Goal: Information Seeking & Learning: Check status

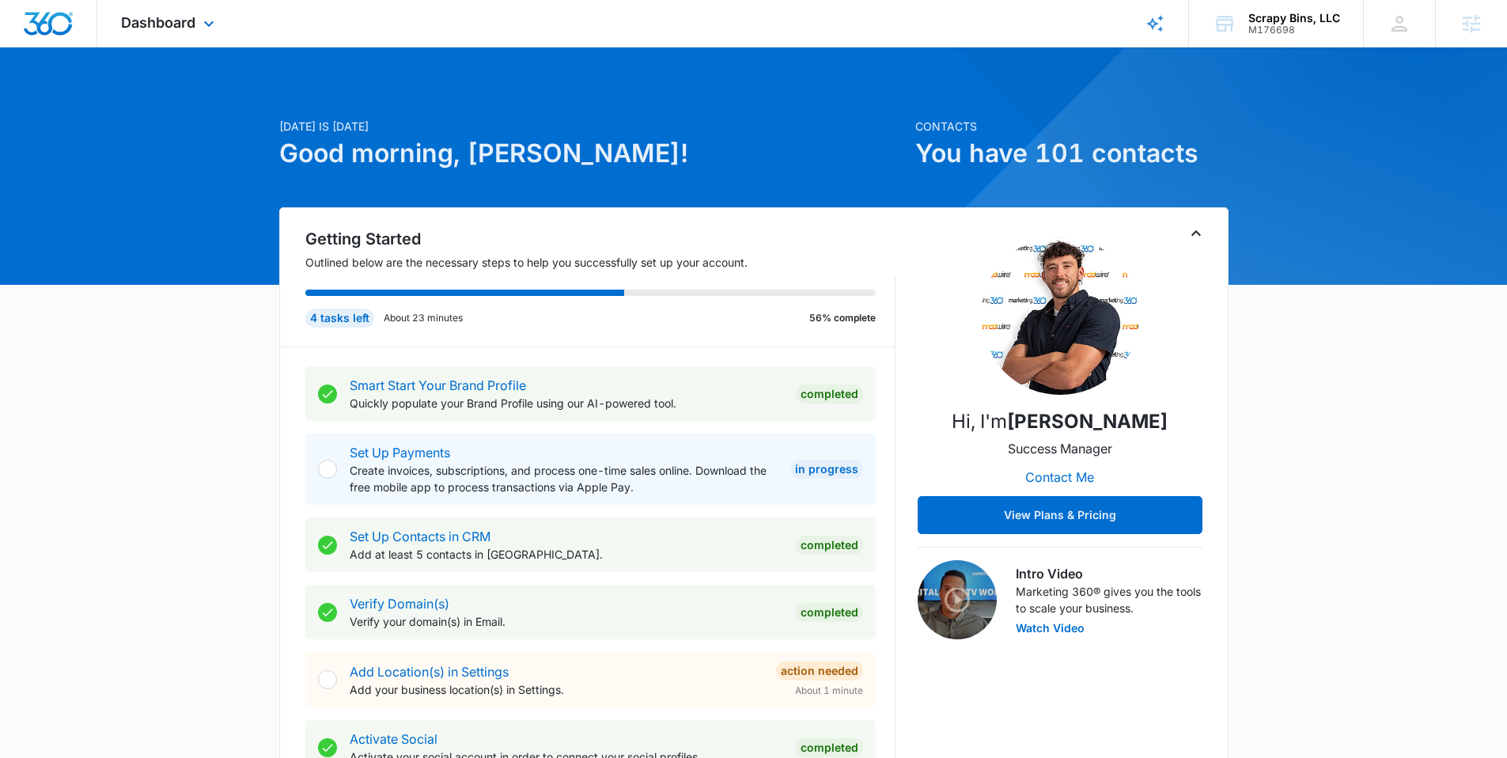
click at [142, 34] on div "Dashboard Apps Reputation Websites Forms CRM Email Social Payments POS Content …" at bounding box center [169, 23] width 145 height 47
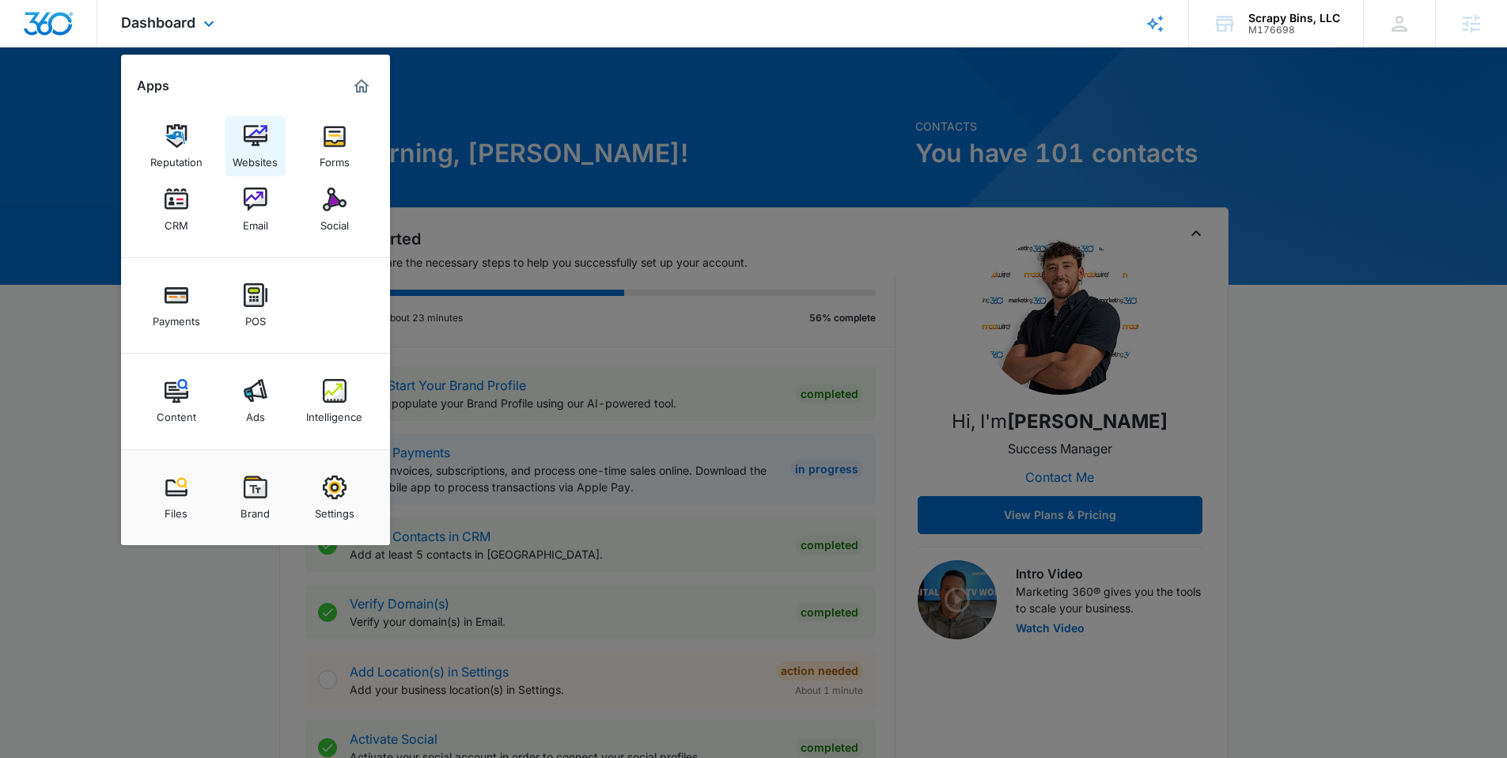
click at [261, 155] on div "Websites" at bounding box center [255, 158] width 45 height 21
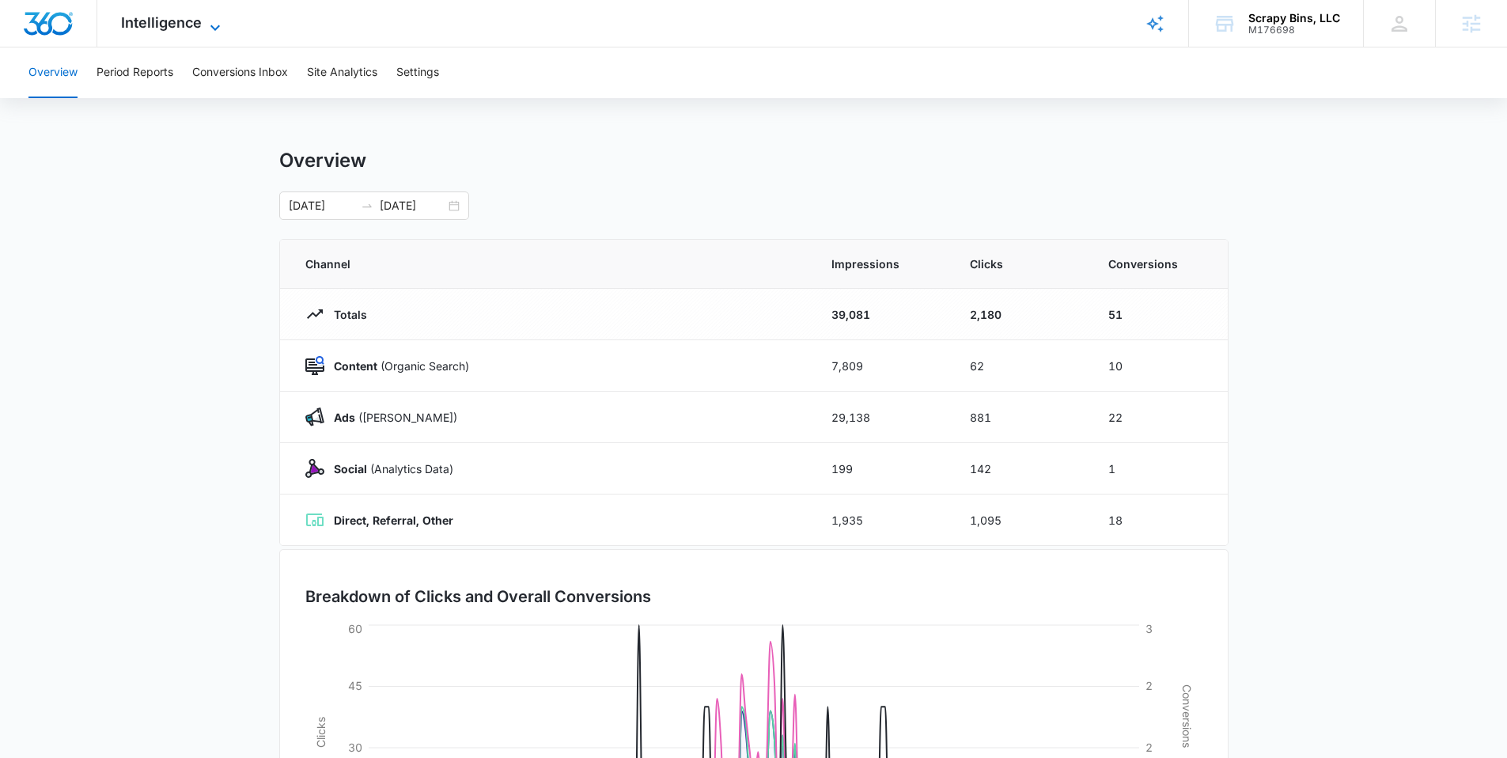
click at [190, 25] on span "Intelligence" at bounding box center [161, 22] width 81 height 17
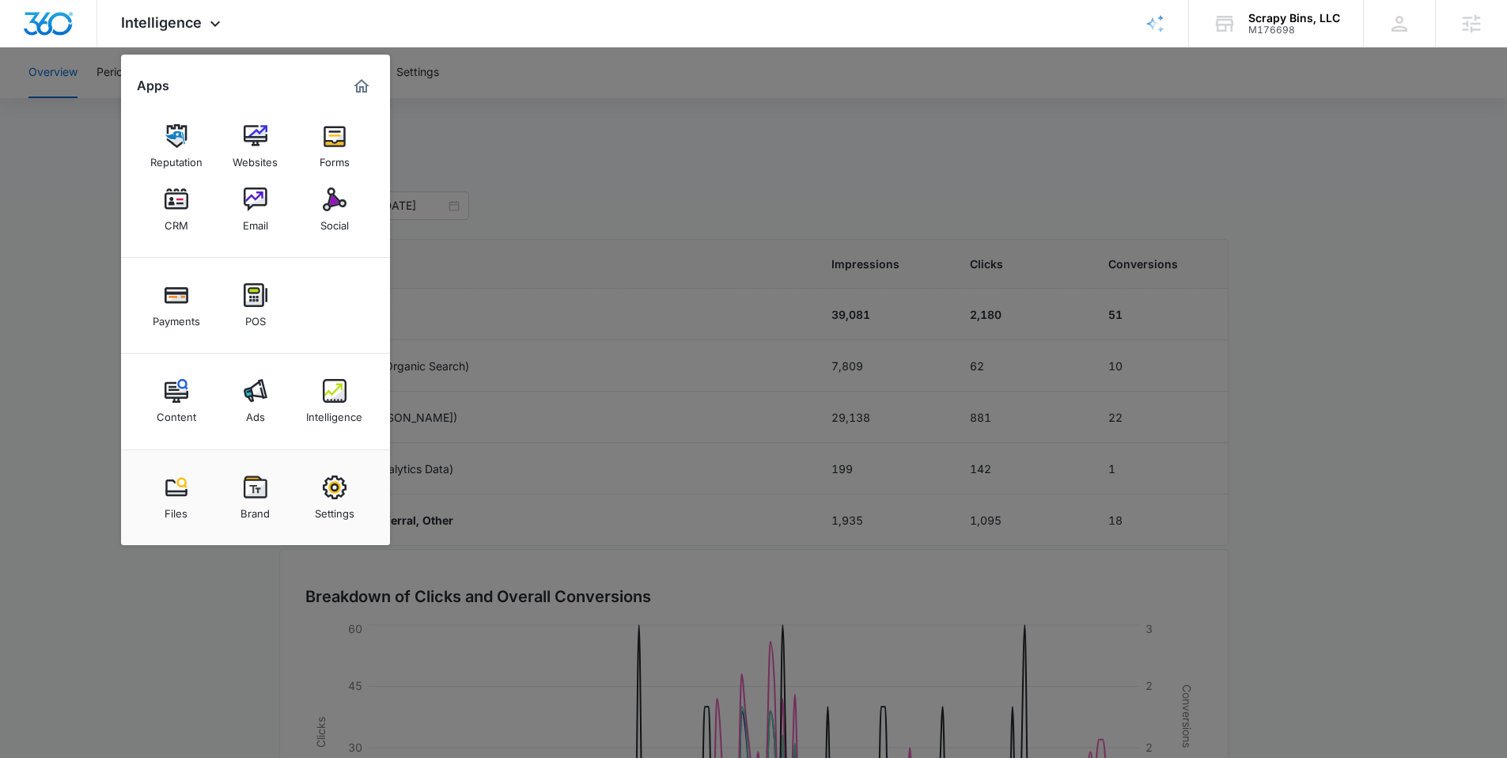
drag, startPoint x: 461, startPoint y: 134, endPoint x: 346, endPoint y: 119, distance: 116.6
click at [458, 134] on div at bounding box center [753, 379] width 1507 height 758
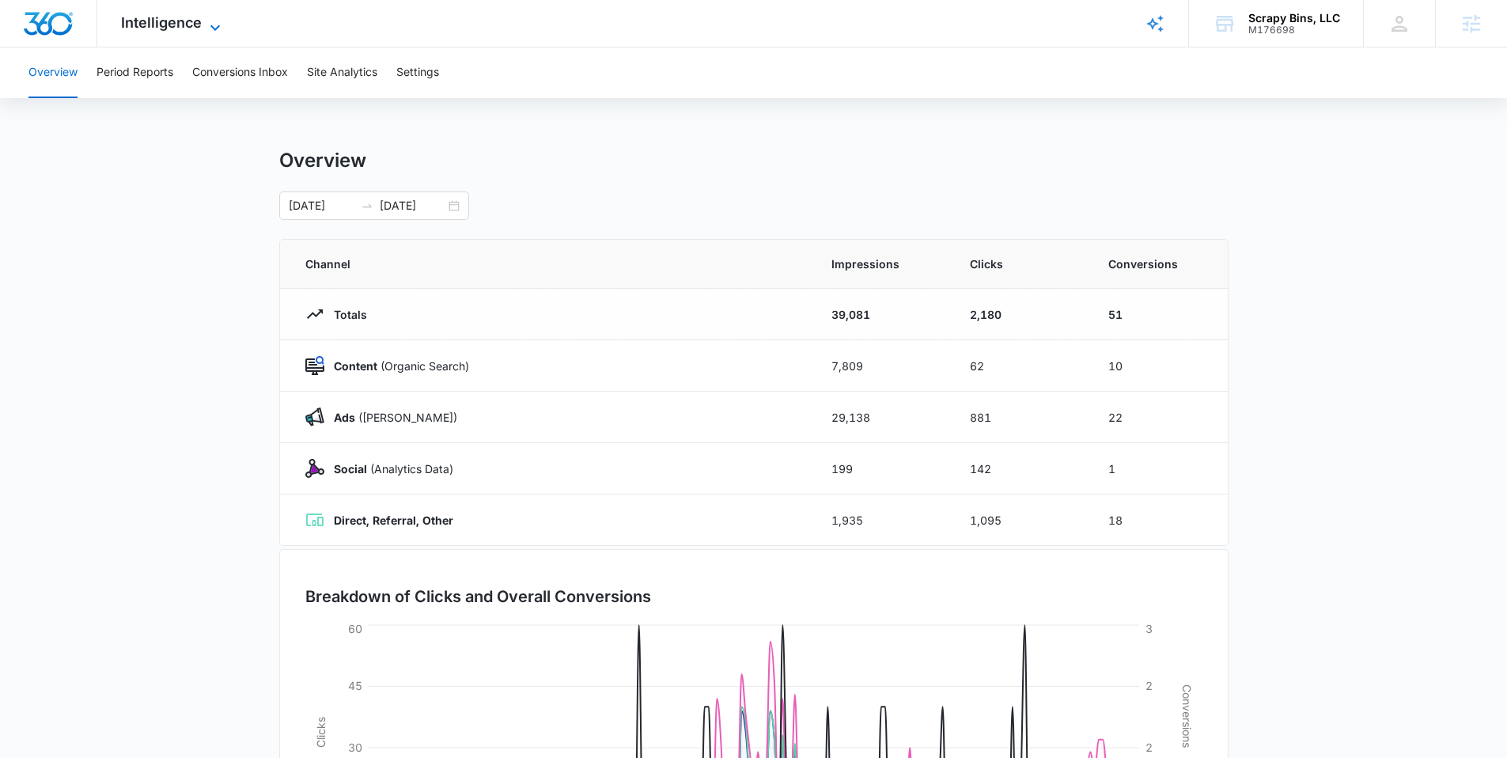
click at [182, 21] on span "Intelligence" at bounding box center [161, 22] width 81 height 17
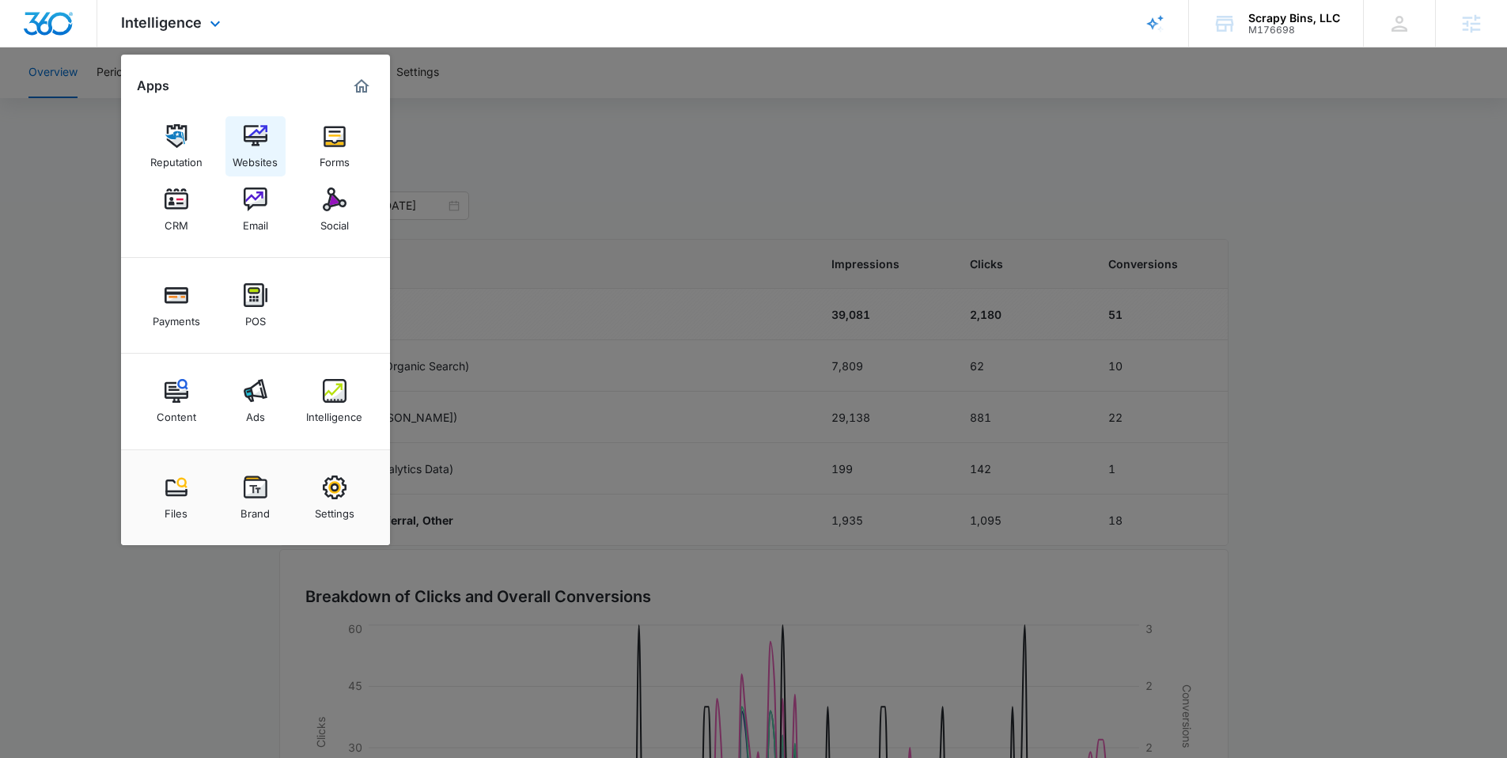
click at [246, 144] on img at bounding box center [256, 136] width 24 height 24
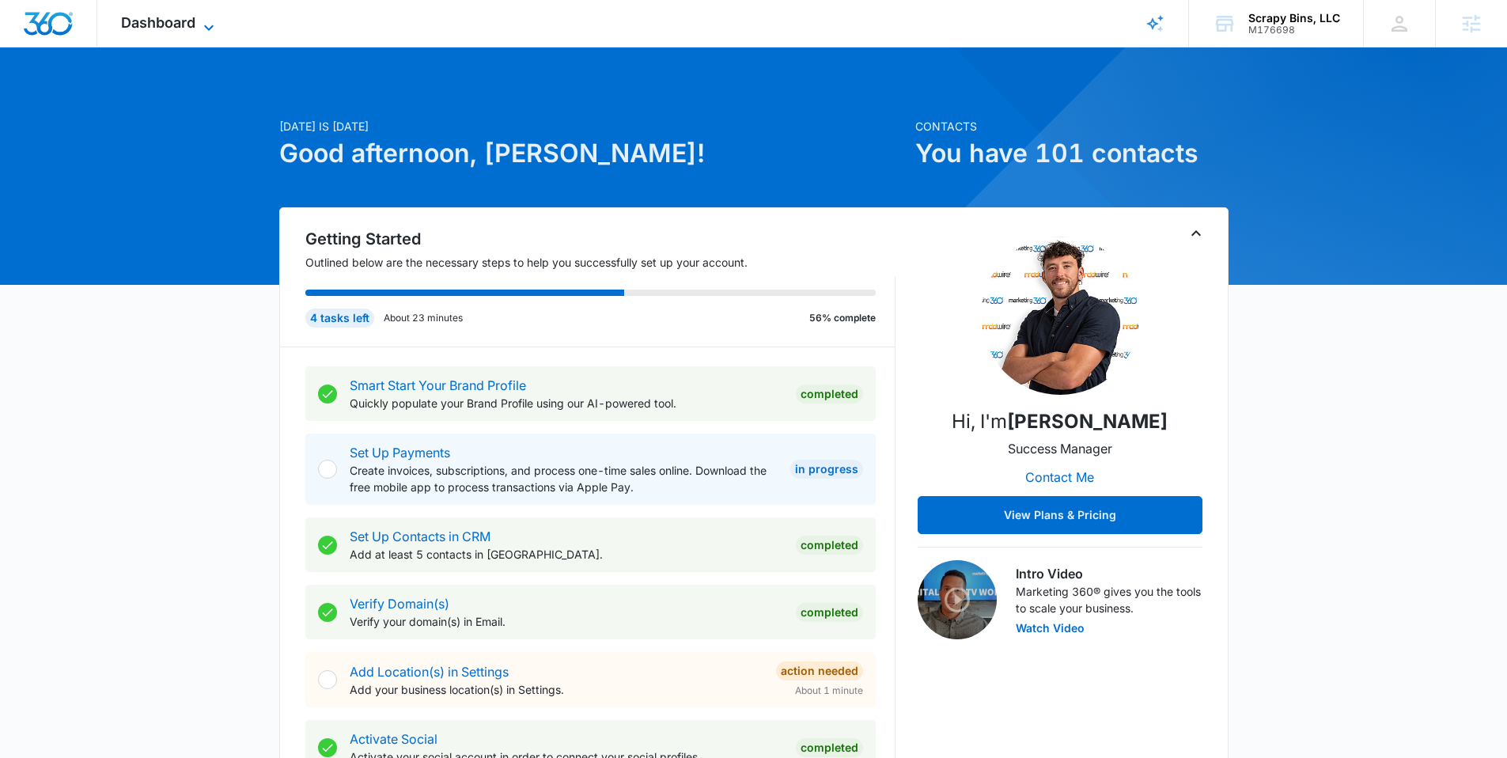
click at [191, 22] on span "Dashboard" at bounding box center [158, 22] width 74 height 17
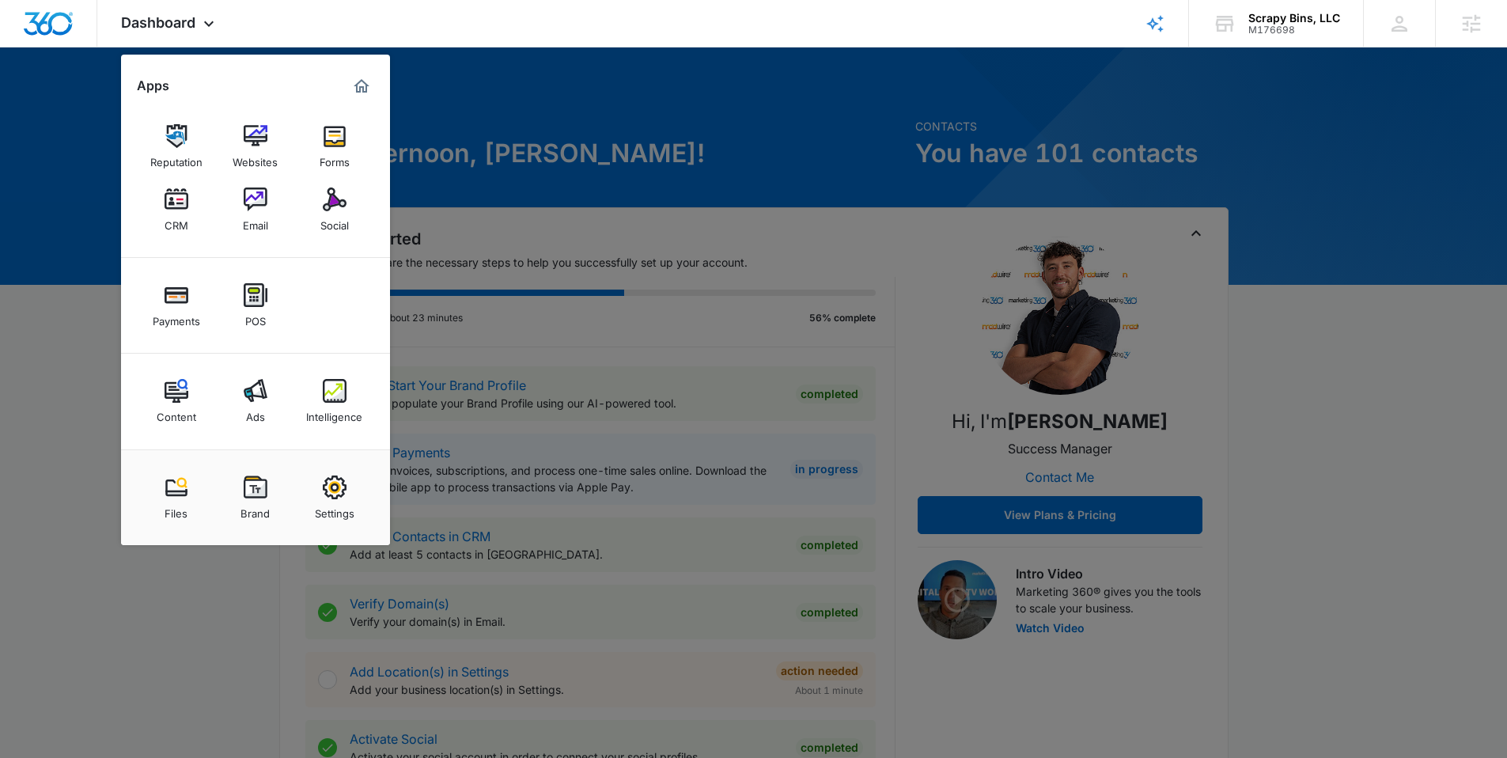
click at [167, 400] on img at bounding box center [177, 391] width 24 height 24
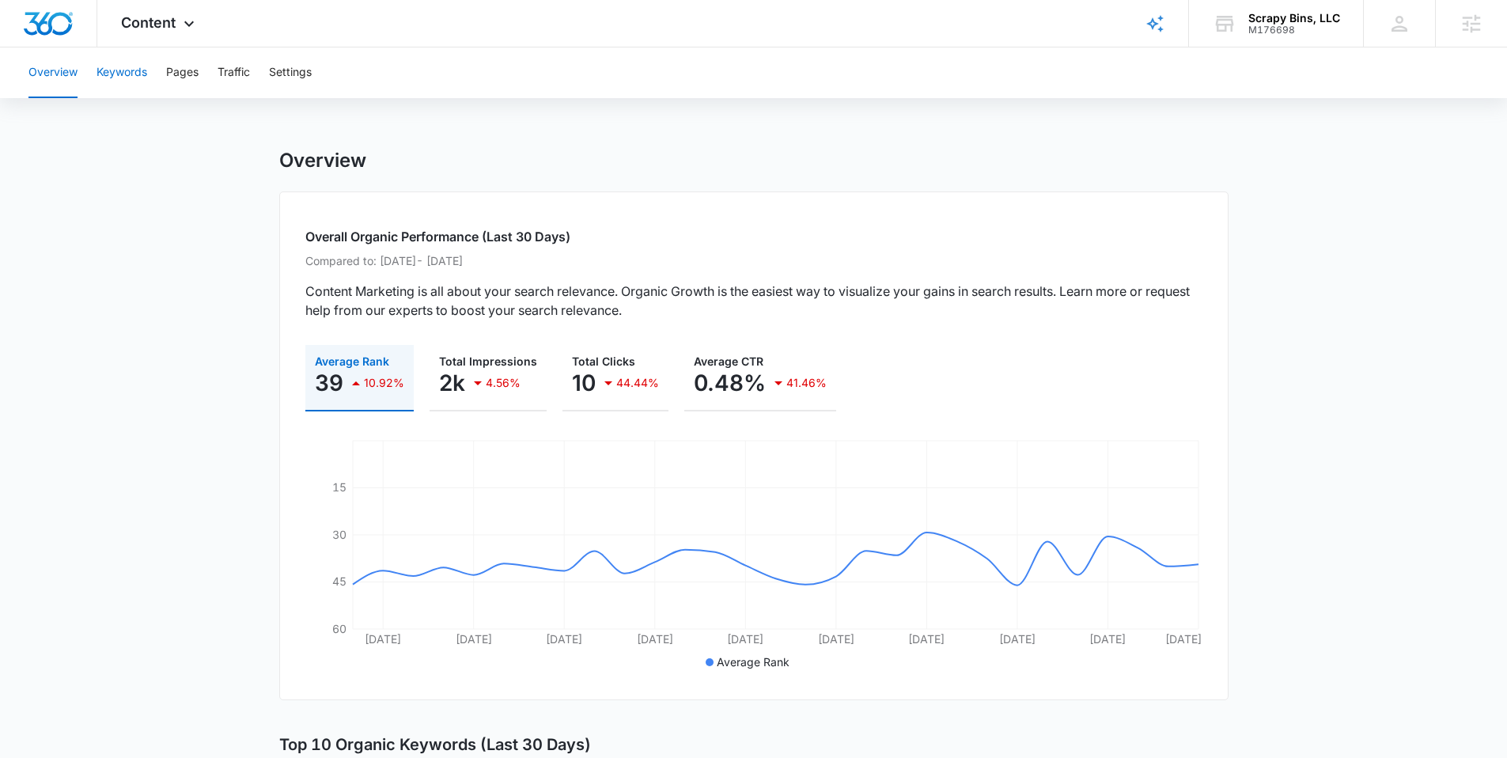
click at [126, 76] on button "Keywords" at bounding box center [122, 72] width 51 height 51
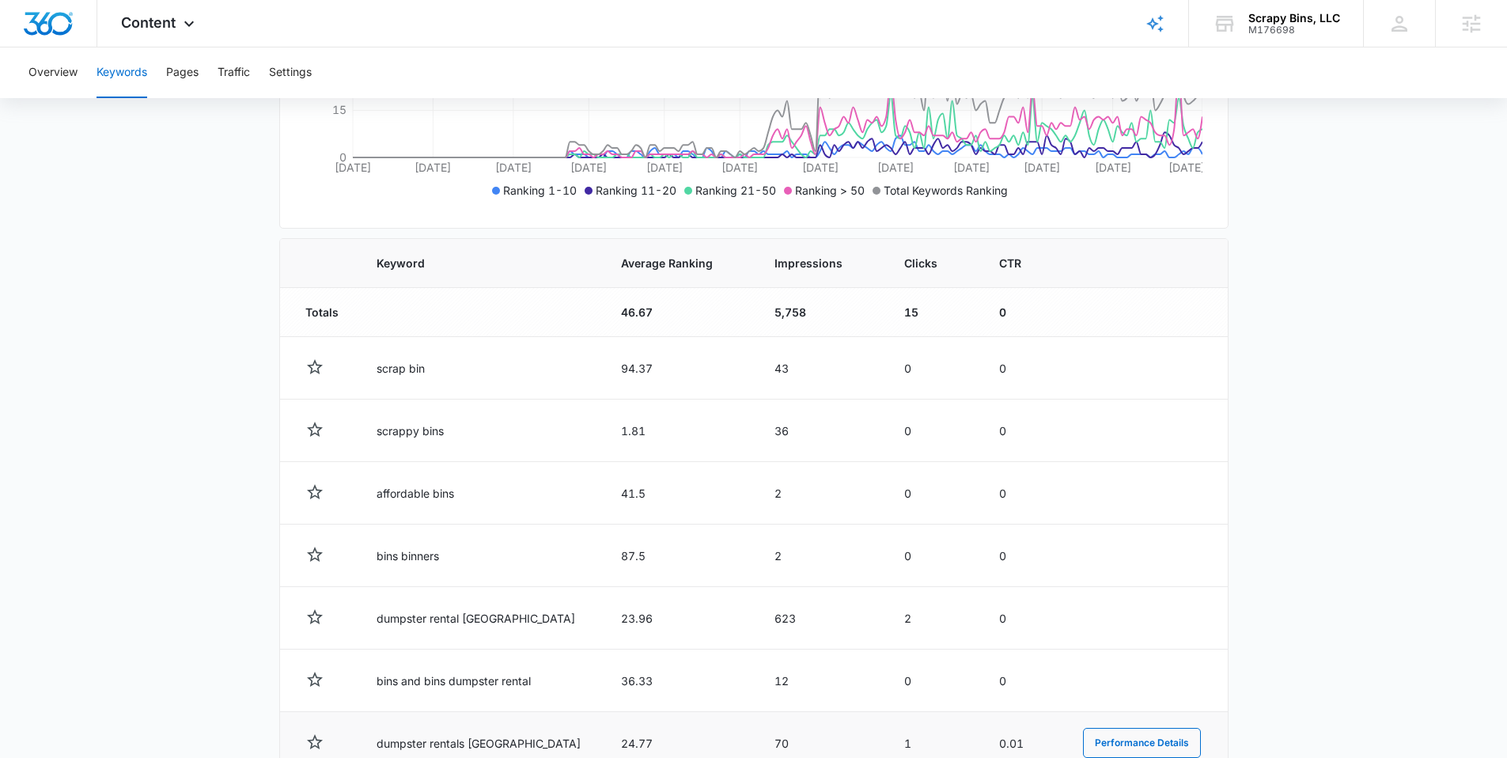
scroll to position [697, 0]
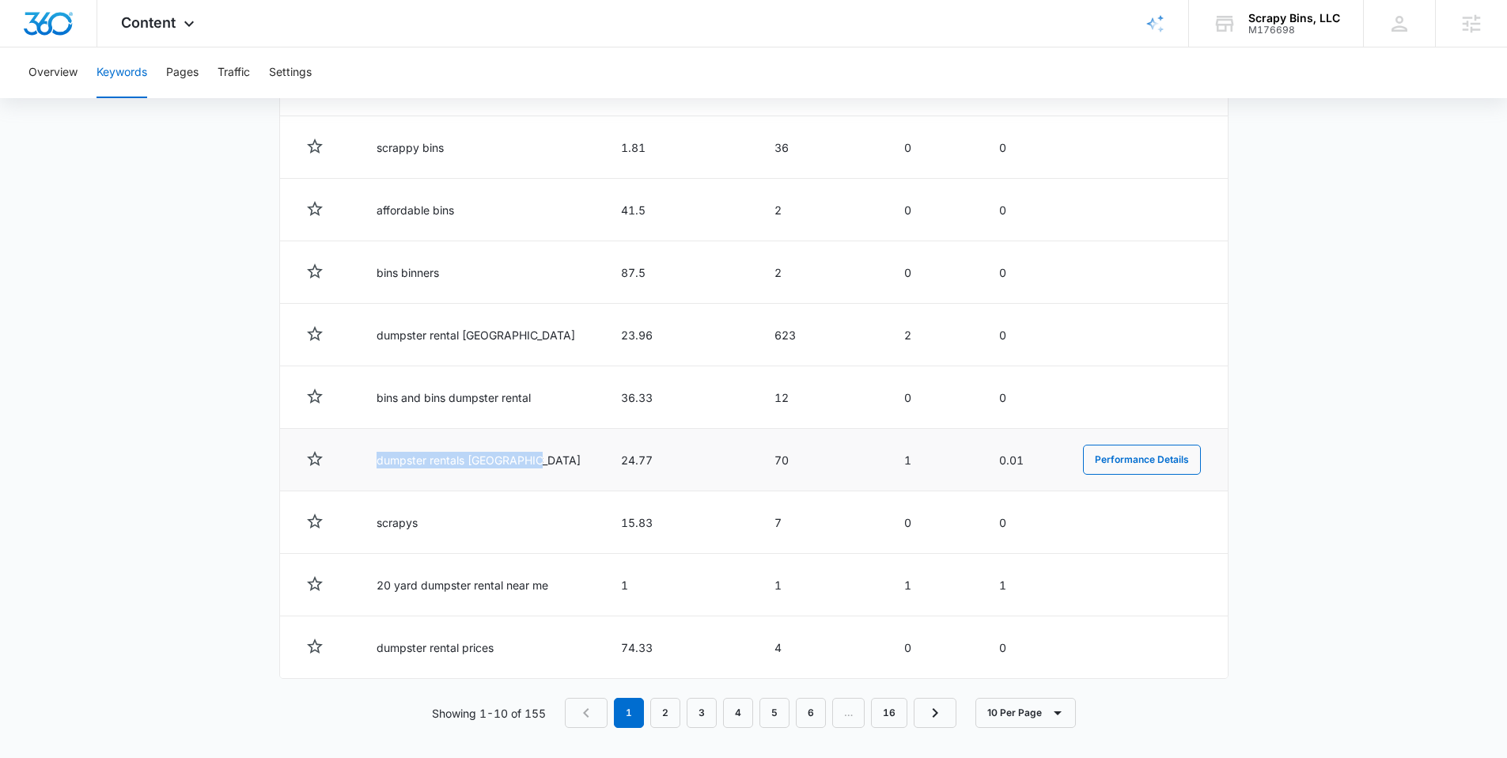
drag, startPoint x: 549, startPoint y: 461, endPoint x: 346, endPoint y: 470, distance: 203.5
click at [326, 457] on tr "dumpster rentals albuquerque 24.77 70 1 0.01 Performance Details" at bounding box center [754, 460] width 948 height 62
click at [764, 713] on link "5" at bounding box center [774, 713] width 30 height 30
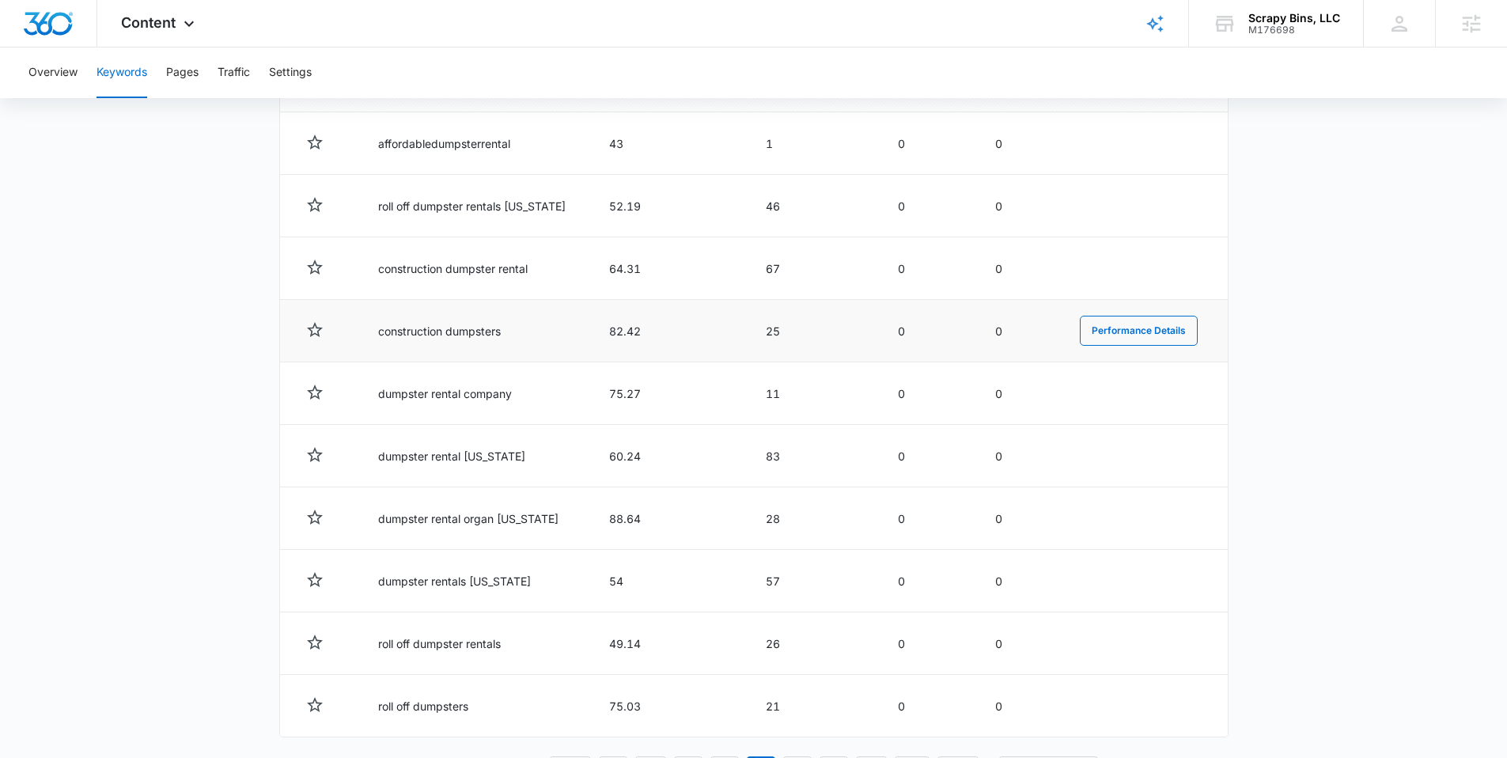
scroll to position [637, 0]
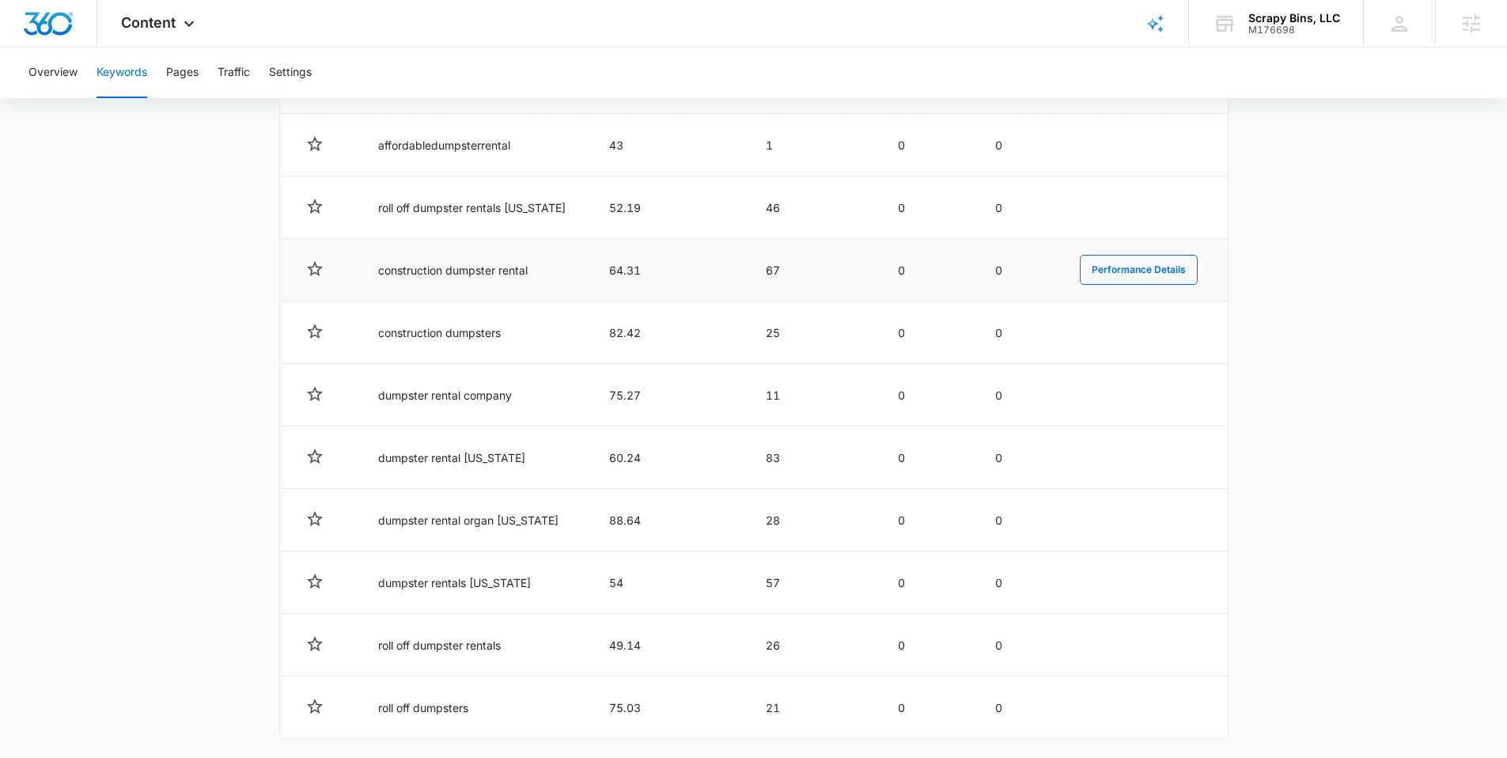
drag, startPoint x: 527, startPoint y: 275, endPoint x: 369, endPoint y: 278, distance: 157.5
click at [369, 278] on td "construction dumpster rental" at bounding box center [474, 270] width 231 height 62
drag, startPoint x: 555, startPoint y: 316, endPoint x: 380, endPoint y: 335, distance: 176.6
click at [335, 326] on tr "construction dumpsters 82.42 25 0 0 Performance Details" at bounding box center [754, 332] width 948 height 62
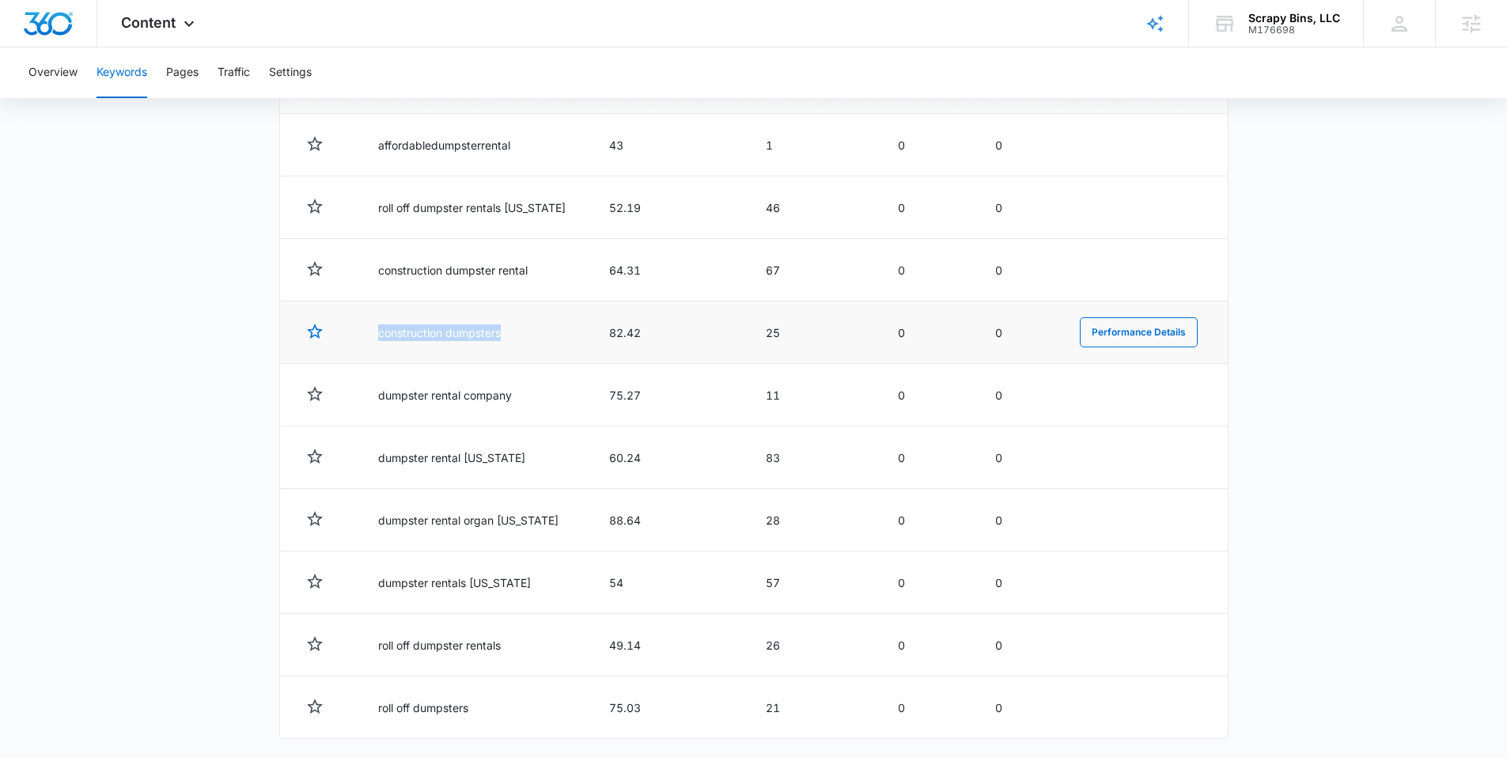
drag, startPoint x: 531, startPoint y: 329, endPoint x: 322, endPoint y: 328, distance: 208.9
click at [321, 329] on tr "construction dumpsters 82.42 25 0 0 Performance Details" at bounding box center [754, 332] width 948 height 62
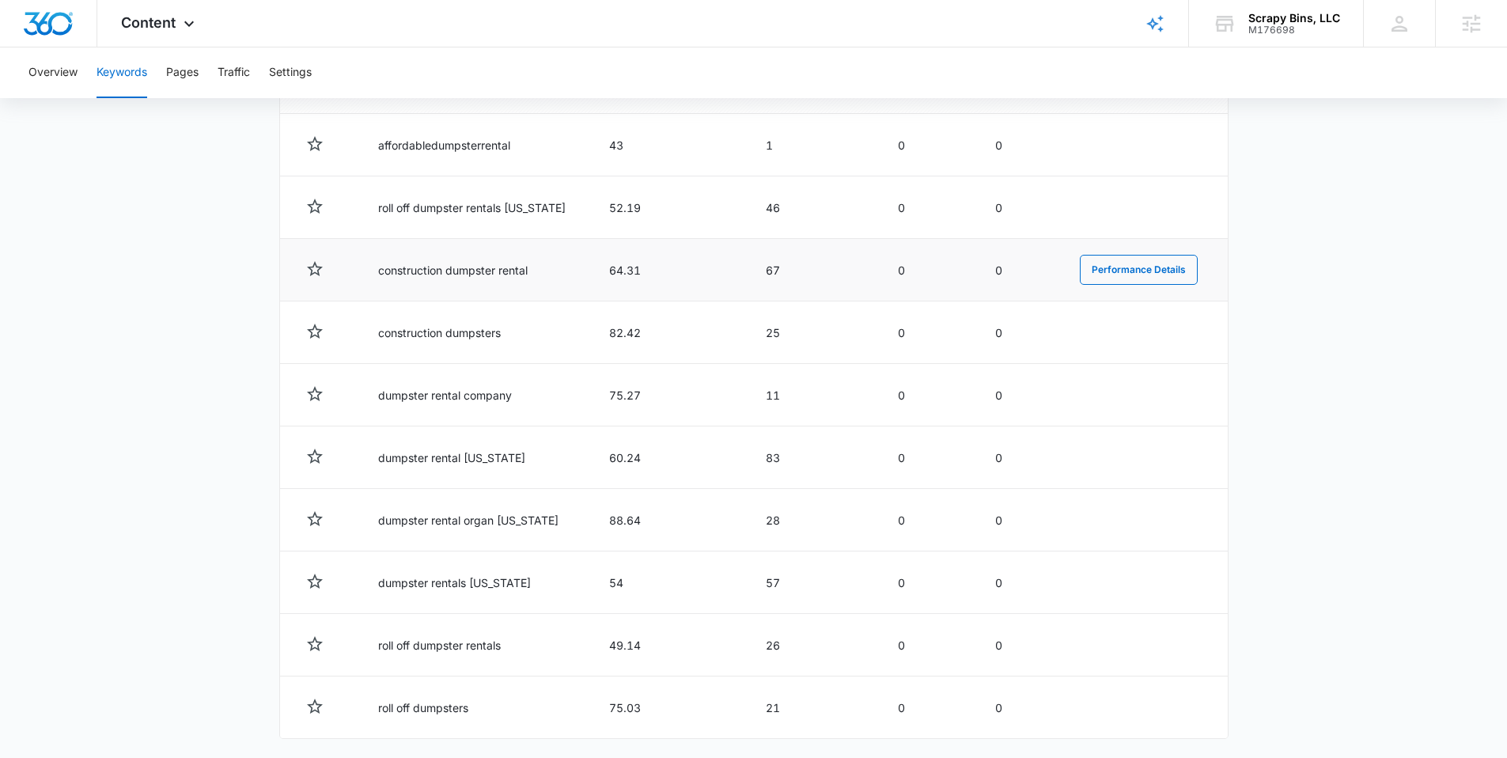
drag, startPoint x: 537, startPoint y: 272, endPoint x: 337, endPoint y: 274, distance: 200.2
click at [337, 274] on tr "construction dumpster rental 64.31 67 0 0 Performance Details" at bounding box center [754, 270] width 948 height 62
drag, startPoint x: 532, startPoint y: 269, endPoint x: 365, endPoint y: 271, distance: 166.9
click at [365, 271] on td "construction dumpster rental" at bounding box center [474, 270] width 231 height 62
drag, startPoint x: 715, startPoint y: 271, endPoint x: 349, endPoint y: 278, distance: 366.3
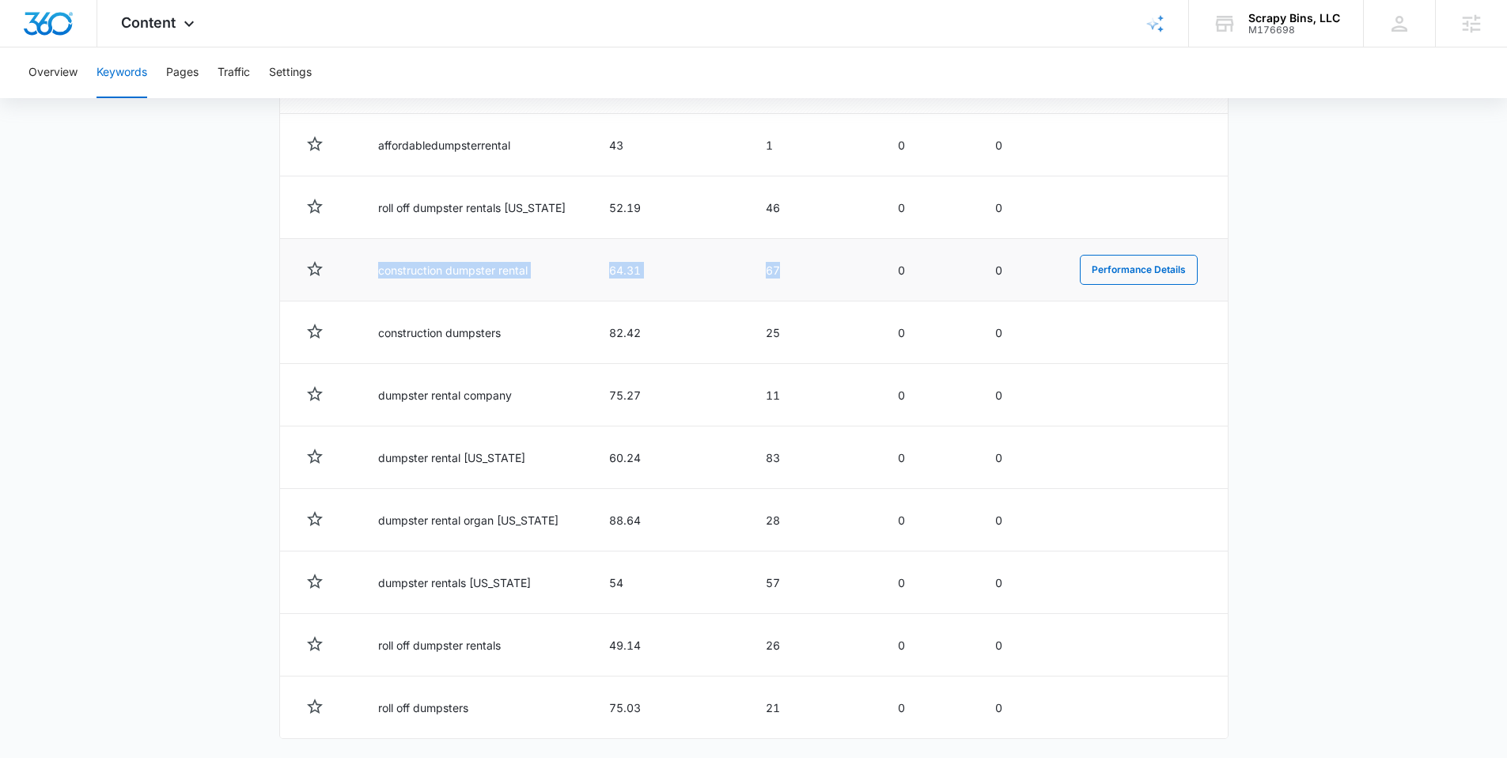
click at [347, 275] on tr "construction dumpster rental 64.31 67 0 0 Performance Details" at bounding box center [754, 270] width 948 height 62
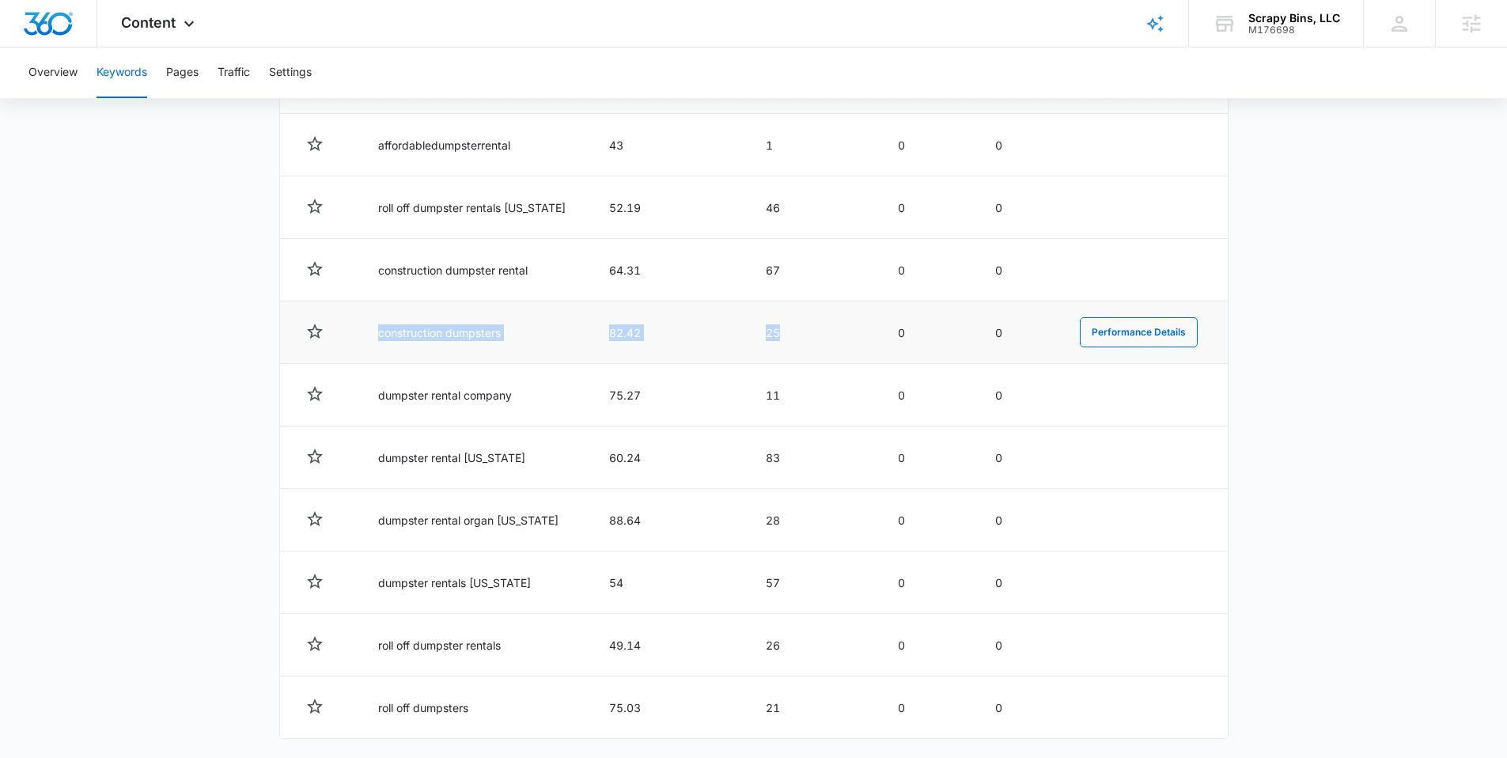
drag, startPoint x: 805, startPoint y: 332, endPoint x: 347, endPoint y: 328, distance: 458.1
click at [344, 328] on tr "construction dumpsters 82.42 25 0 0 Performance Details" at bounding box center [754, 332] width 948 height 62
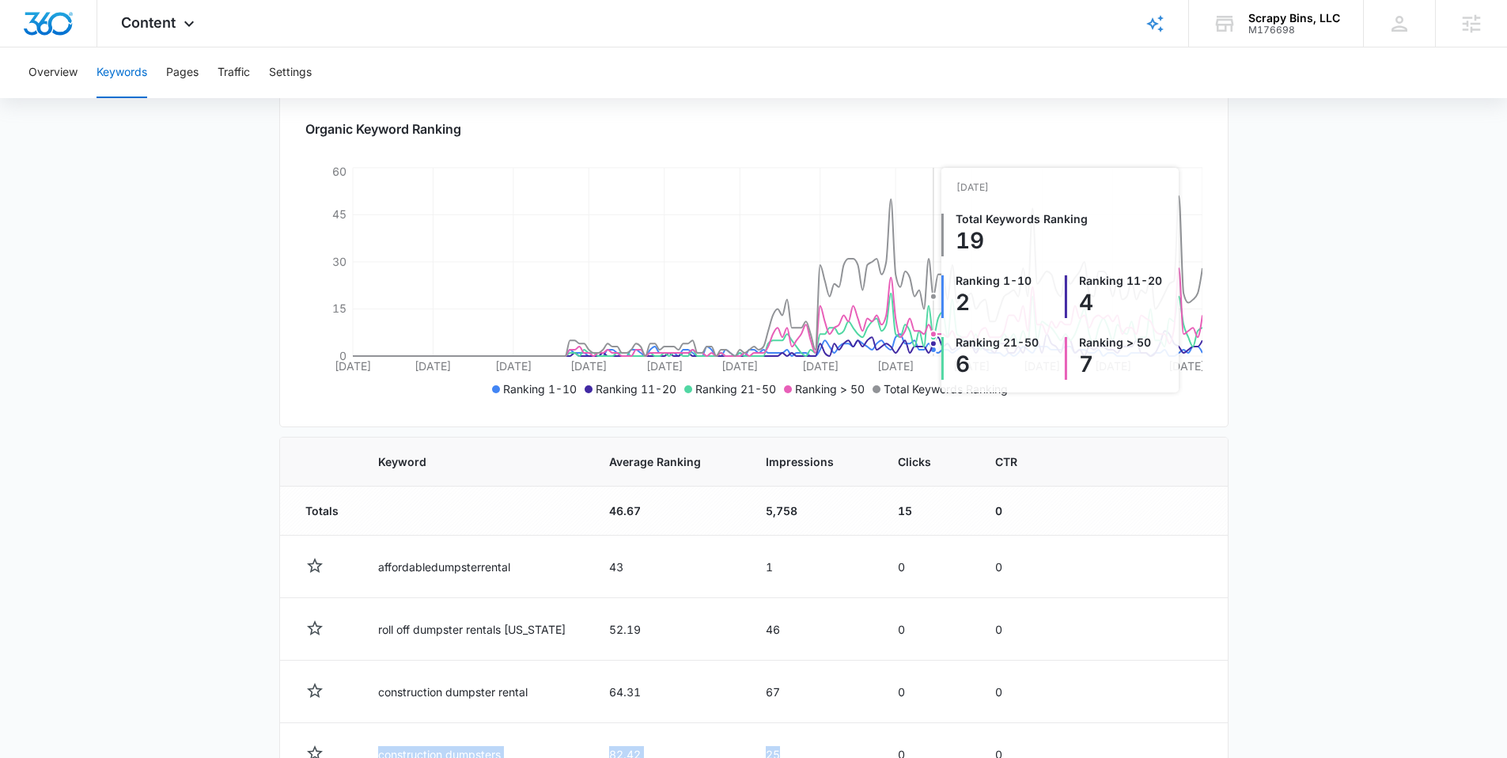
scroll to position [0, 0]
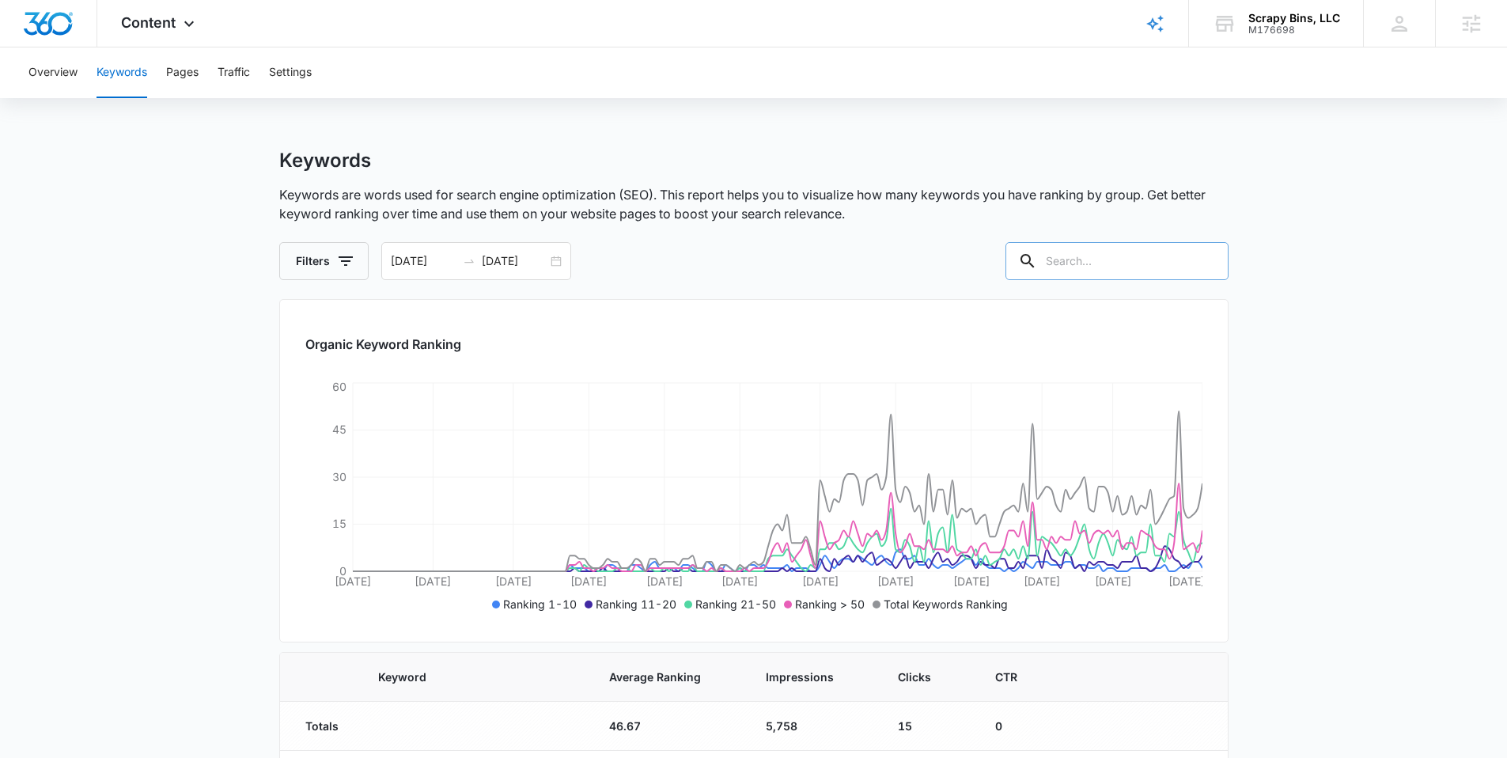
click at [1079, 256] on input "text" at bounding box center [1116, 261] width 223 height 38
type input "commercial"
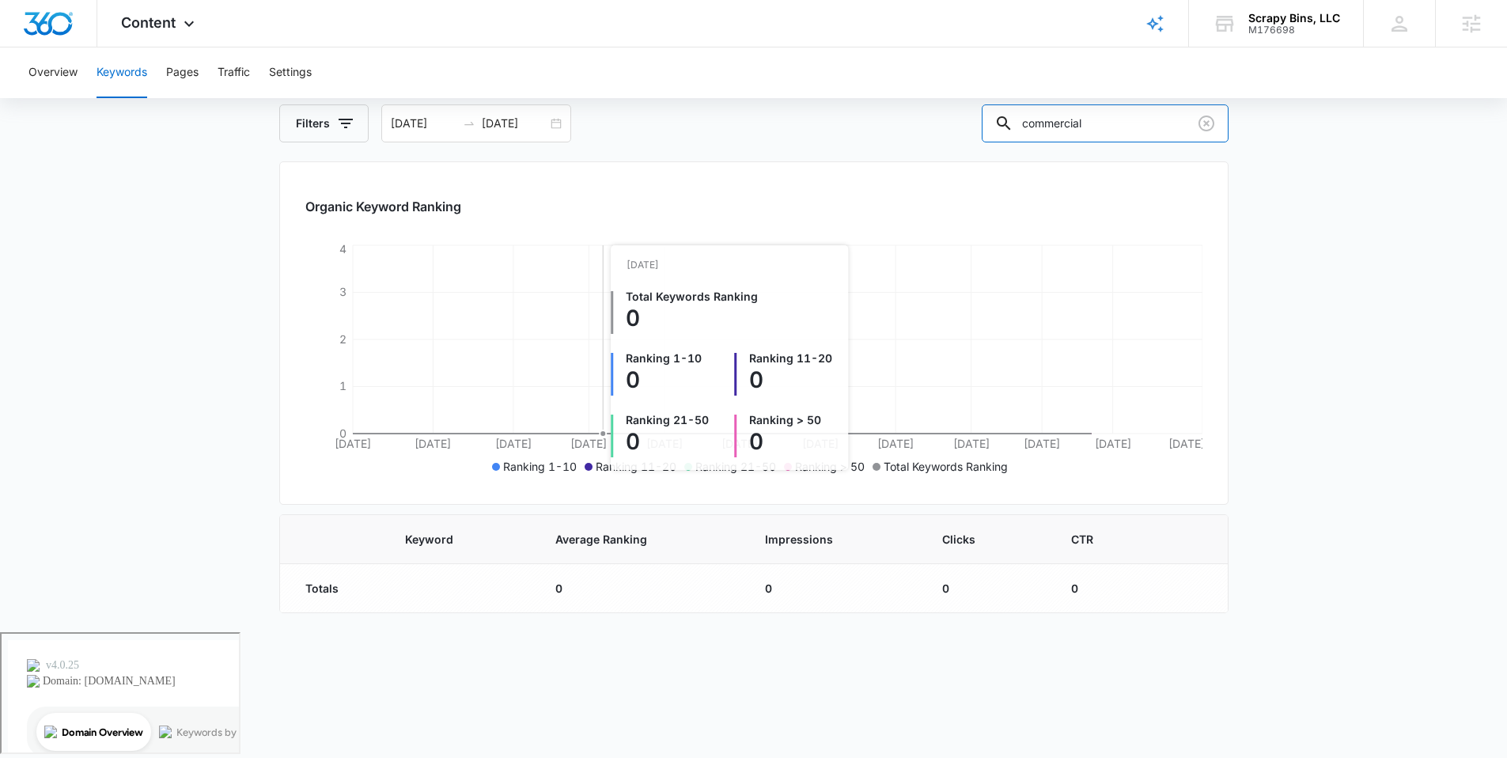
scroll to position [12, 0]
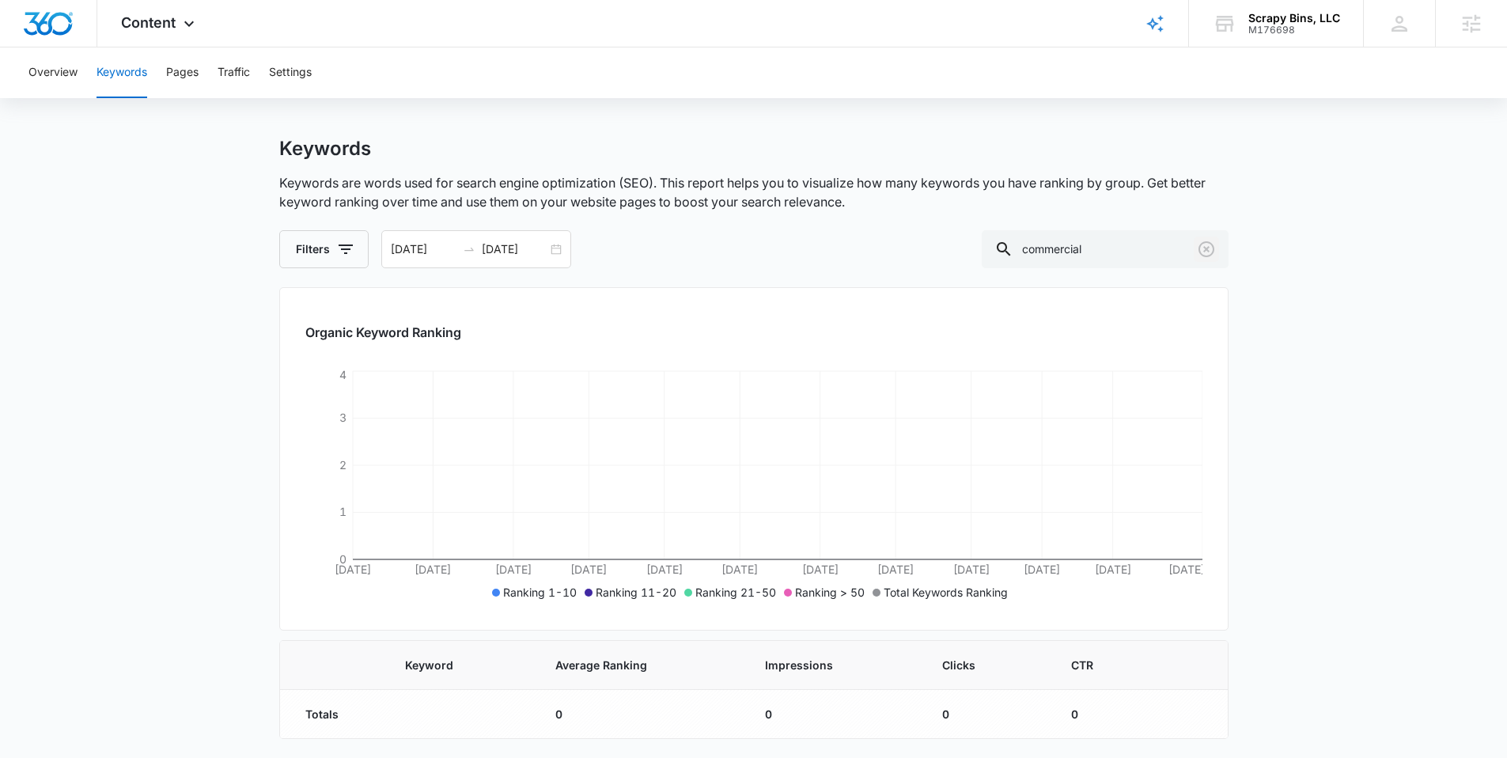
drag, startPoint x: 1206, startPoint y: 254, endPoint x: 1185, endPoint y: 117, distance: 138.5
click at [1206, 254] on icon "Clear" at bounding box center [1206, 249] width 19 height 19
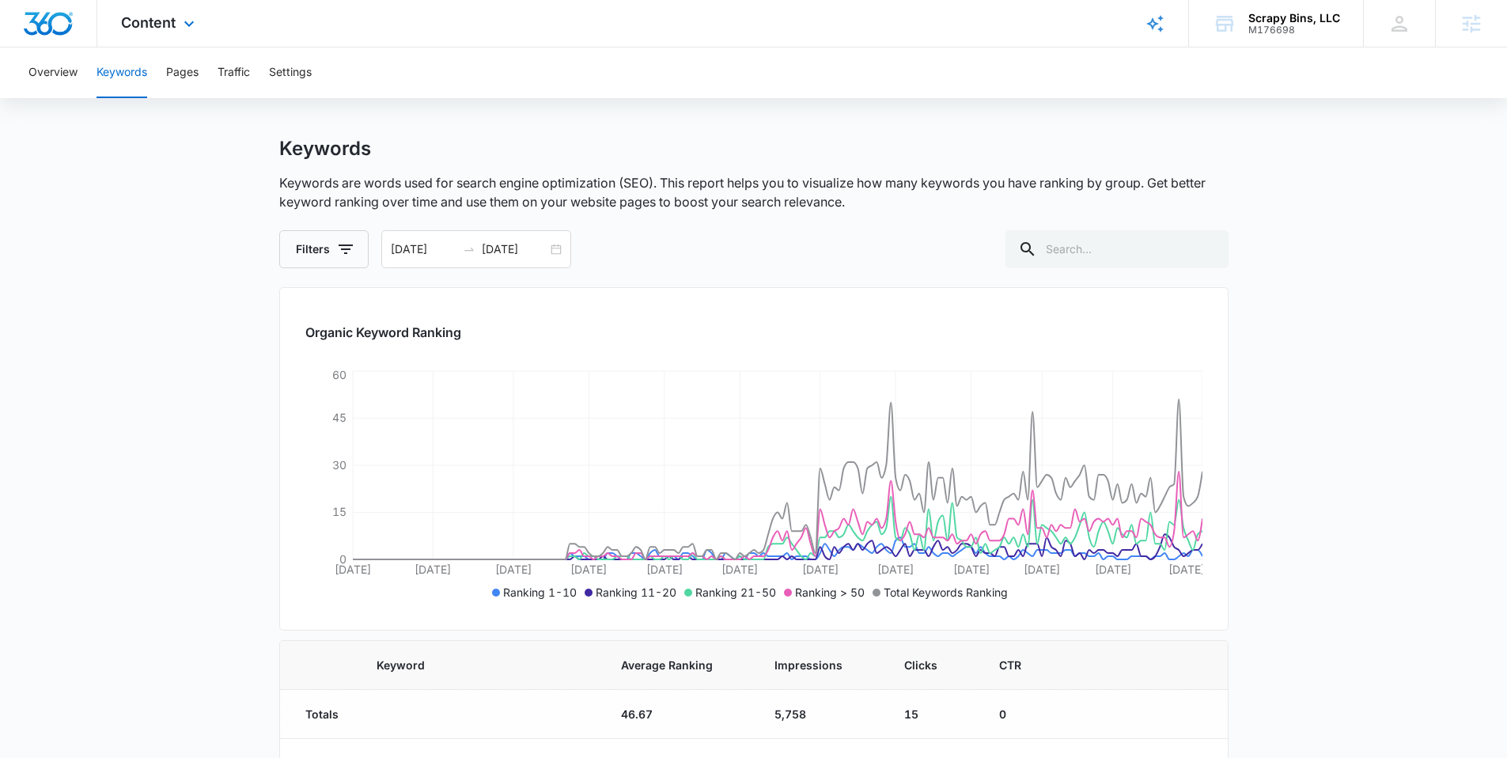
click at [153, 8] on div "Content Apps Reputation Websites Forms CRM Email Social Payments POS Content Ad…" at bounding box center [159, 23] width 125 height 47
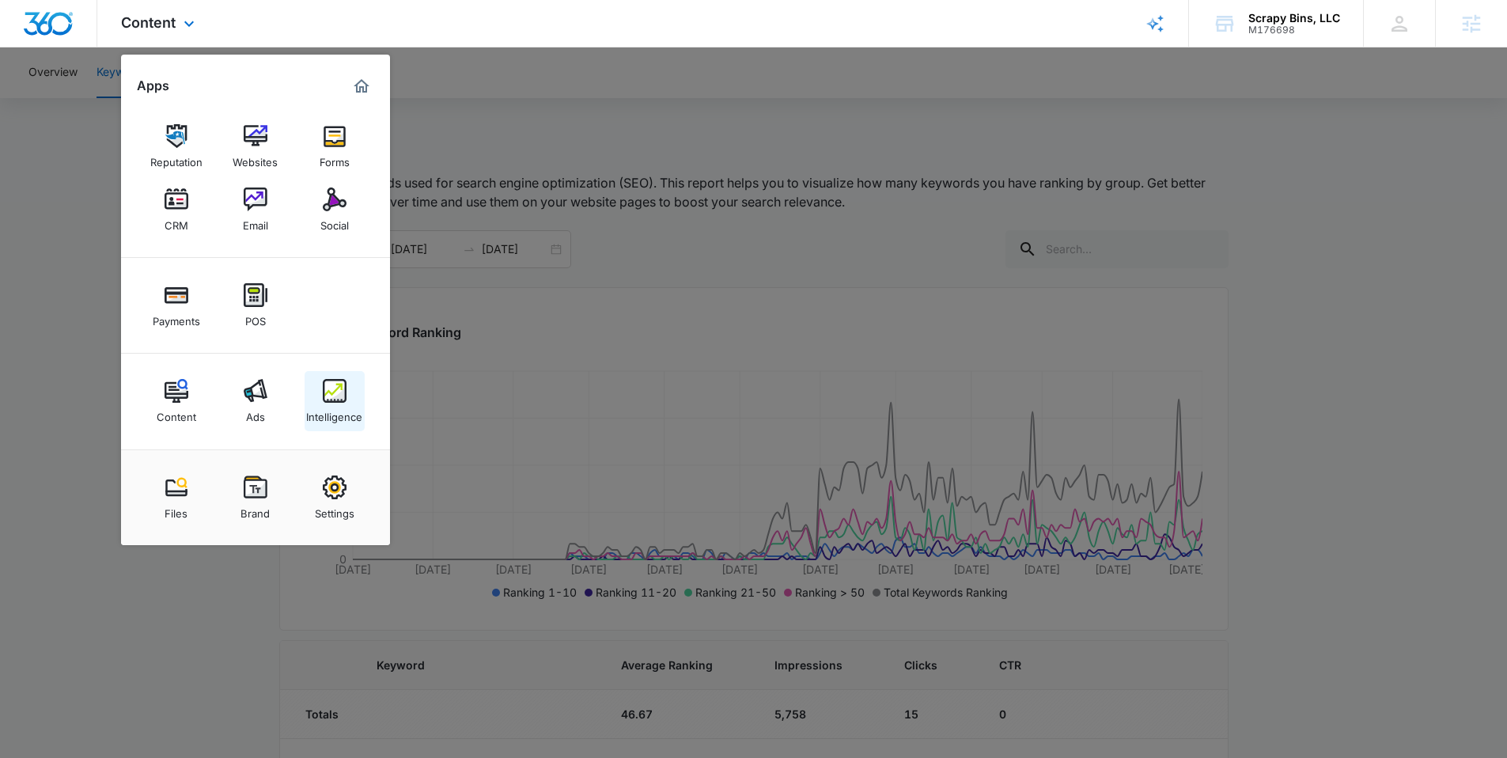
click at [347, 388] on link "Intelligence" at bounding box center [335, 401] width 60 height 60
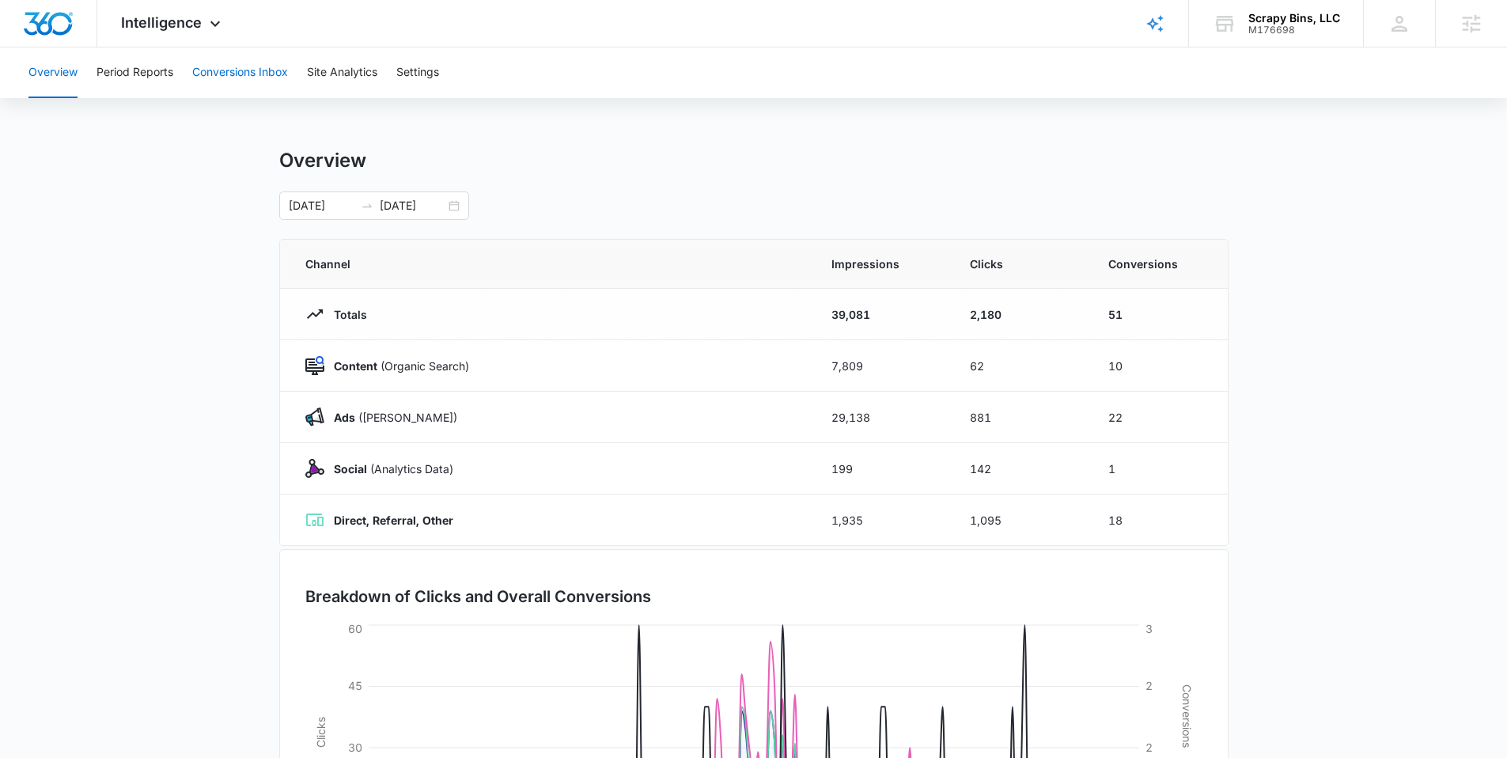
click at [234, 75] on button "Conversions Inbox" at bounding box center [240, 72] width 96 height 51
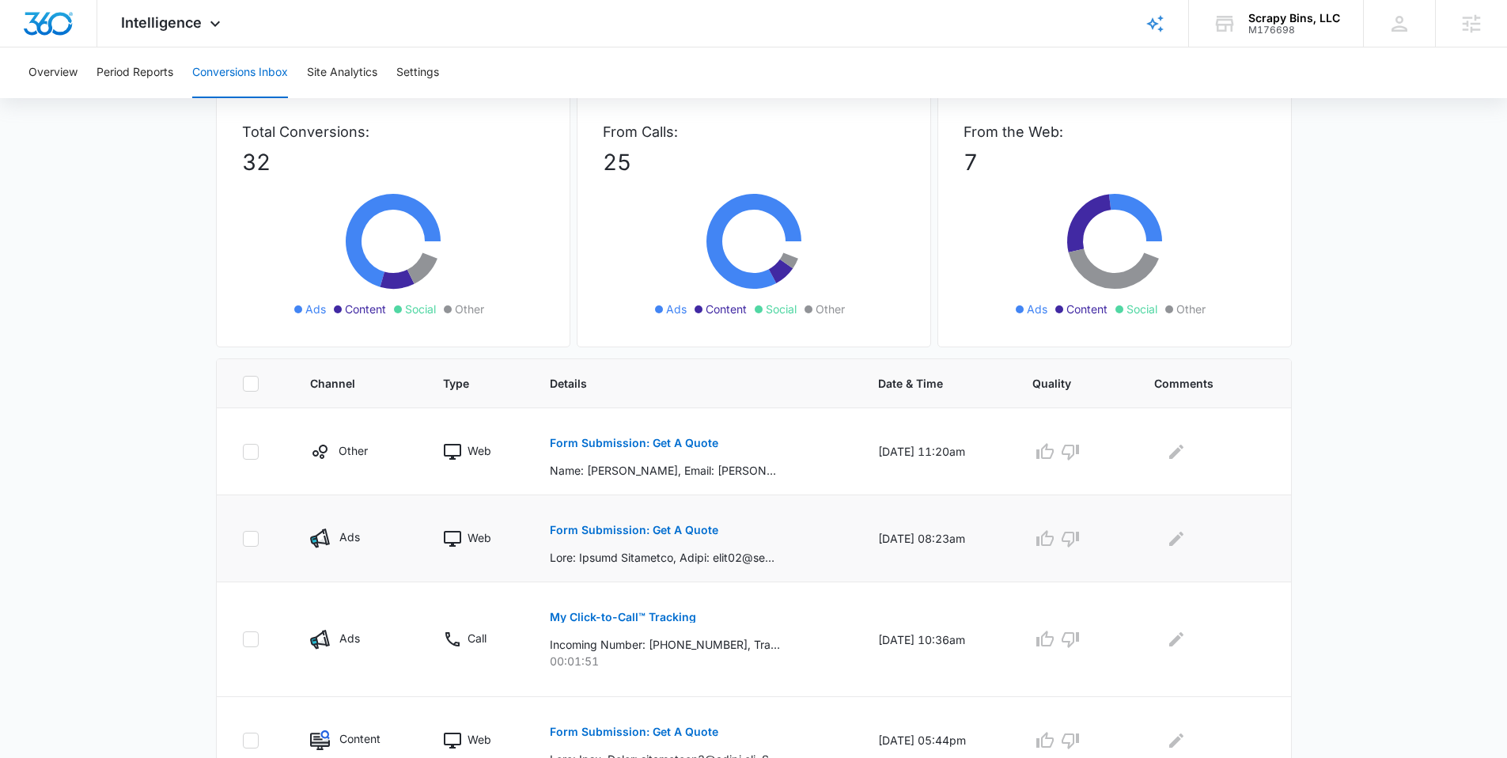
scroll to position [104, 0]
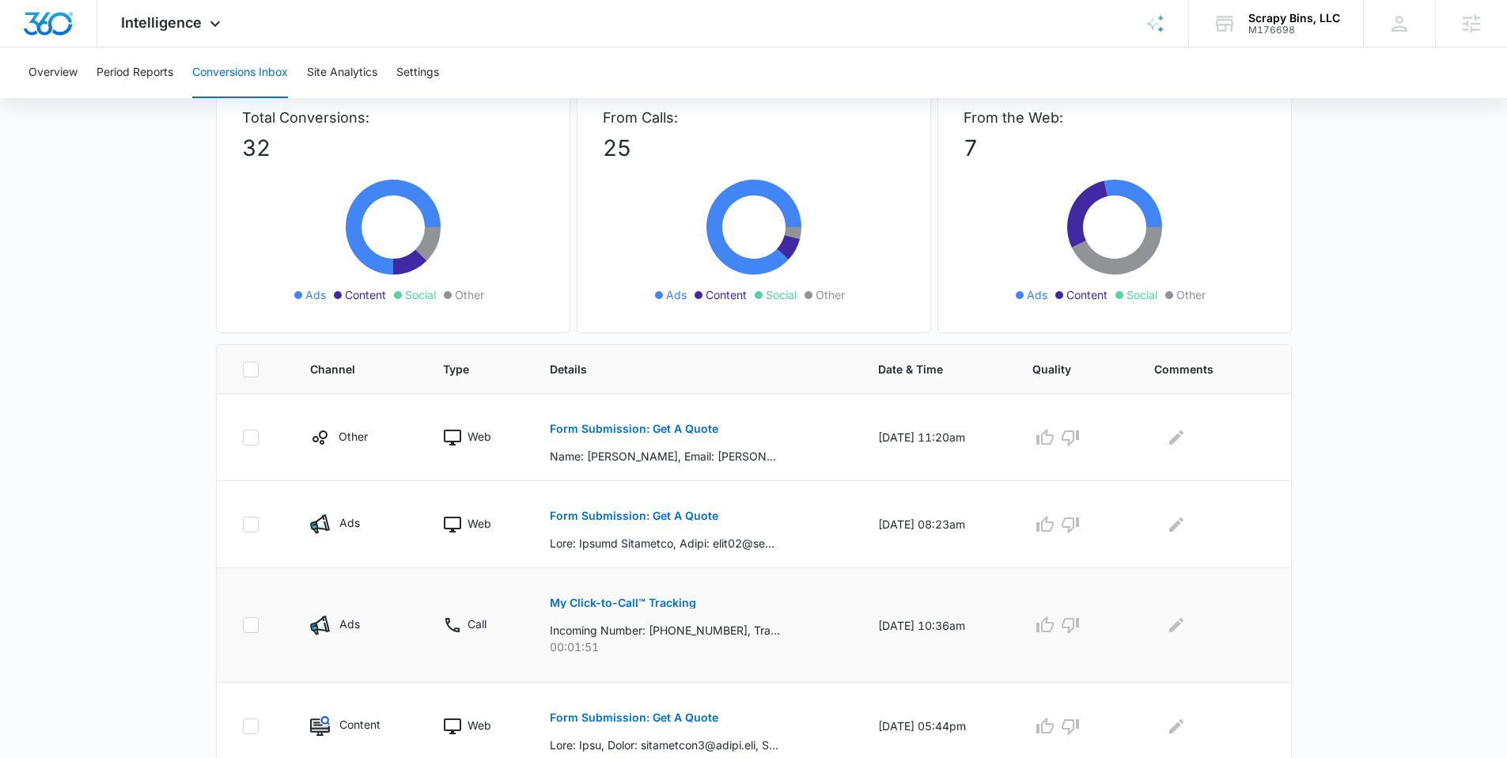
click at [651, 607] on p "My Click-to-Call™ Tracking" at bounding box center [623, 602] width 146 height 11
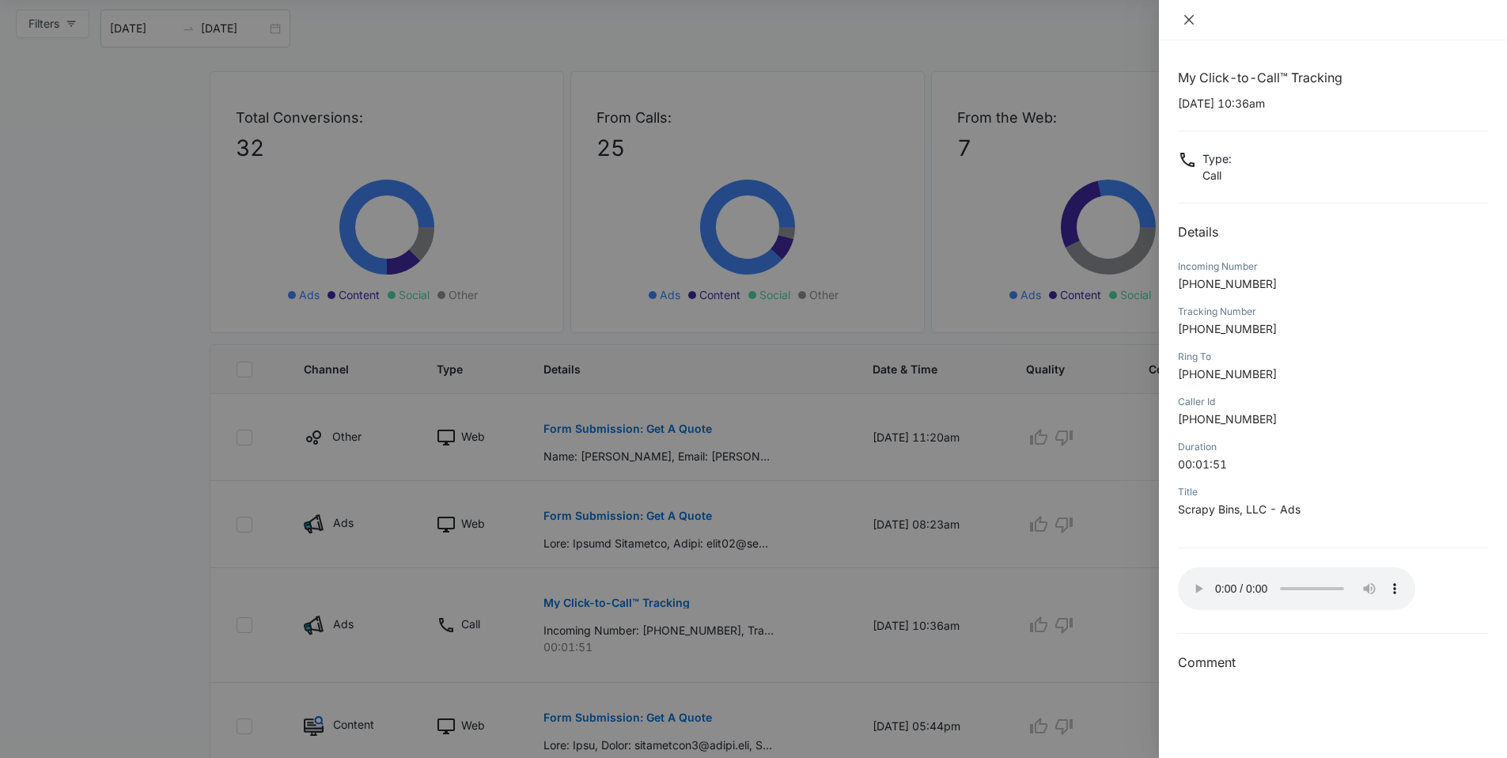
click at [1191, 17] on icon "close" at bounding box center [1189, 19] width 13 height 13
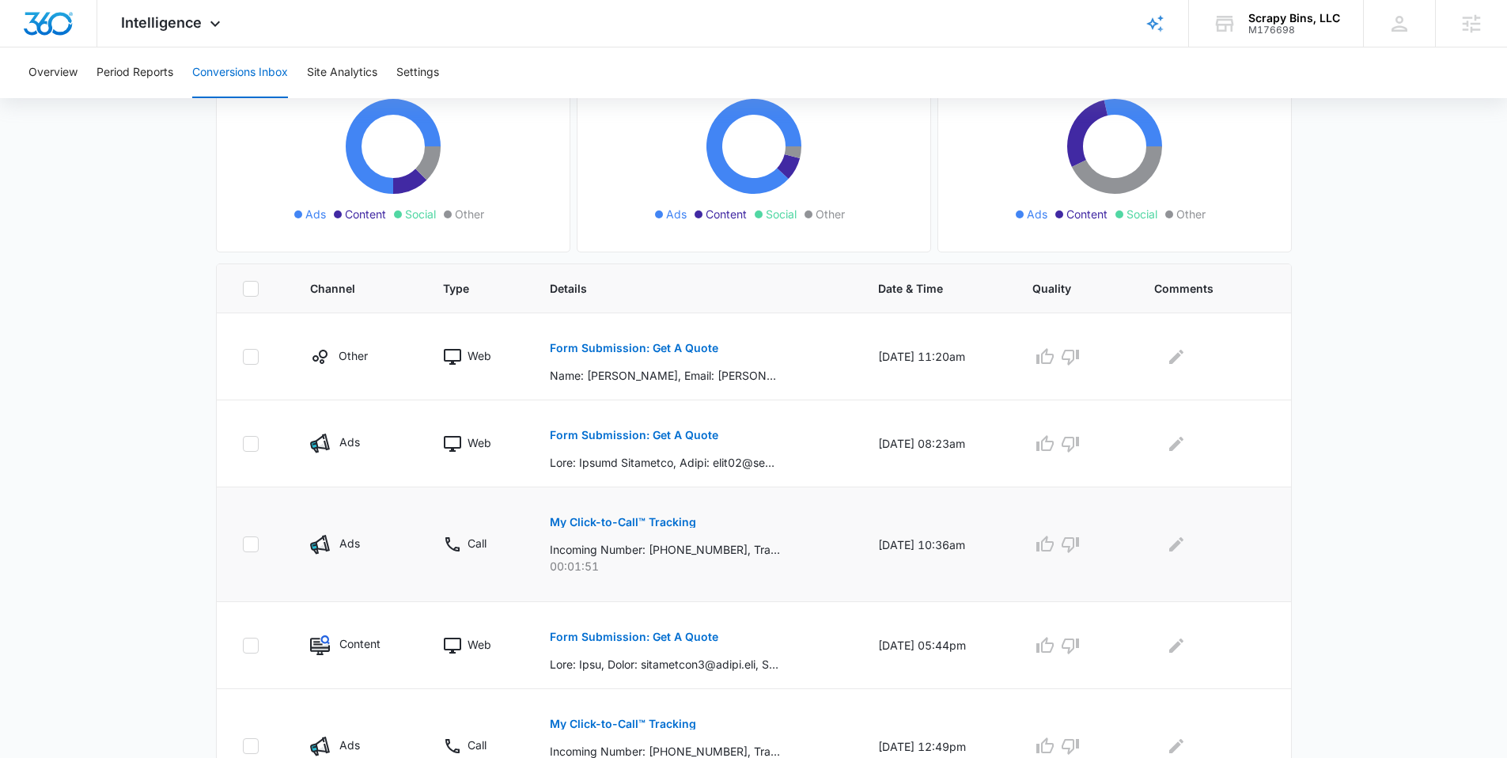
scroll to position [199, 0]
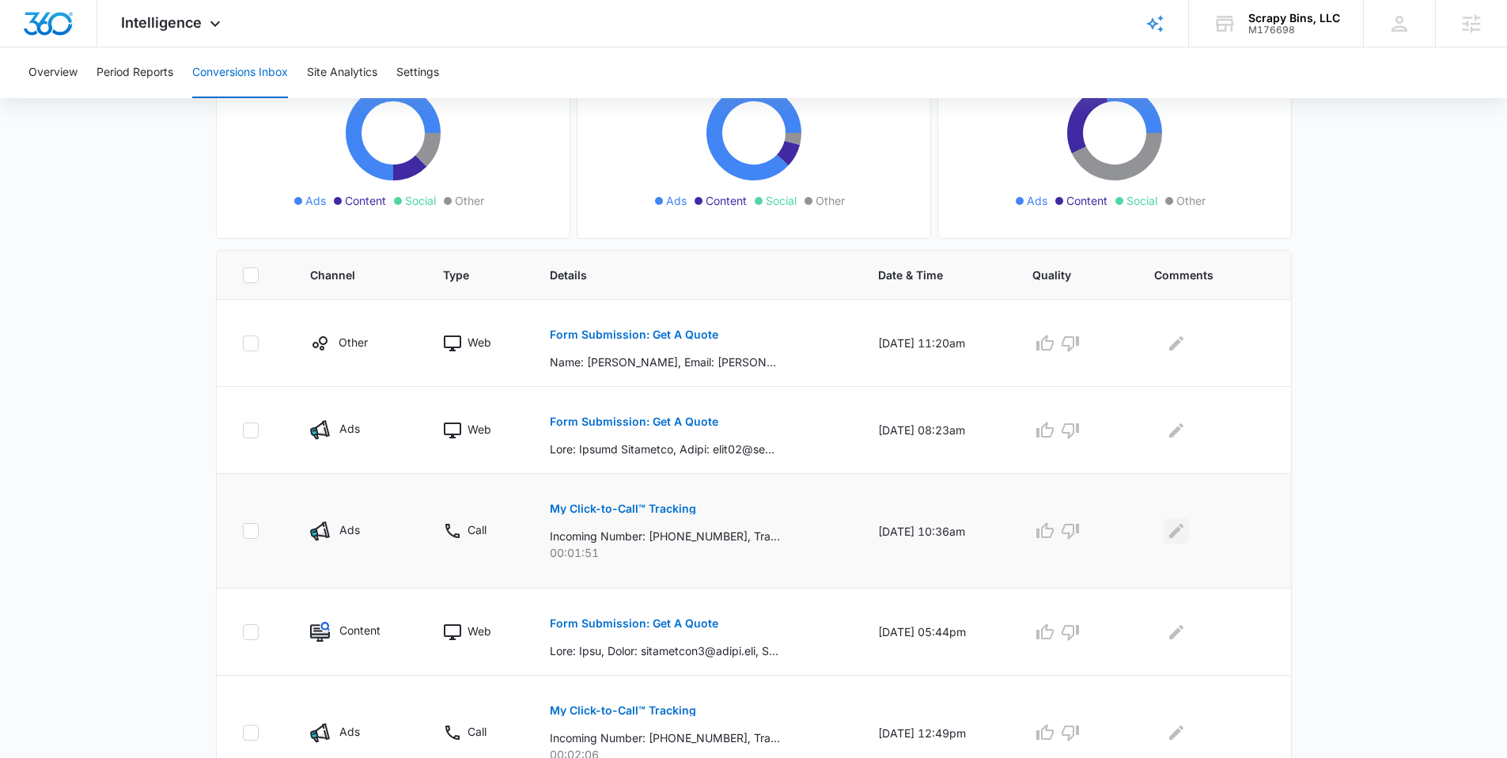
click at [1181, 534] on icon "Edit Comments" at bounding box center [1176, 531] width 14 height 14
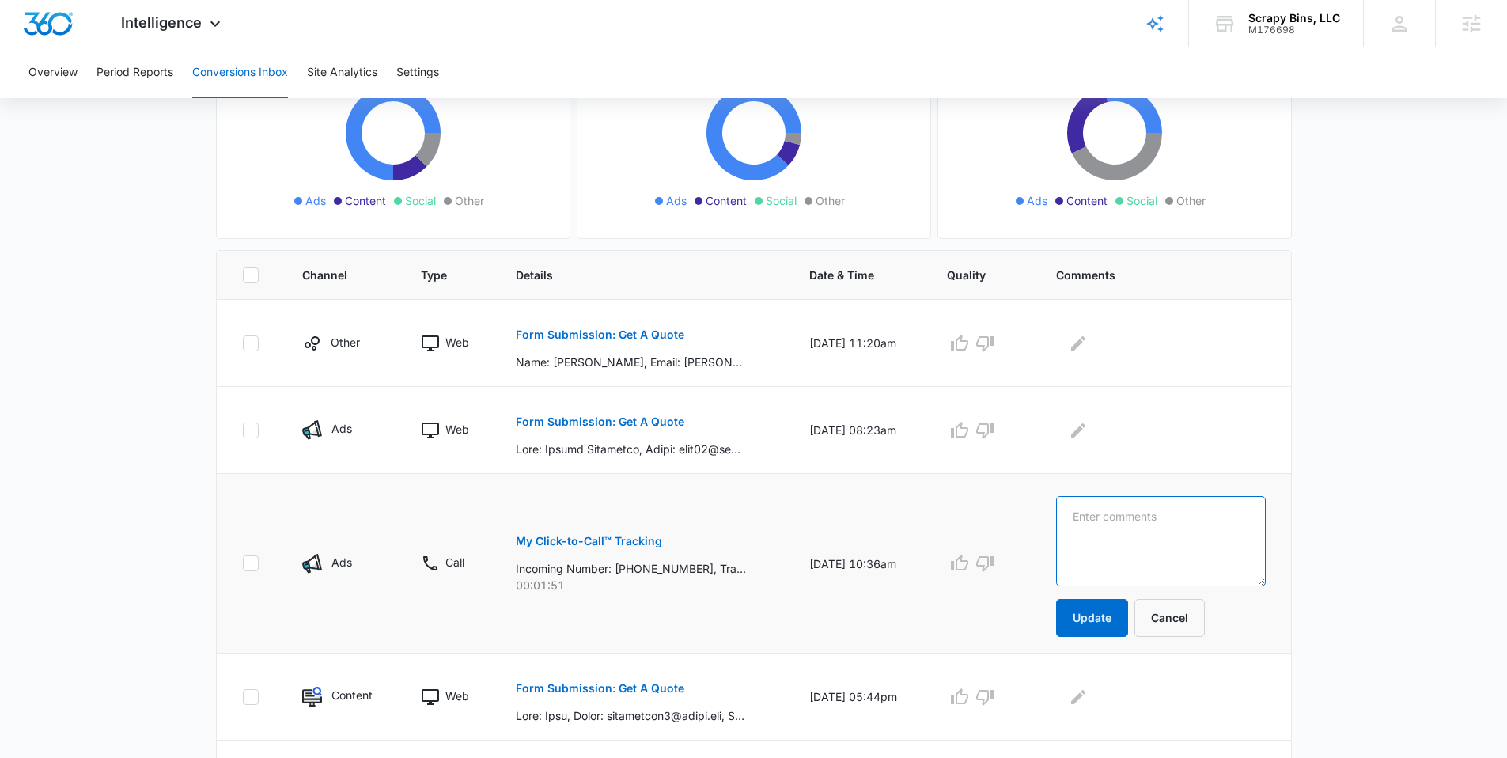
click at [1181, 534] on textarea at bounding box center [1161, 541] width 210 height 90
type textarea "pricing for dumpsters"
click at [1127, 625] on button "Update" at bounding box center [1092, 618] width 72 height 38
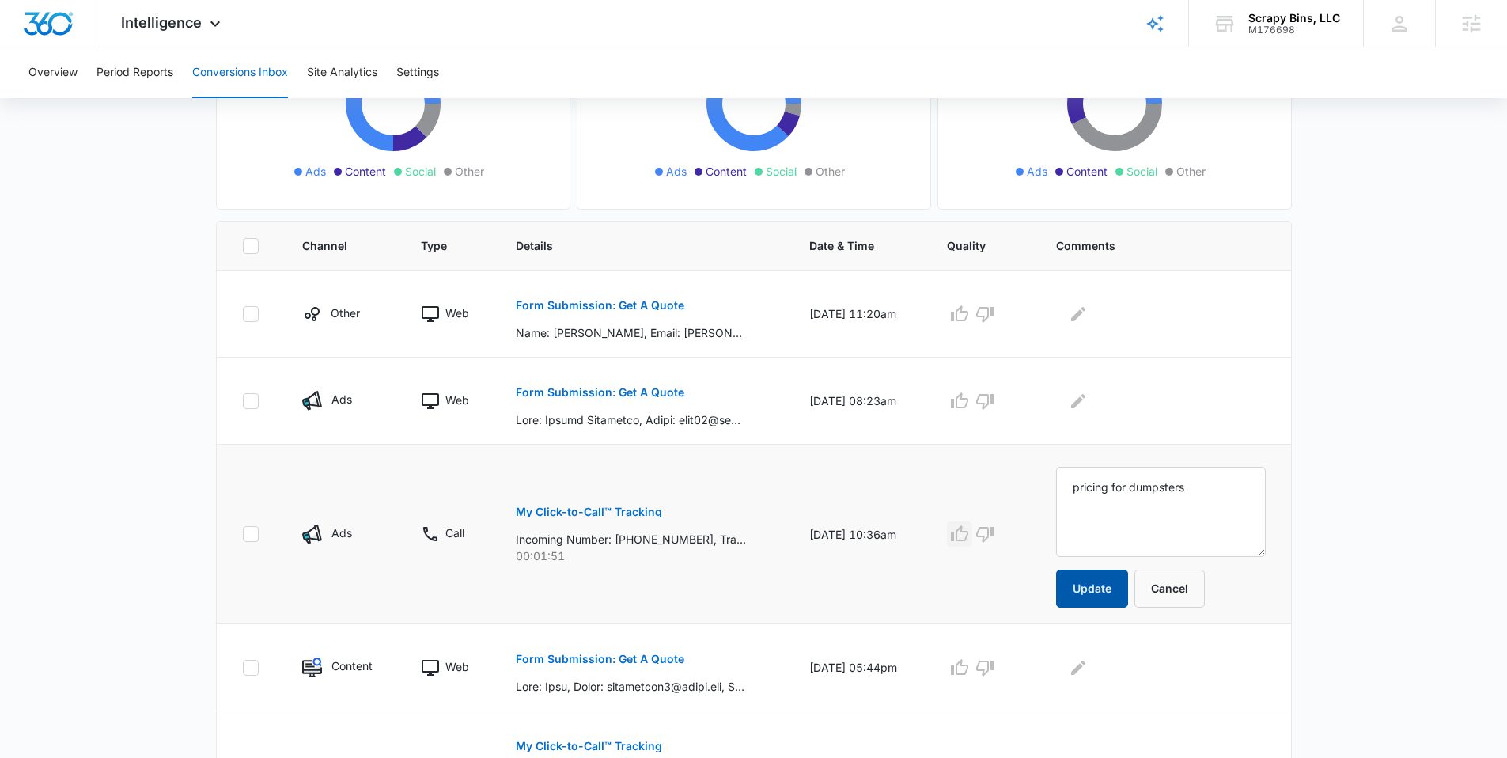
scroll to position [244, 0]
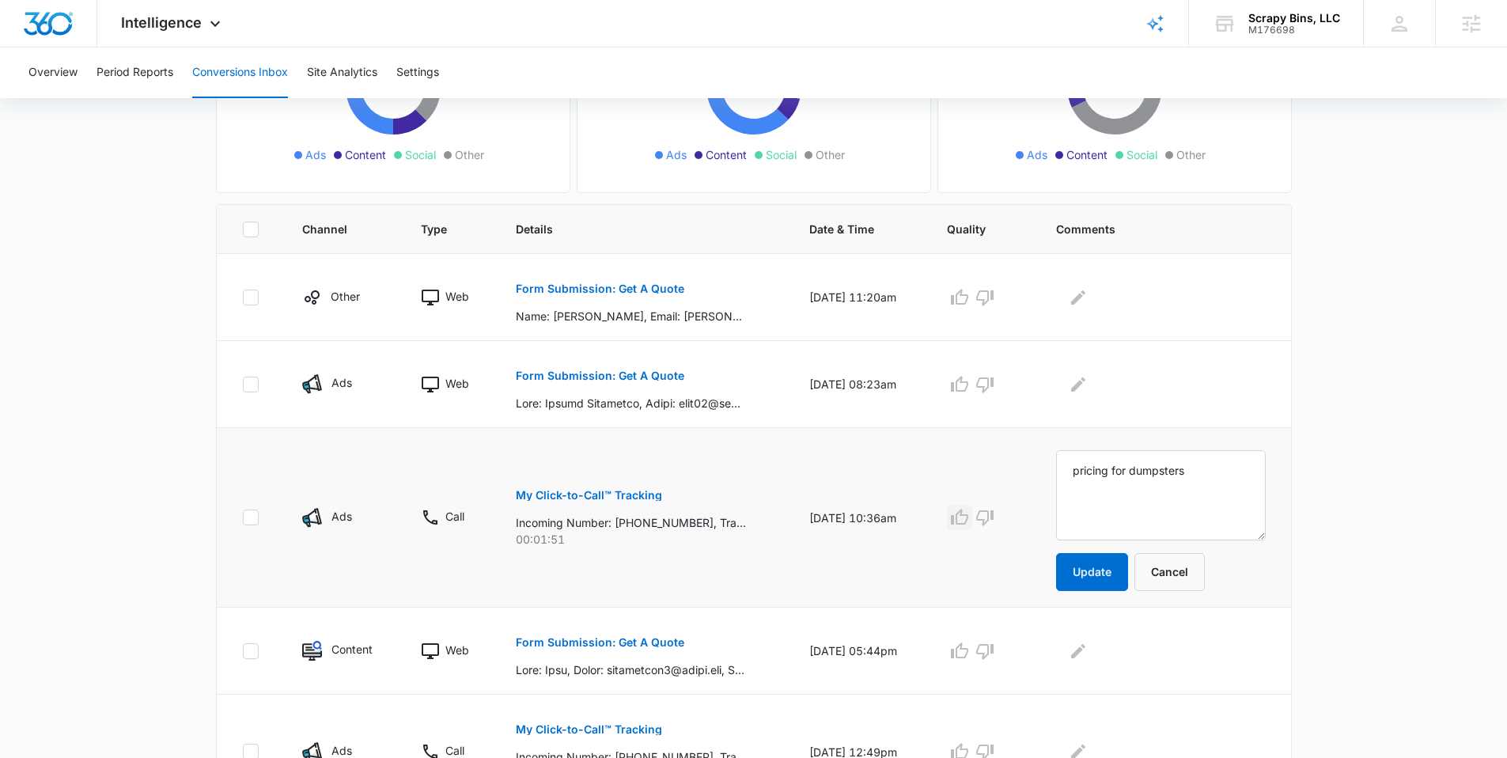
click at [969, 517] on icon "button" at bounding box center [959, 517] width 19 height 19
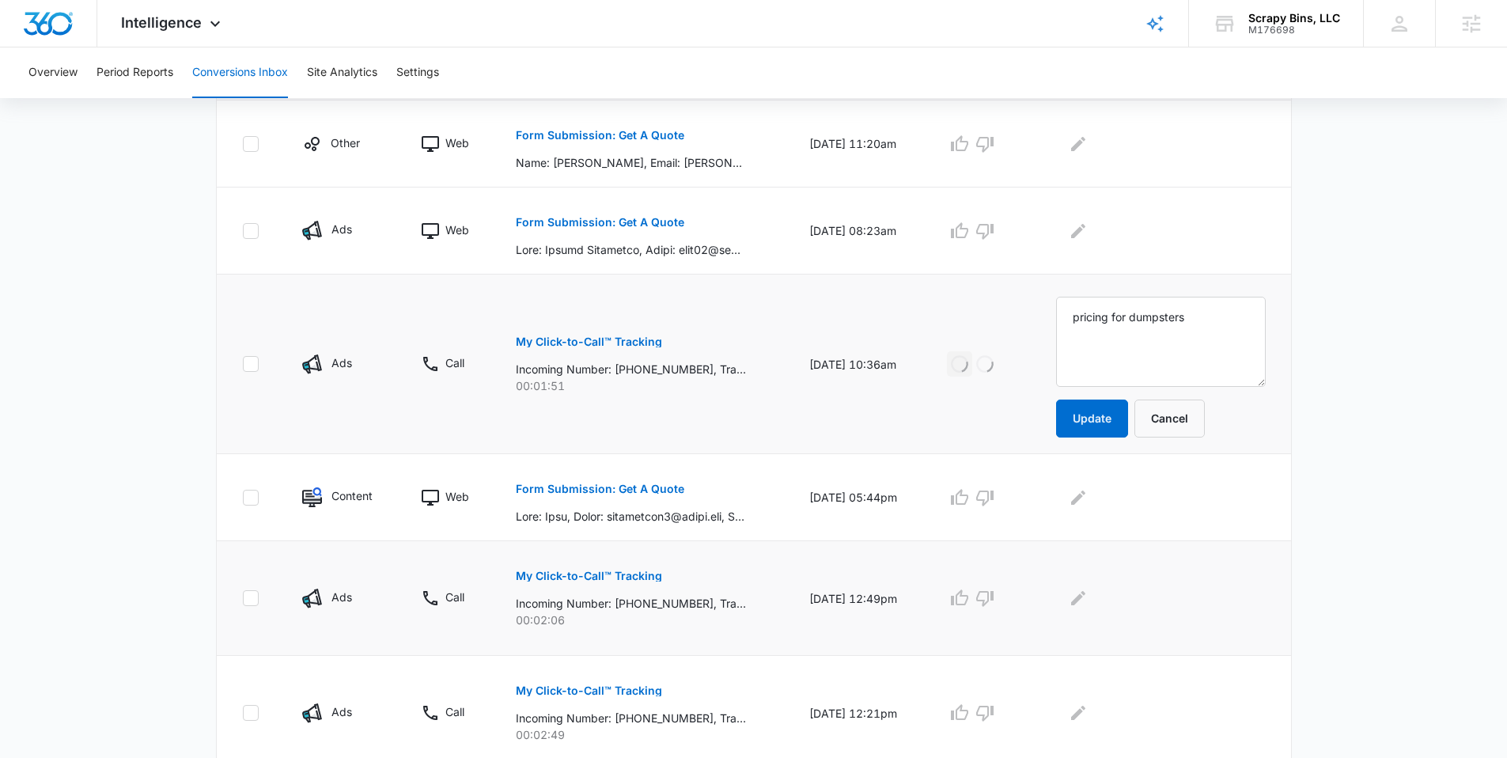
scroll to position [448, 0]
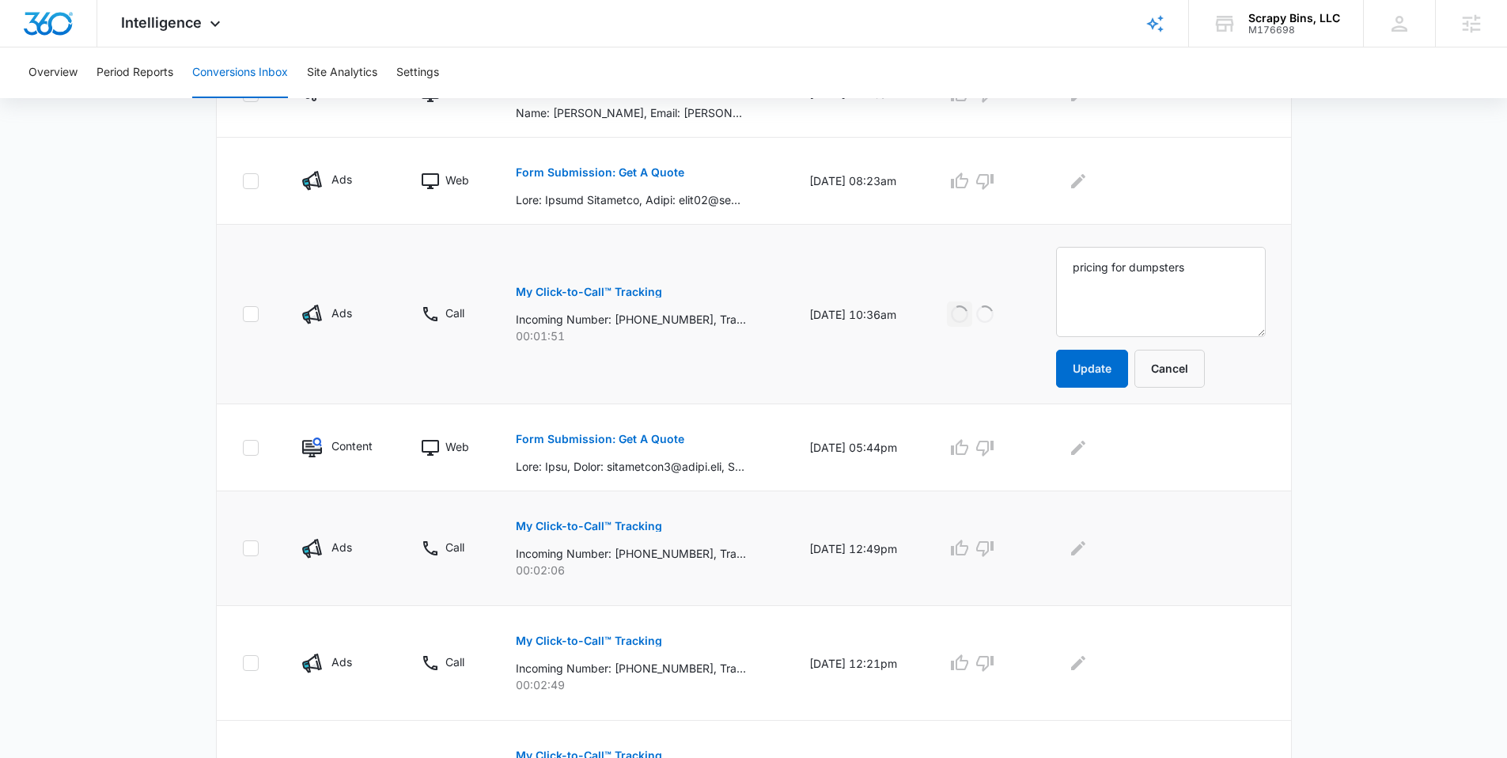
click at [594, 532] on button "My Click-to-Call™ Tracking" at bounding box center [589, 526] width 146 height 38
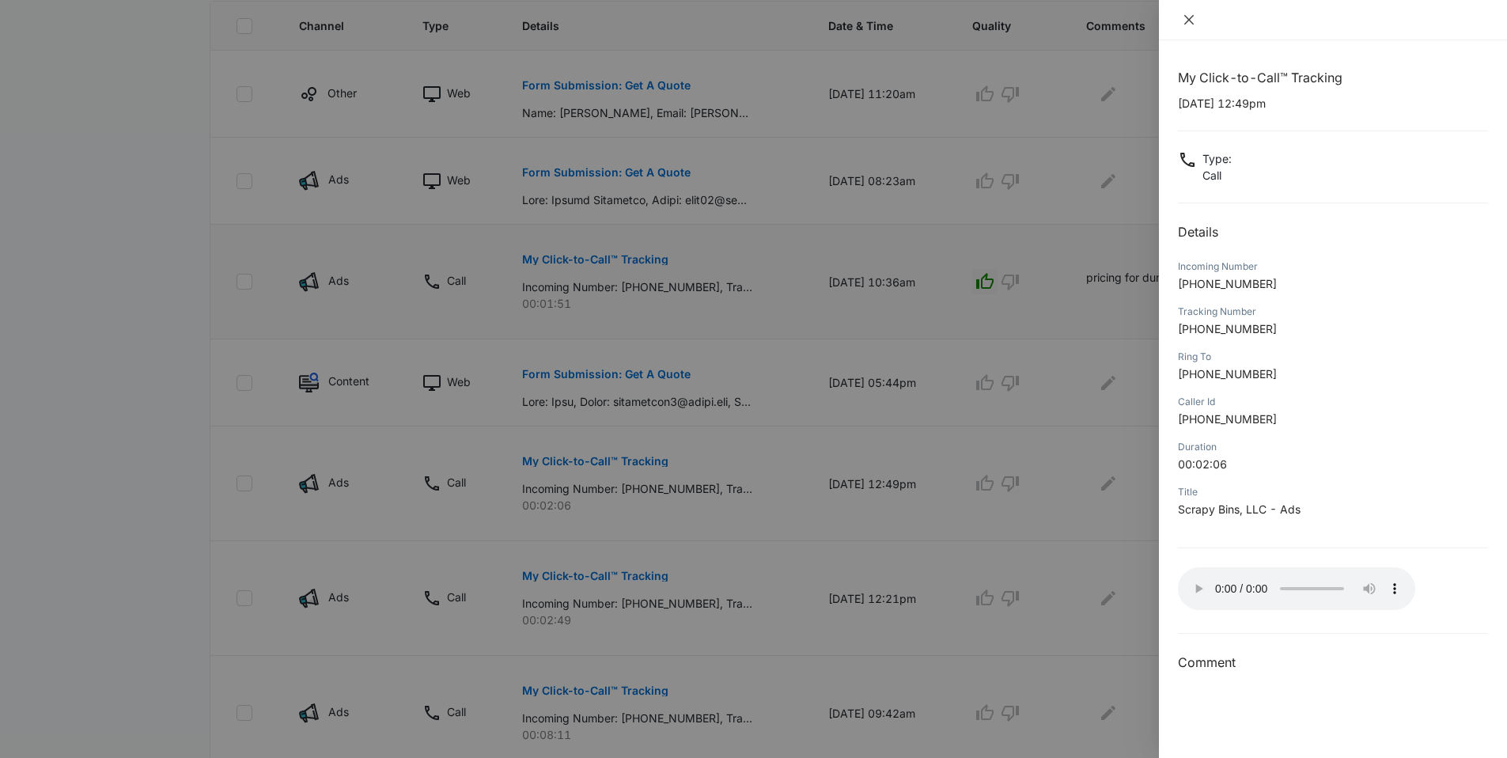
click at [1185, 21] on icon "close" at bounding box center [1189, 19] width 13 height 13
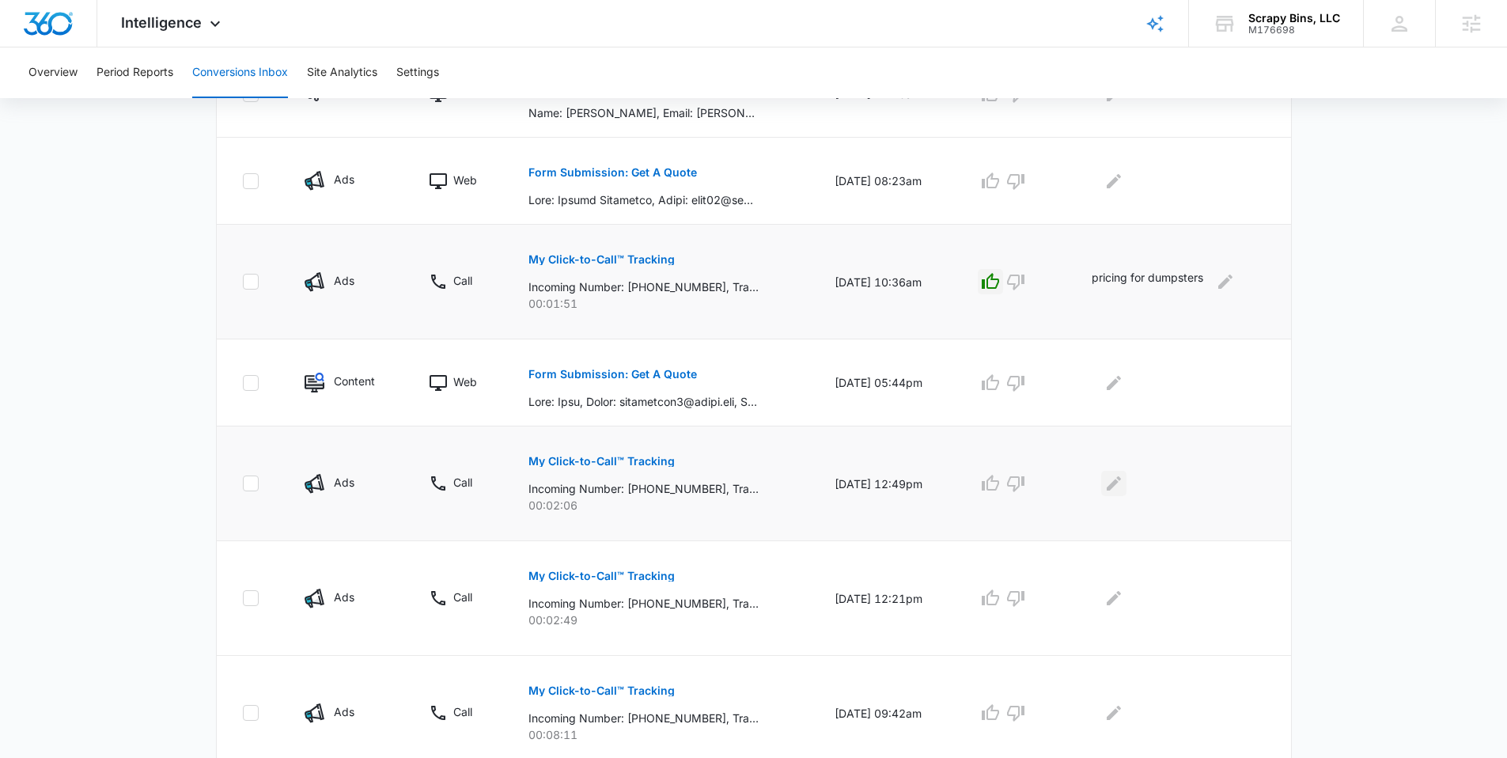
click at [1117, 494] on button "Edit Comments" at bounding box center [1113, 483] width 25 height 25
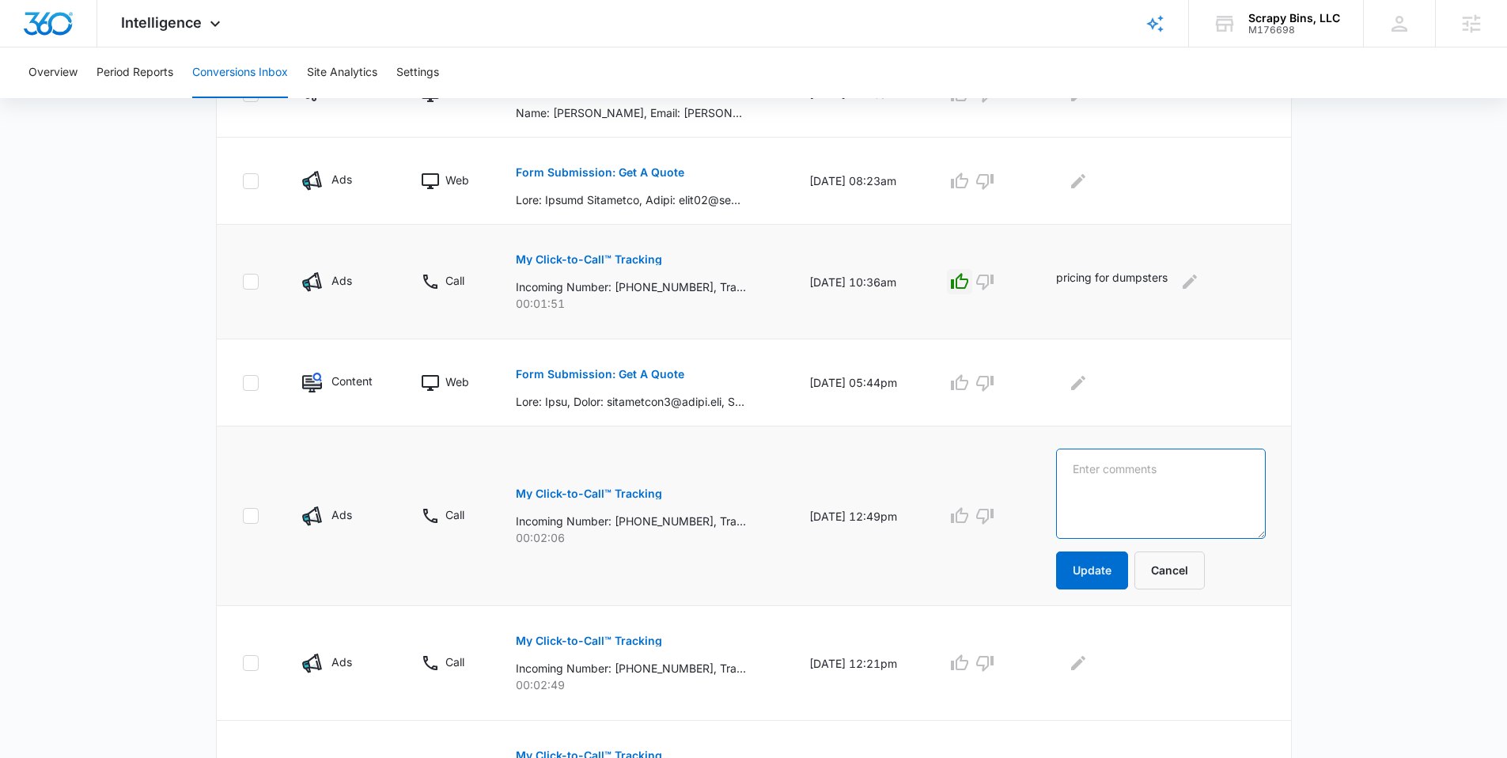
click at [1123, 483] on textarea at bounding box center [1161, 494] width 210 height 90
type textarea "3 day plus 7 day rental"
click at [1111, 574] on button "Update" at bounding box center [1092, 570] width 72 height 38
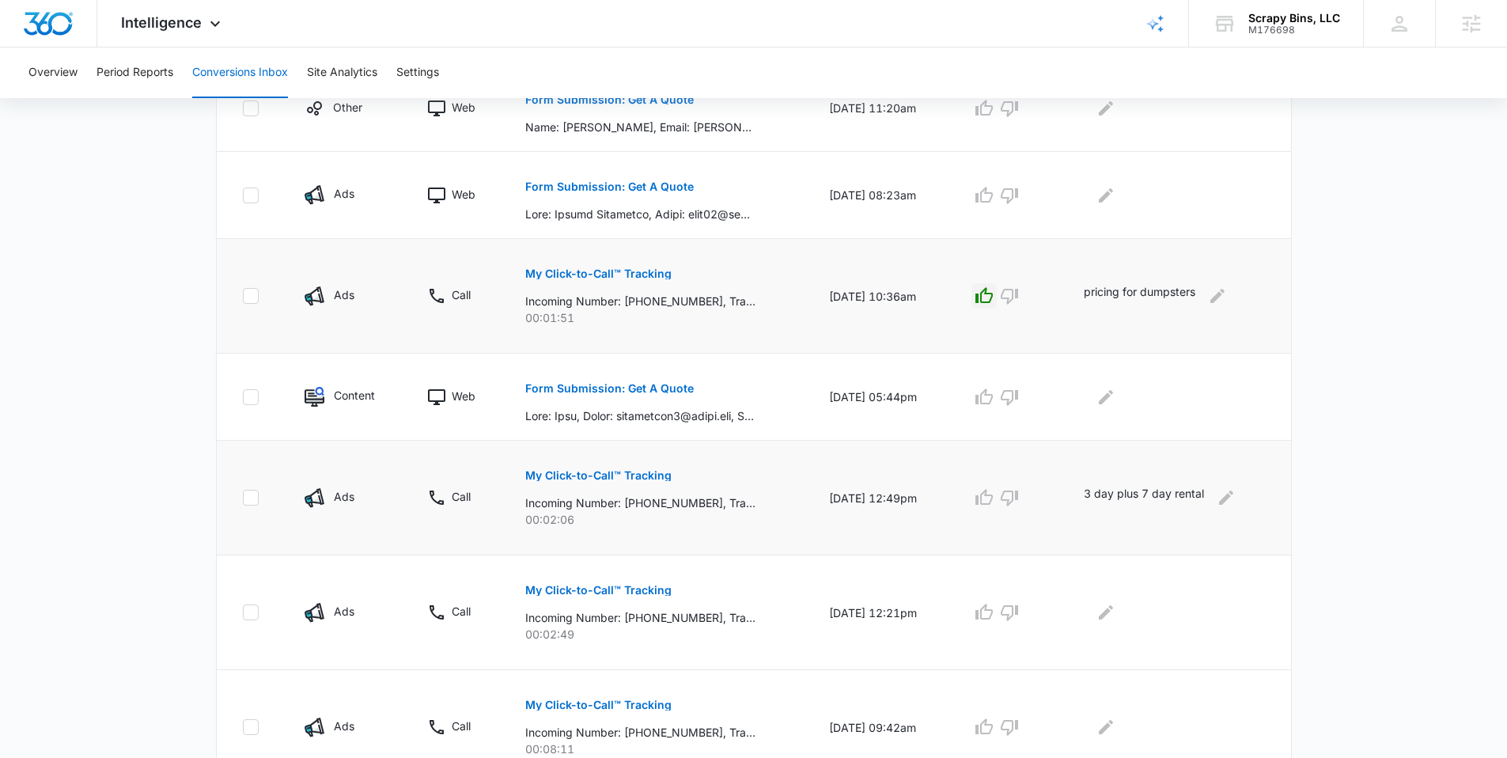
scroll to position [496, 0]
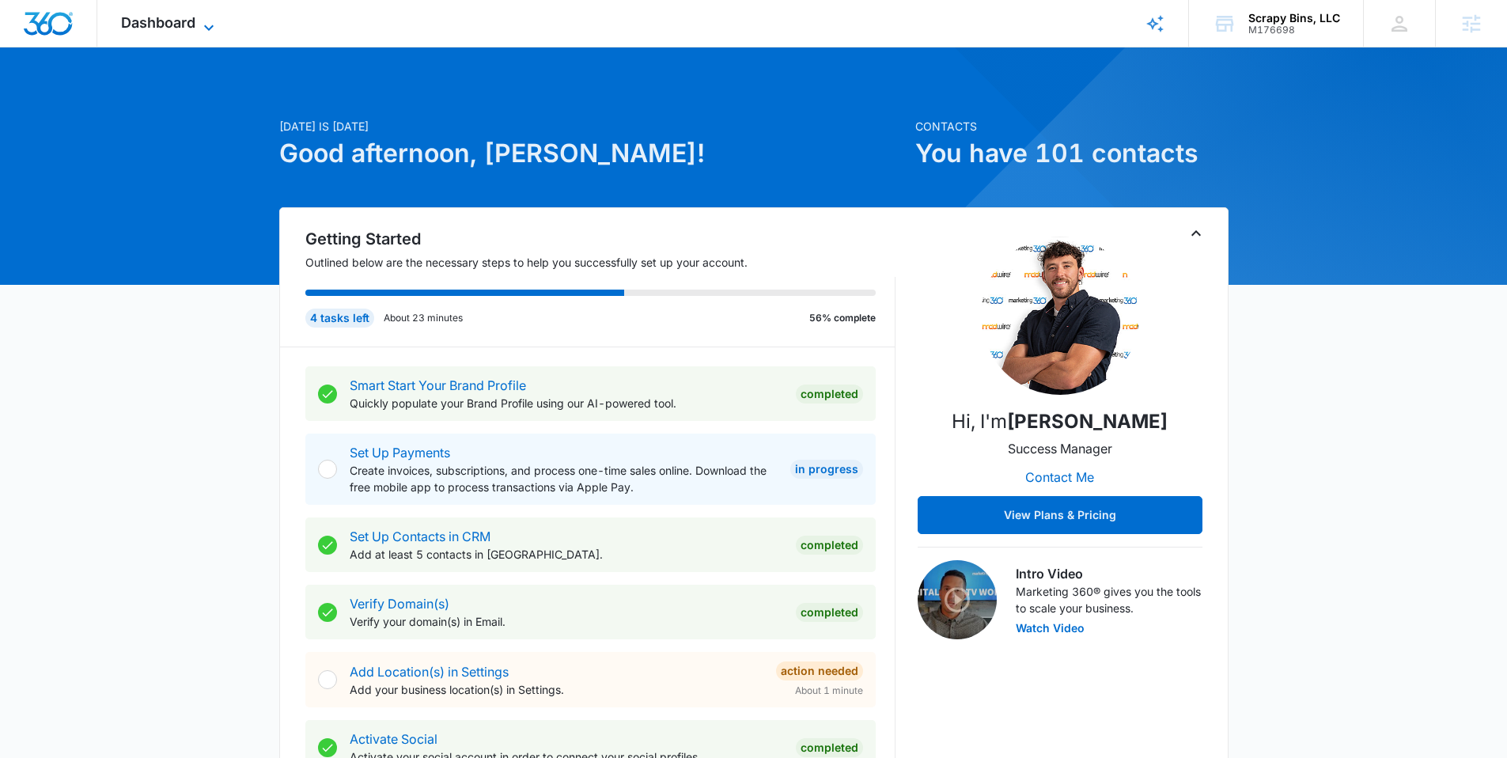
click at [184, 28] on span "Dashboard" at bounding box center [158, 22] width 74 height 17
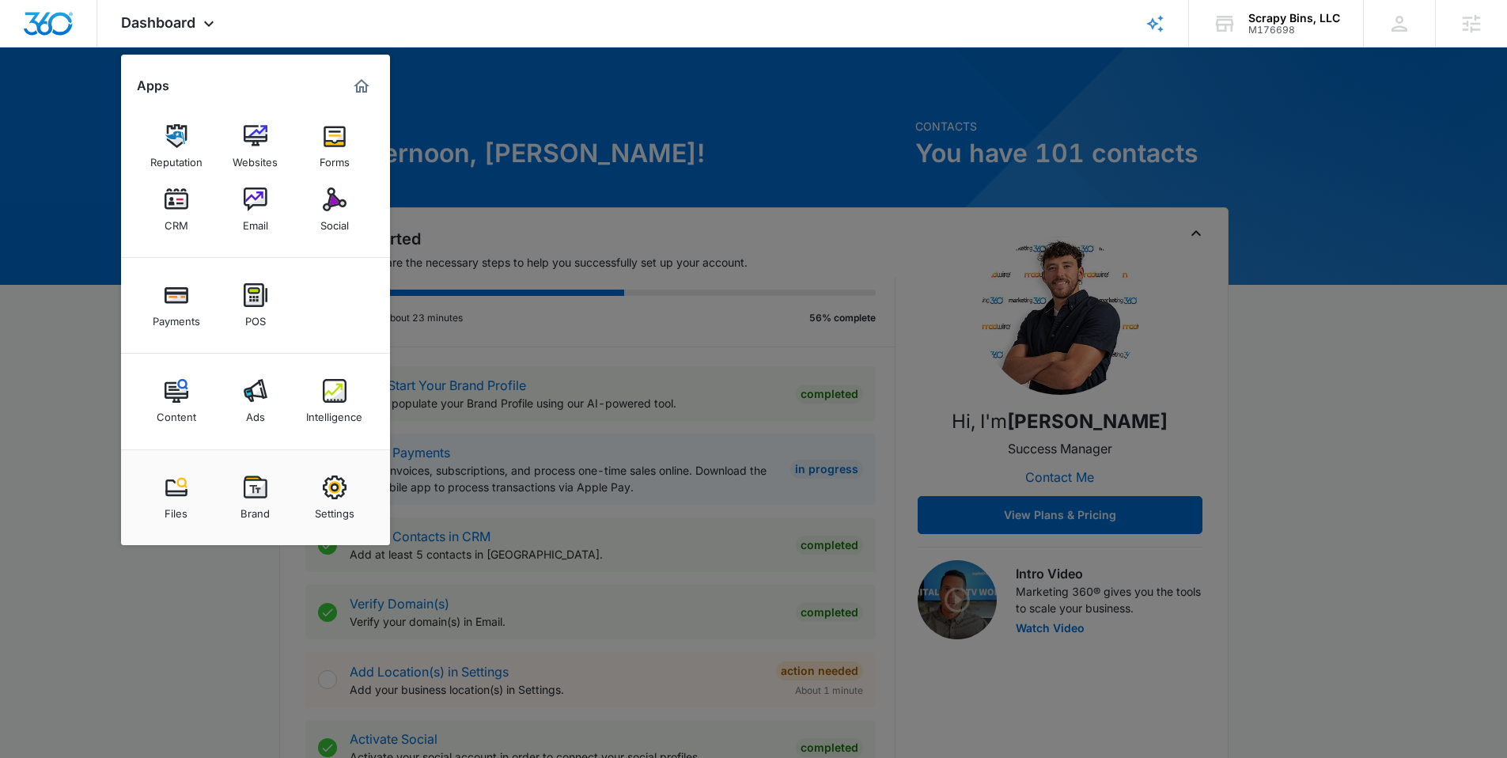
click at [180, 406] on div "Content" at bounding box center [177, 413] width 40 height 21
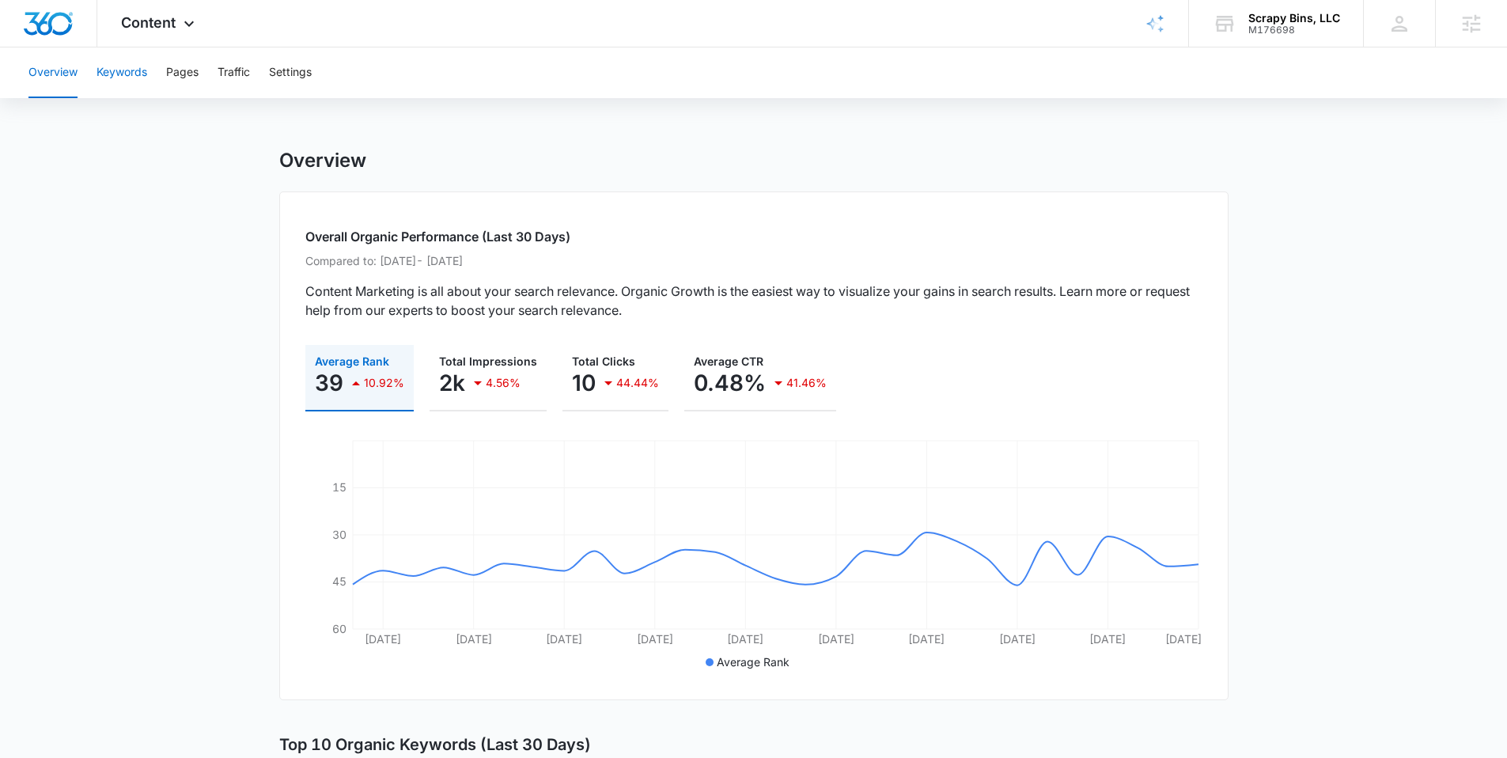
click at [134, 71] on button "Keywords" at bounding box center [122, 72] width 51 height 51
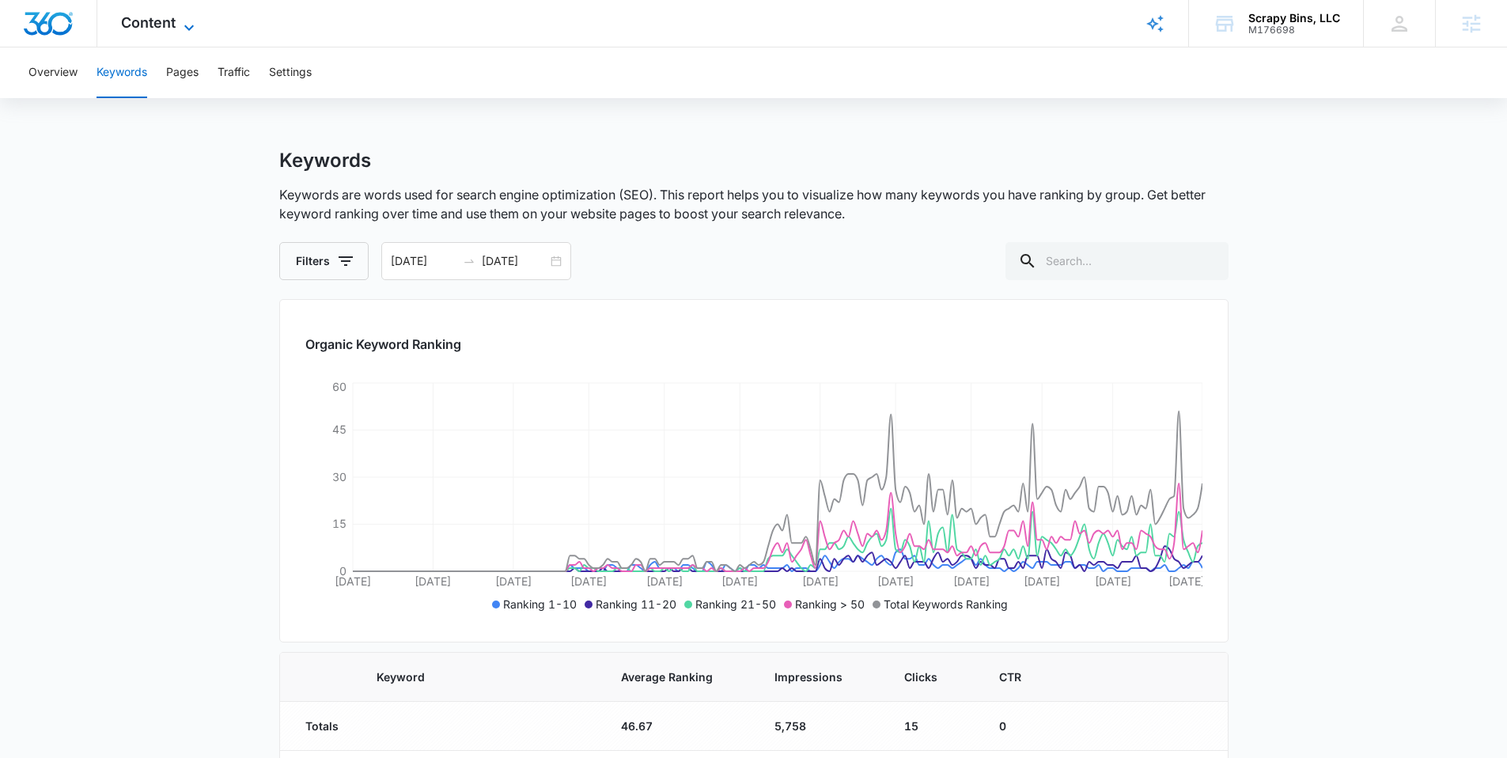
click at [169, 30] on span "Content" at bounding box center [148, 22] width 55 height 17
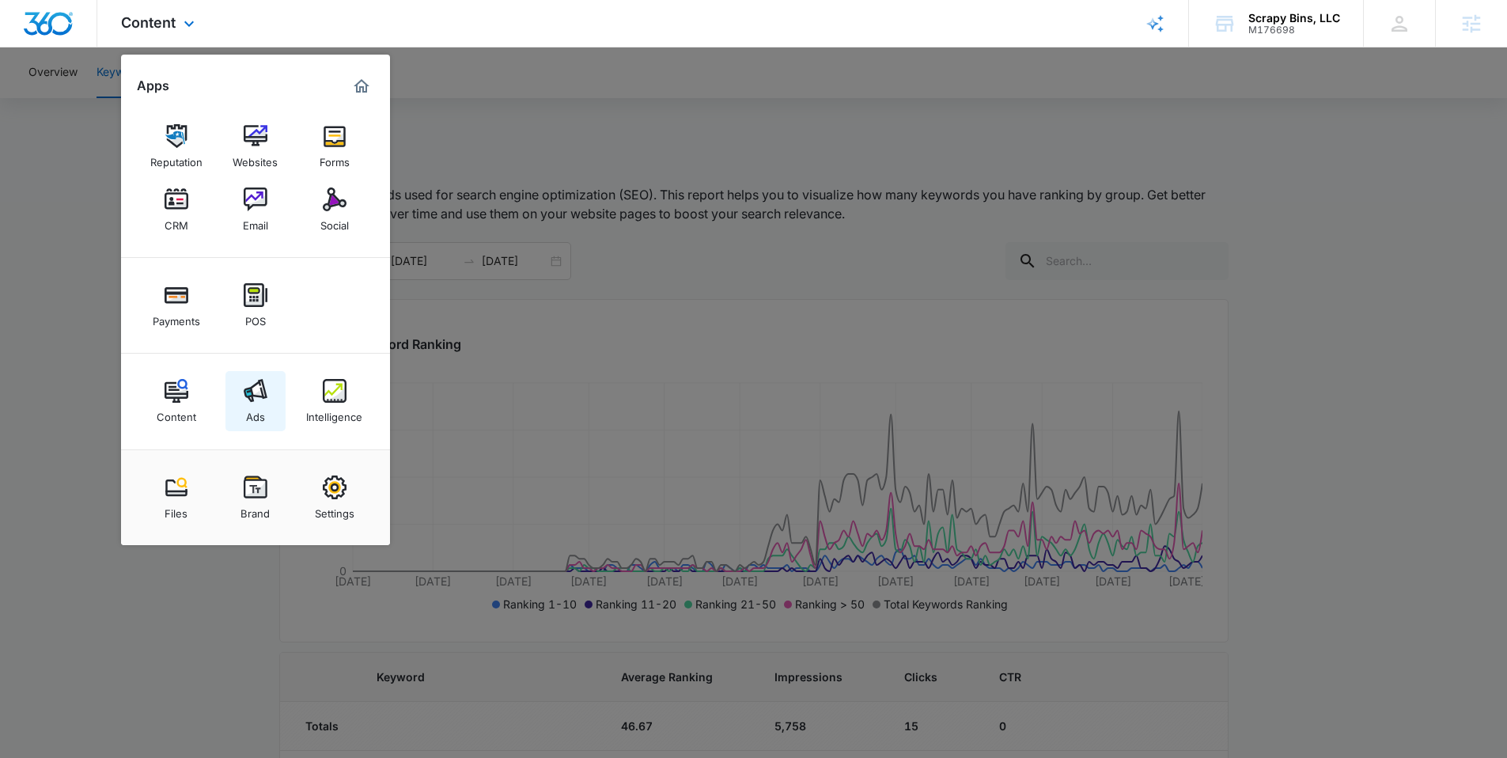
click at [253, 400] on img at bounding box center [256, 391] width 24 height 24
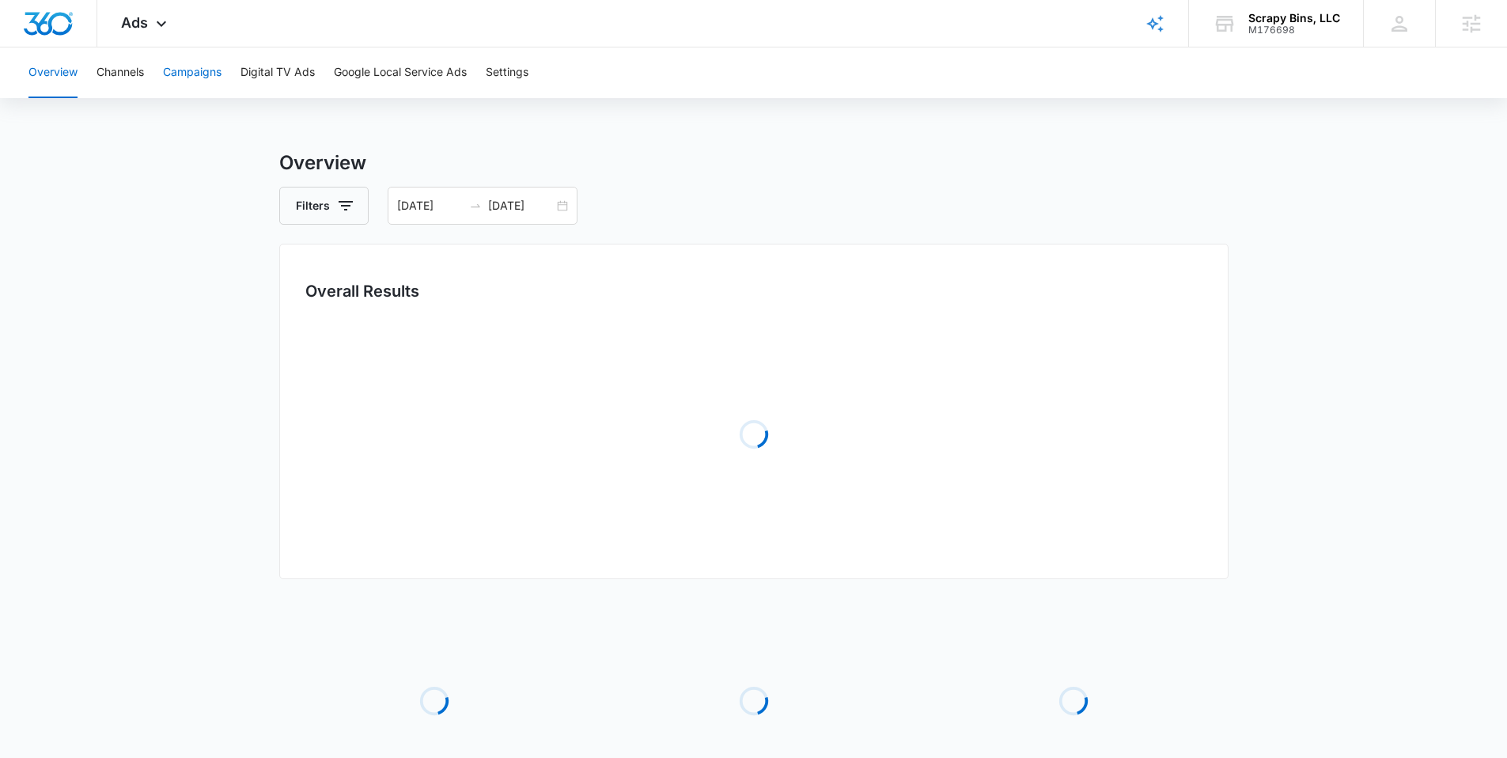
click at [206, 72] on button "Campaigns" at bounding box center [192, 72] width 59 height 51
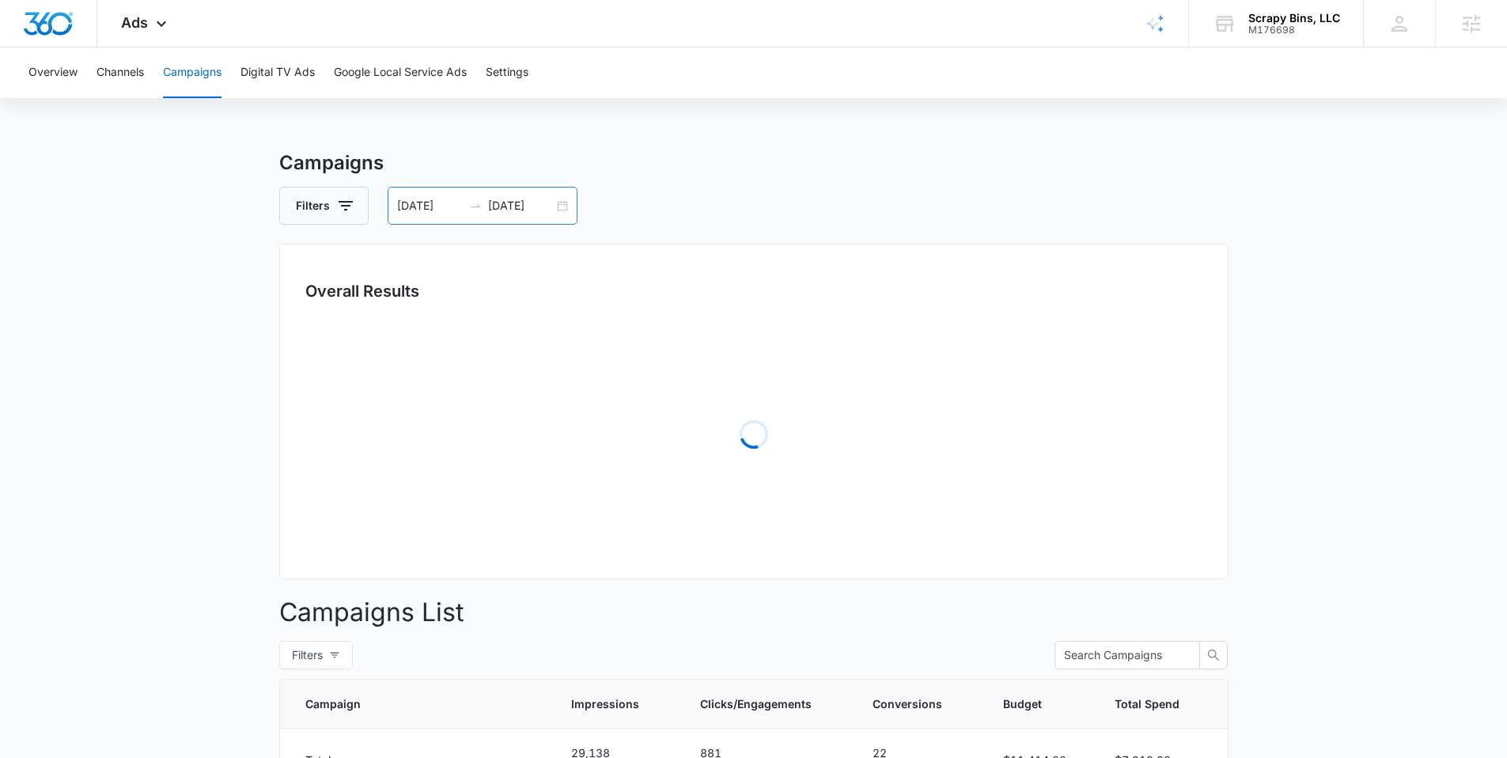
click at [543, 208] on input "08/09/2025" at bounding box center [521, 205] width 66 height 17
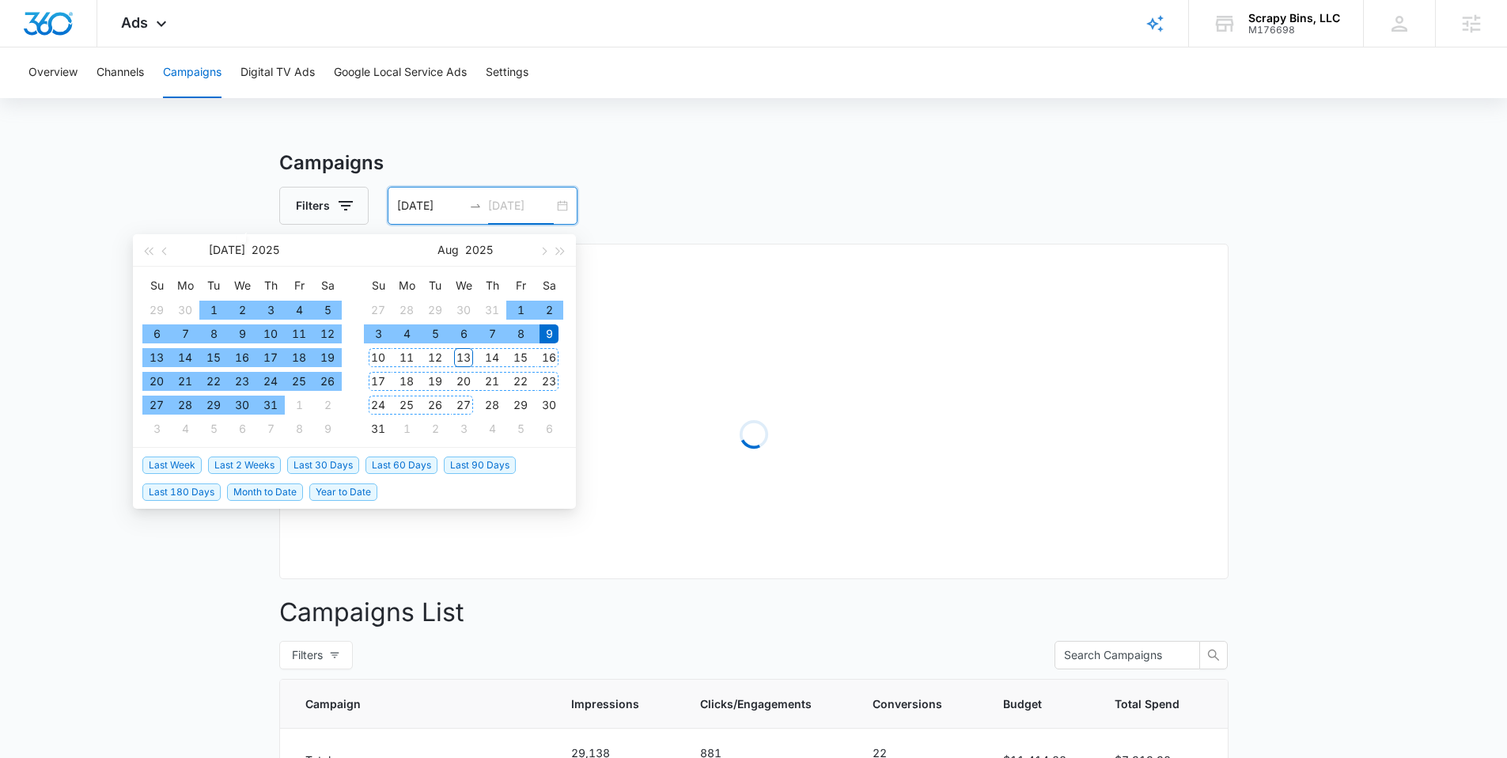
type input "08/09/2025"
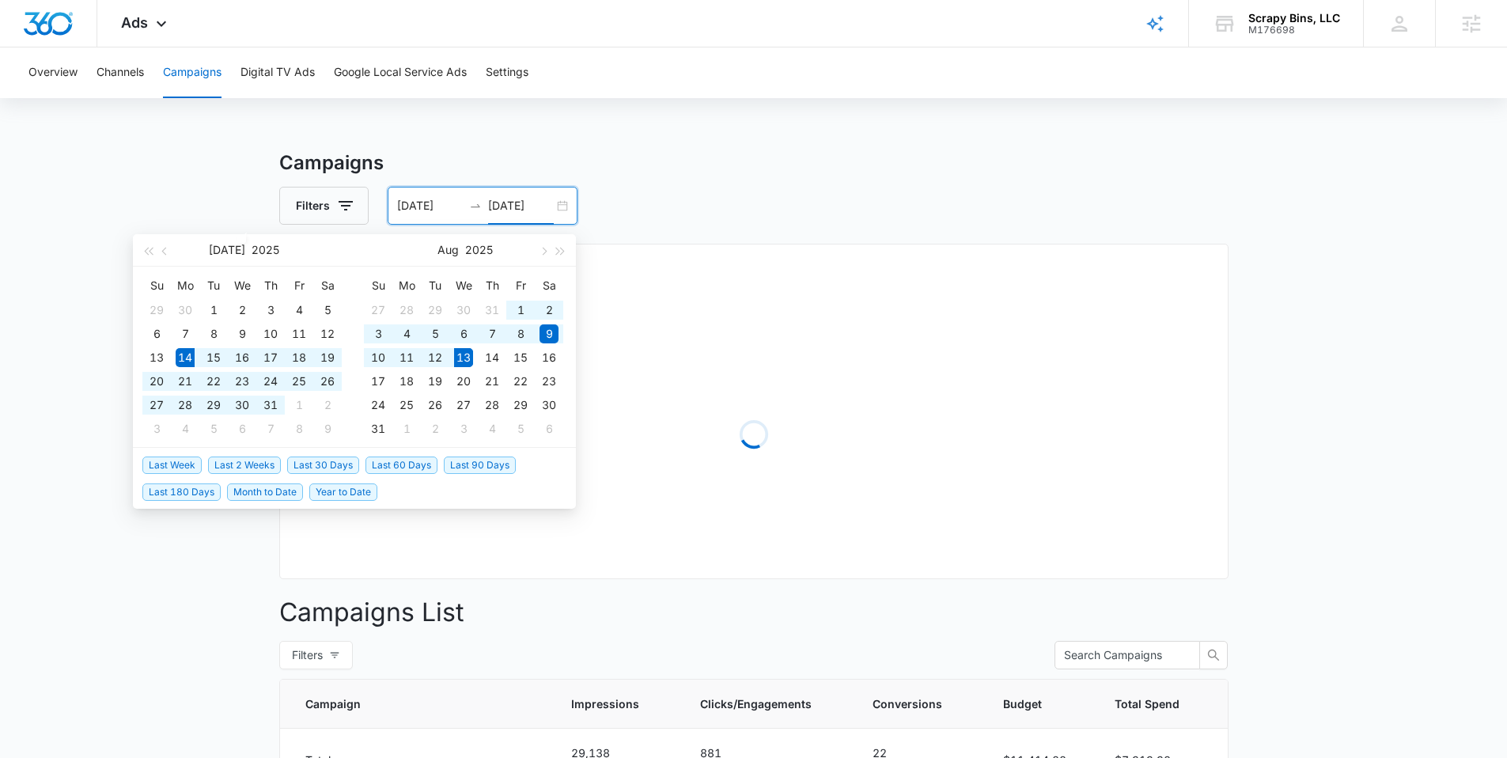
click at [317, 462] on span "Last 30 Days" at bounding box center [323, 464] width 72 height 17
type input "07/14/2025"
type input "08/13/2025"
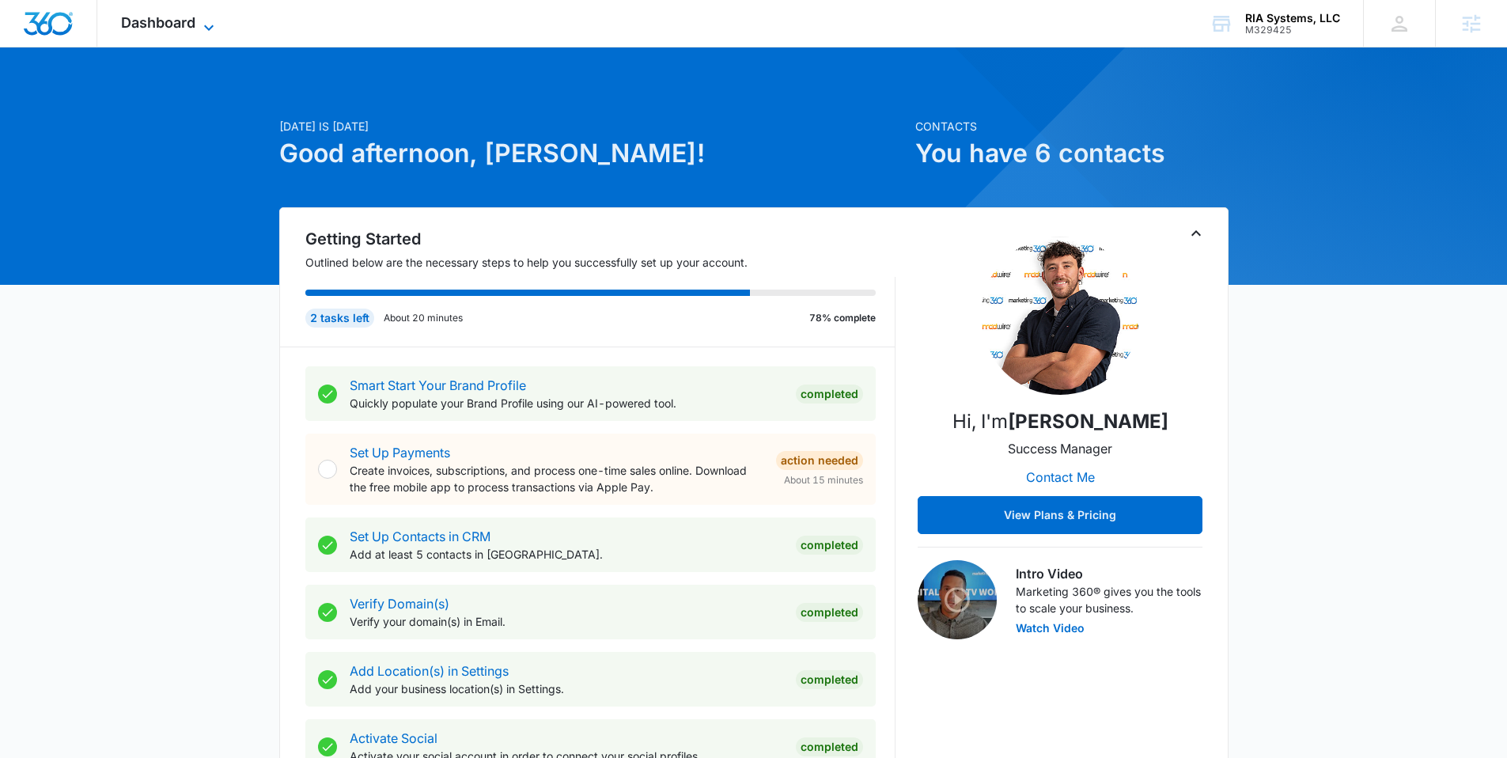
click at [152, 30] on span "Dashboard" at bounding box center [158, 22] width 74 height 17
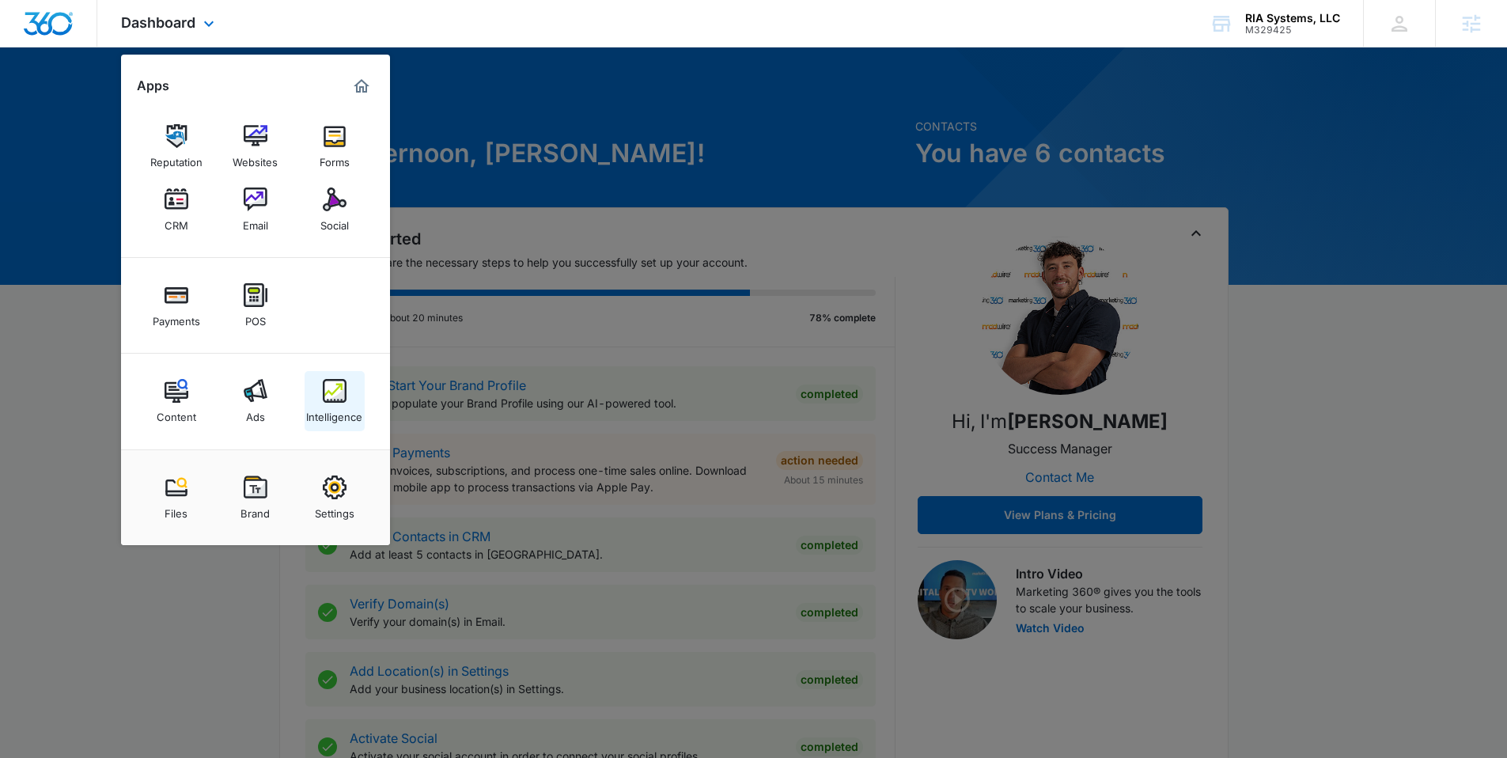
click at [333, 404] on div "Intelligence" at bounding box center [334, 413] width 56 height 21
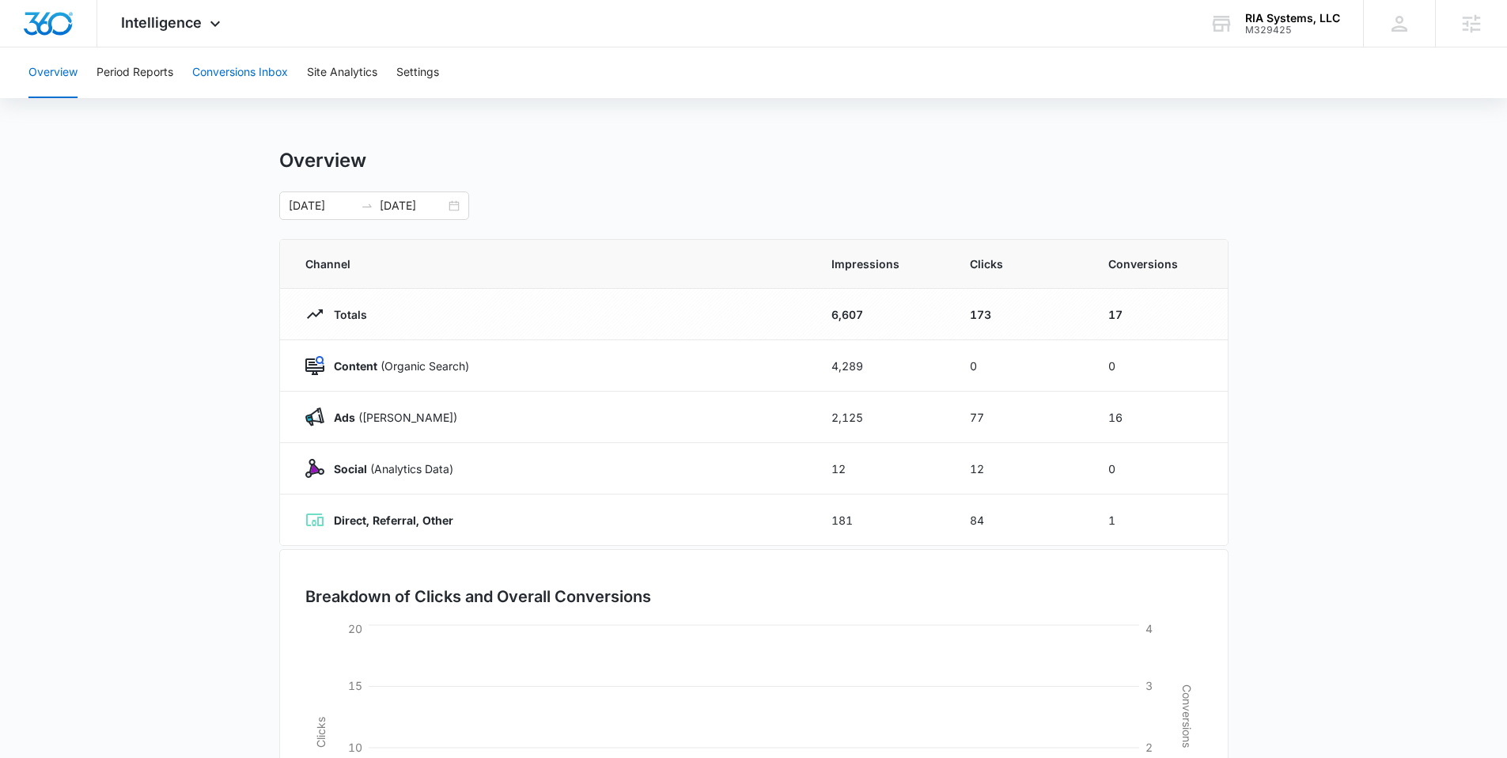
click at [245, 79] on button "Conversions Inbox" at bounding box center [240, 72] width 96 height 51
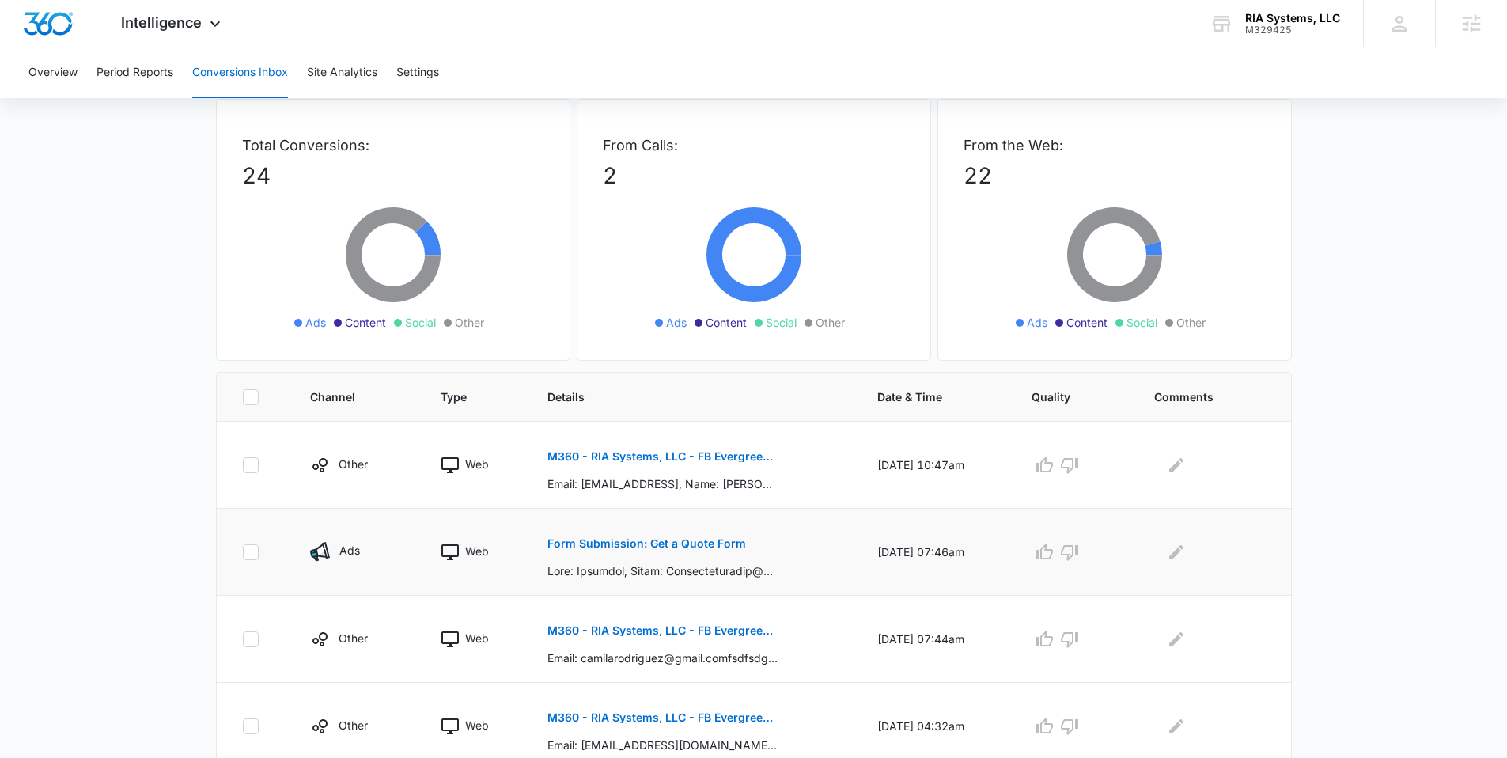
scroll to position [78, 0]
click at [668, 543] on p "Form Submission: Get a Quote Form" at bounding box center [646, 542] width 199 height 11
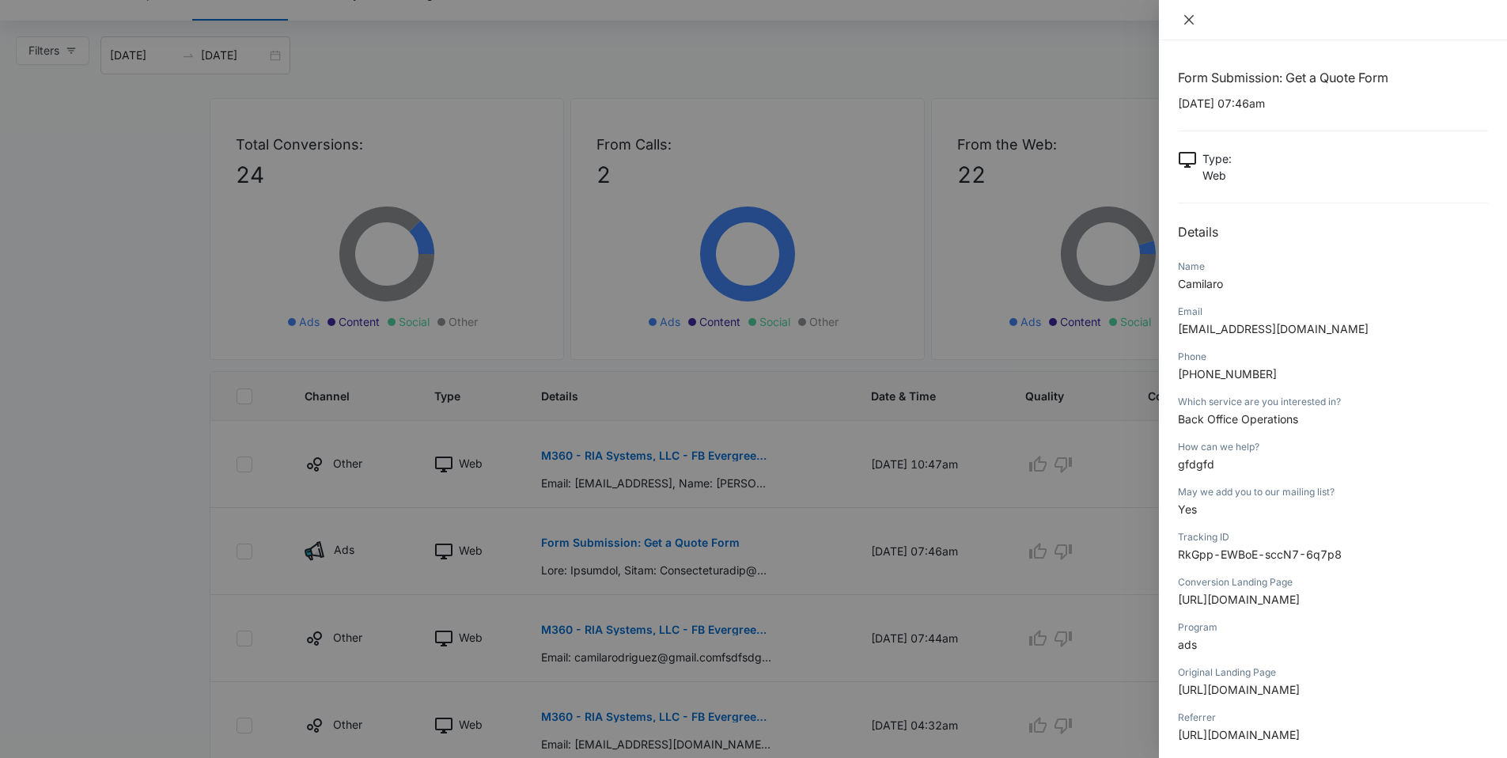
click at [1191, 24] on icon "close" at bounding box center [1189, 19] width 13 height 13
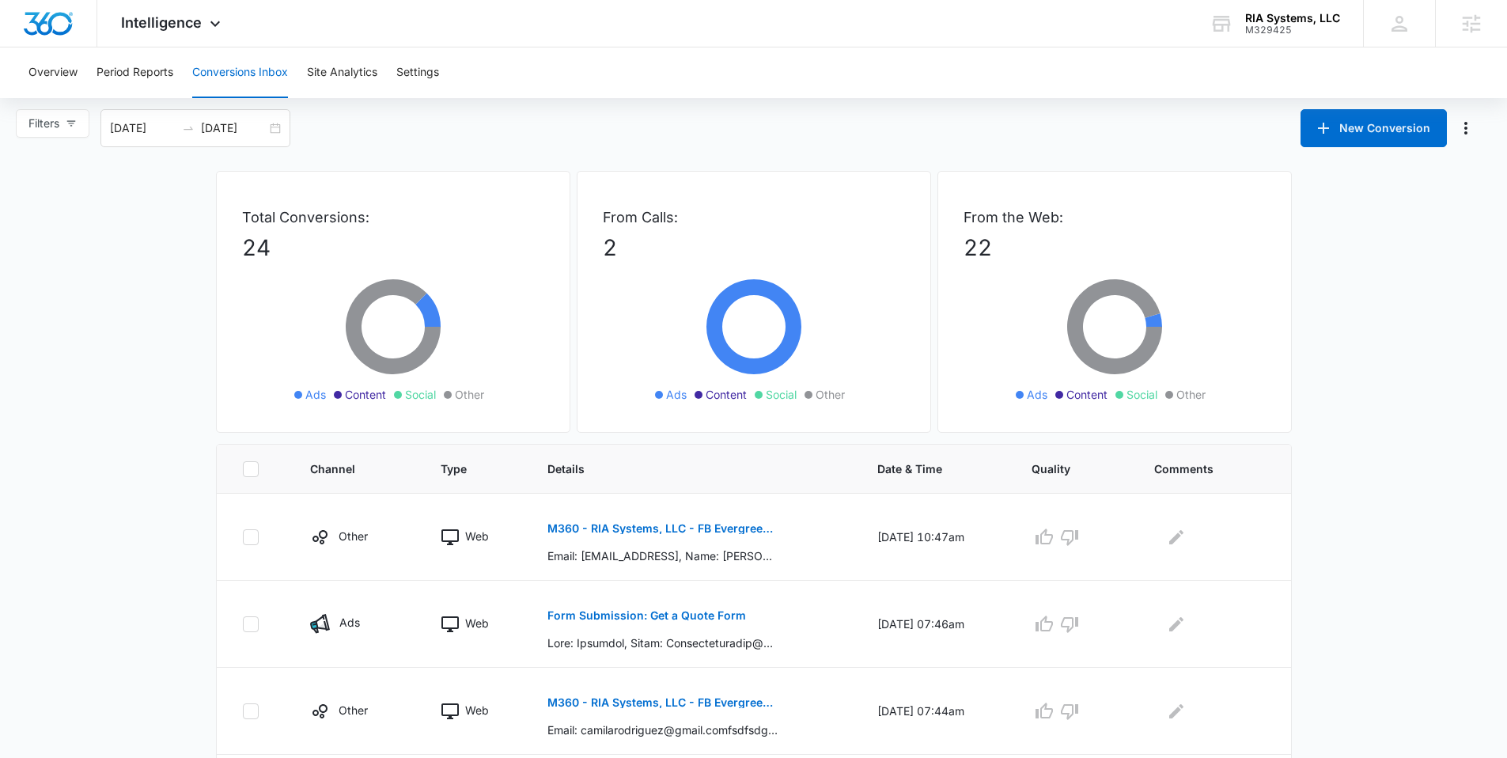
scroll to position [0, 0]
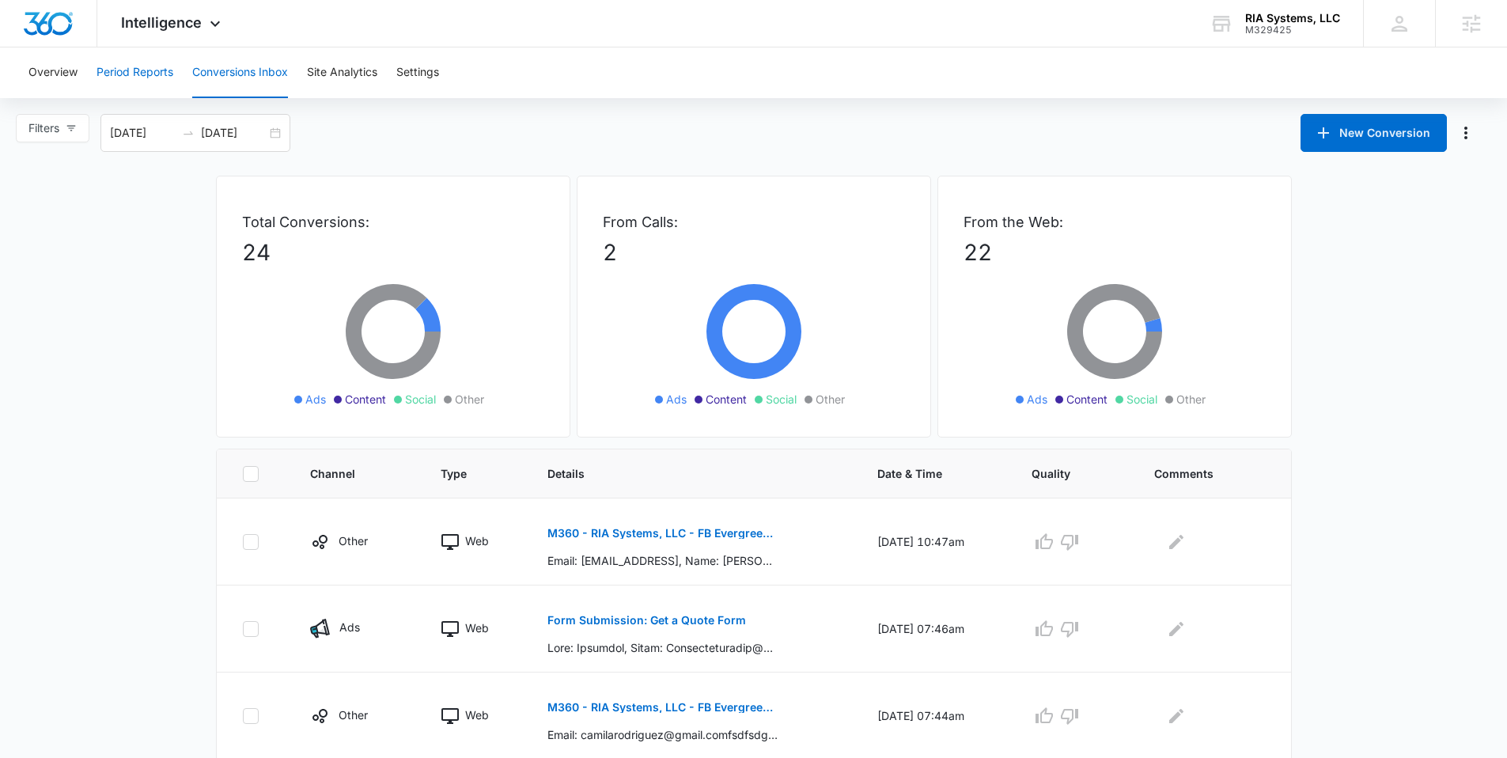
click at [140, 78] on button "Period Reports" at bounding box center [135, 72] width 77 height 51
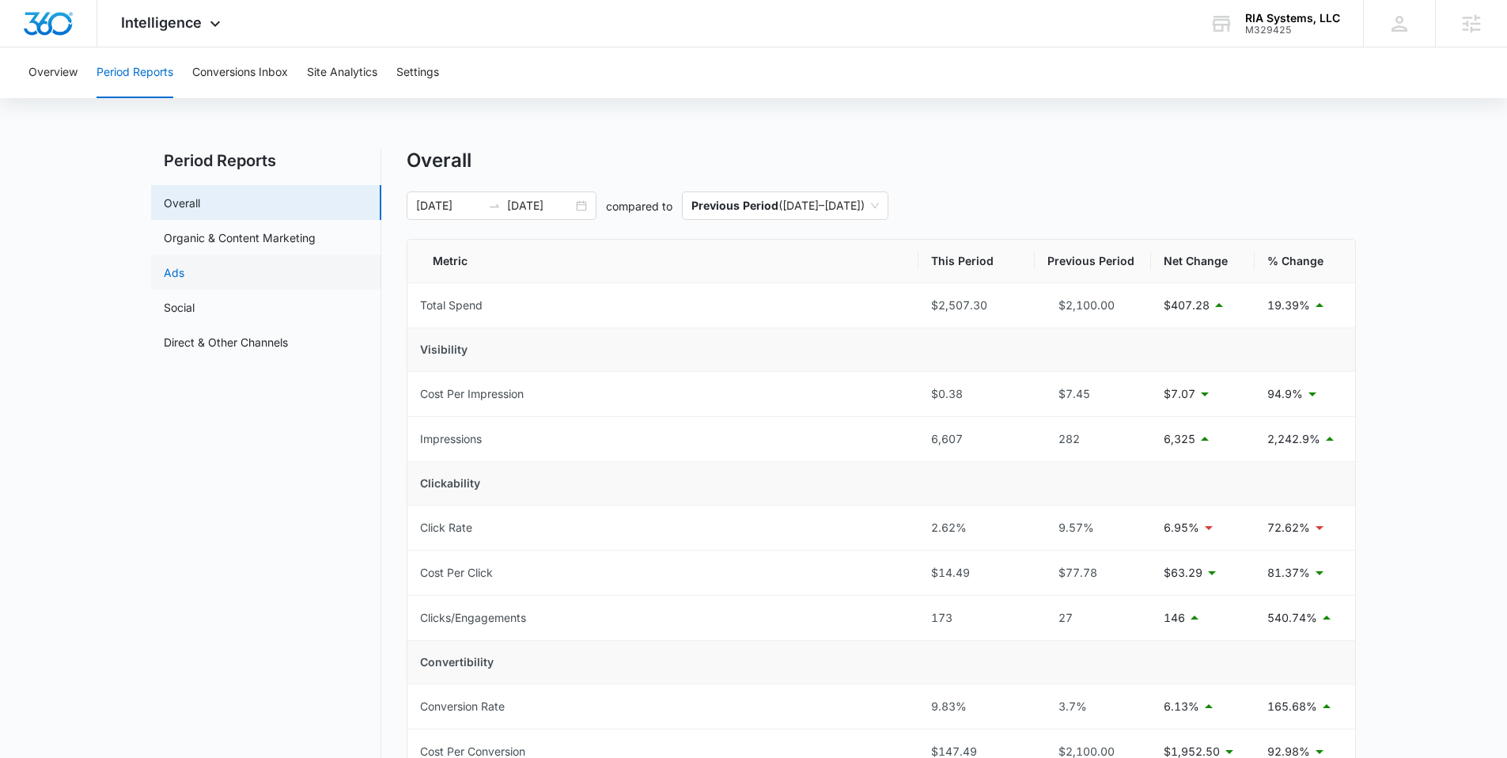
click at [184, 273] on link "Ads" at bounding box center [174, 272] width 21 height 17
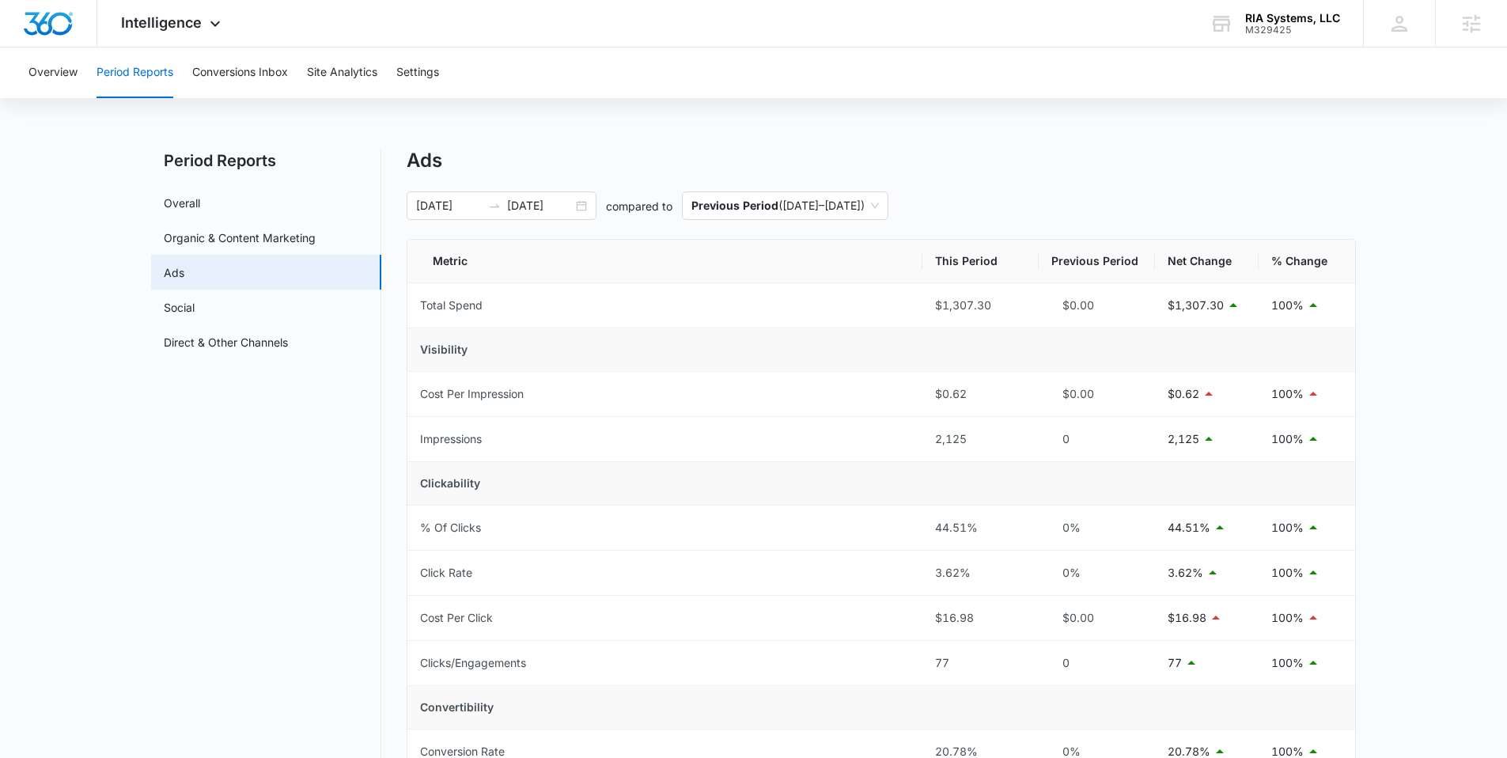
scroll to position [3, 0]
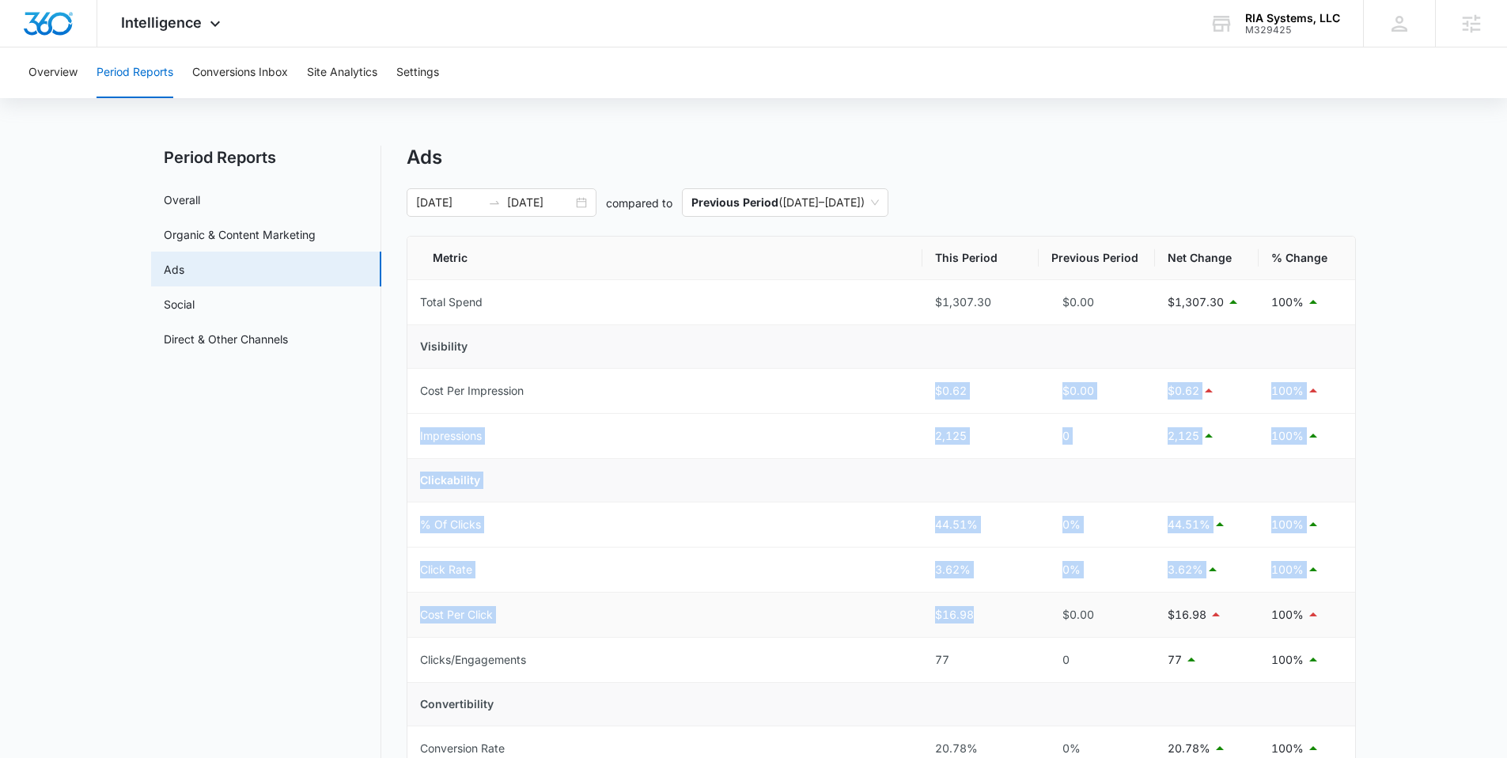
drag, startPoint x: 867, startPoint y: 392, endPoint x: 1038, endPoint y: 611, distance: 277.9
click at [1038, 611] on tbody "Total Spend $1,307.30 $0.00 $1,307.30 100% Visibility Cost Per Impression $0.62…" at bounding box center [881, 681] width 948 height 803
click at [1026, 616] on td "$16.98" at bounding box center [980, 615] width 116 height 45
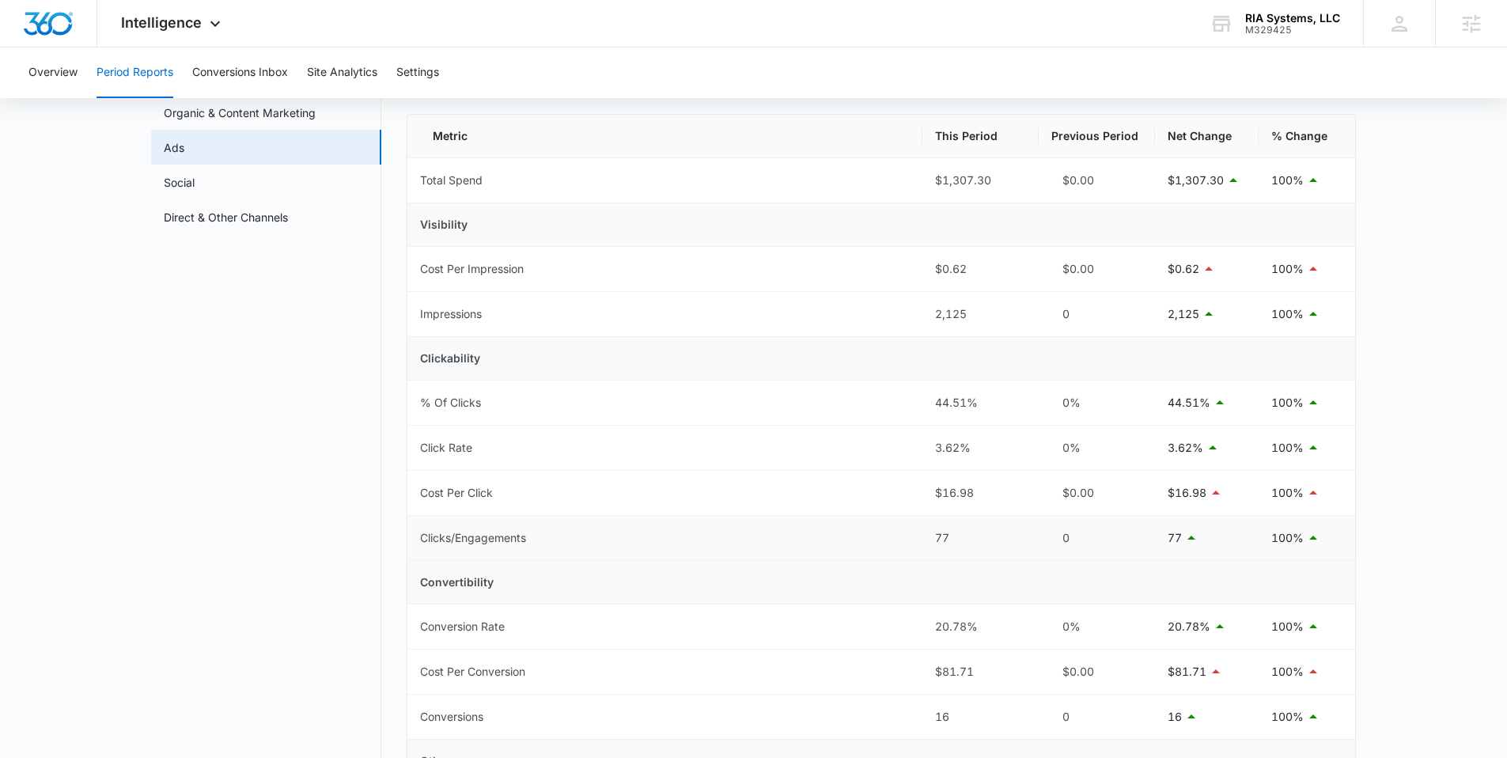
scroll to position [208, 0]
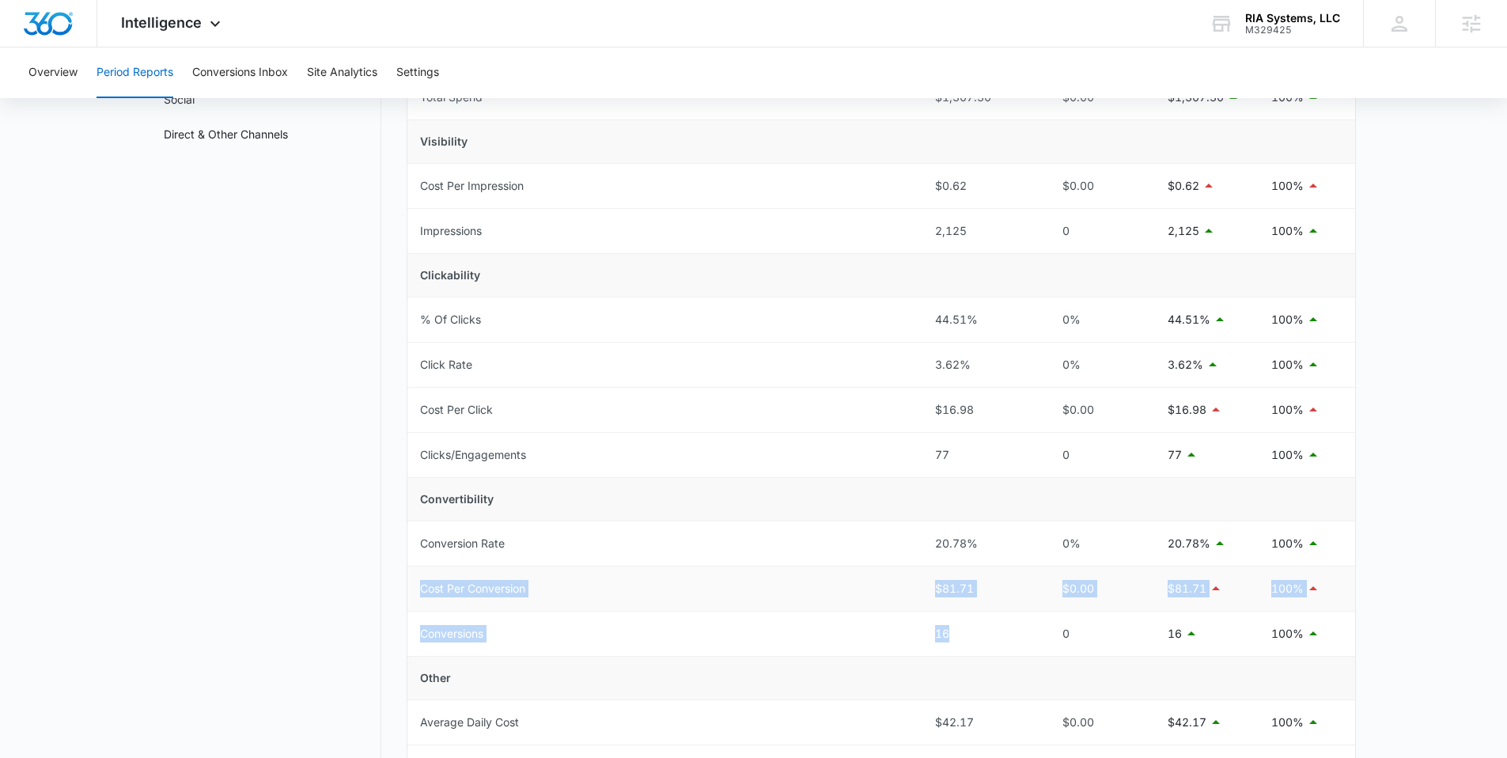
drag, startPoint x: 970, startPoint y: 636, endPoint x: 903, endPoint y: 569, distance: 94.5
click at [903, 569] on tbody "Total Spend $1,307.30 $0.00 $1,307.30 100% Visibility Cost Per Impression $0.62…" at bounding box center [881, 476] width 948 height 803
click at [883, 584] on td "Cost Per Conversion" at bounding box center [664, 588] width 515 height 45
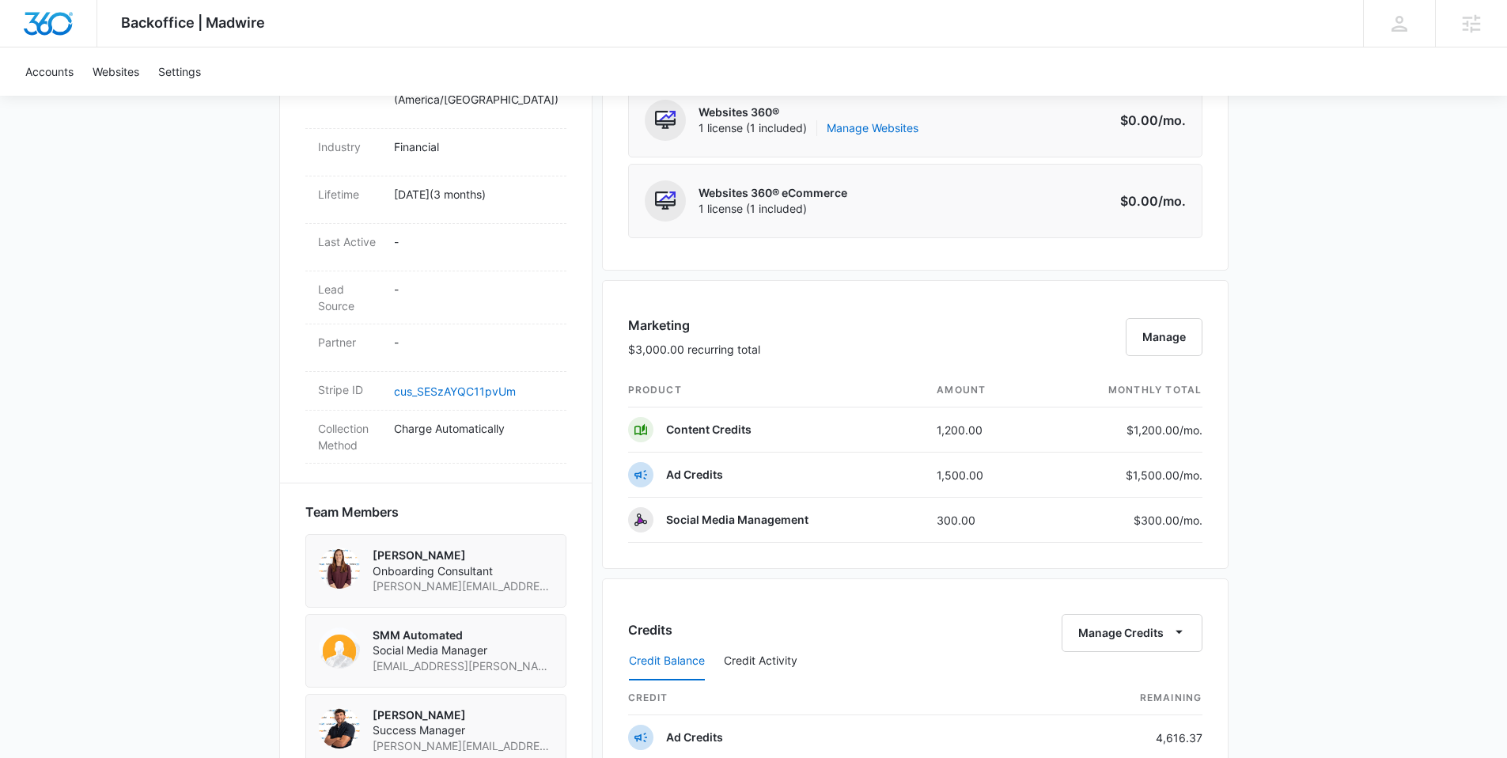
scroll to position [1062, 0]
